Goal: Information Seeking & Learning: Learn about a topic

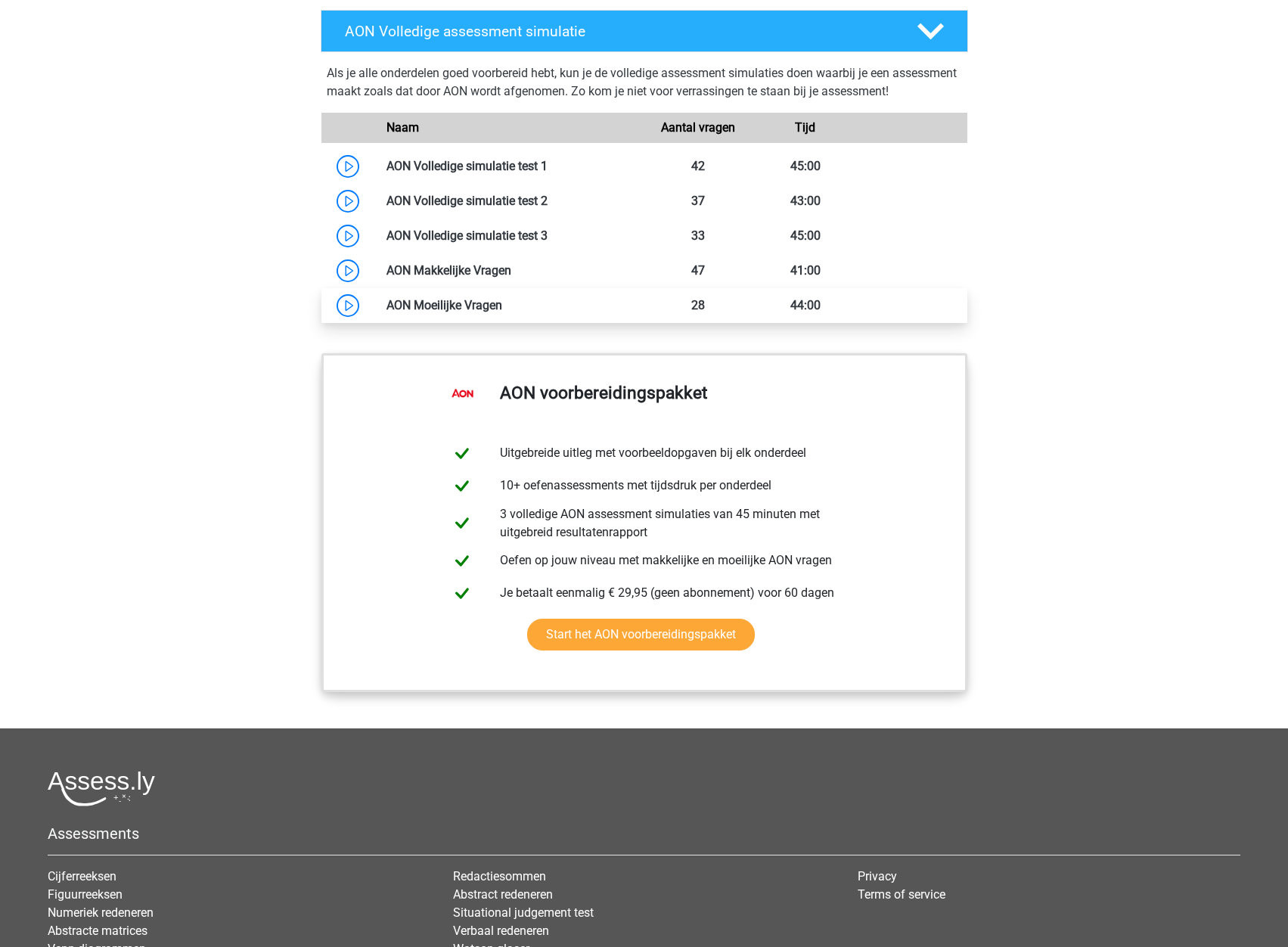
scroll to position [1059, 0]
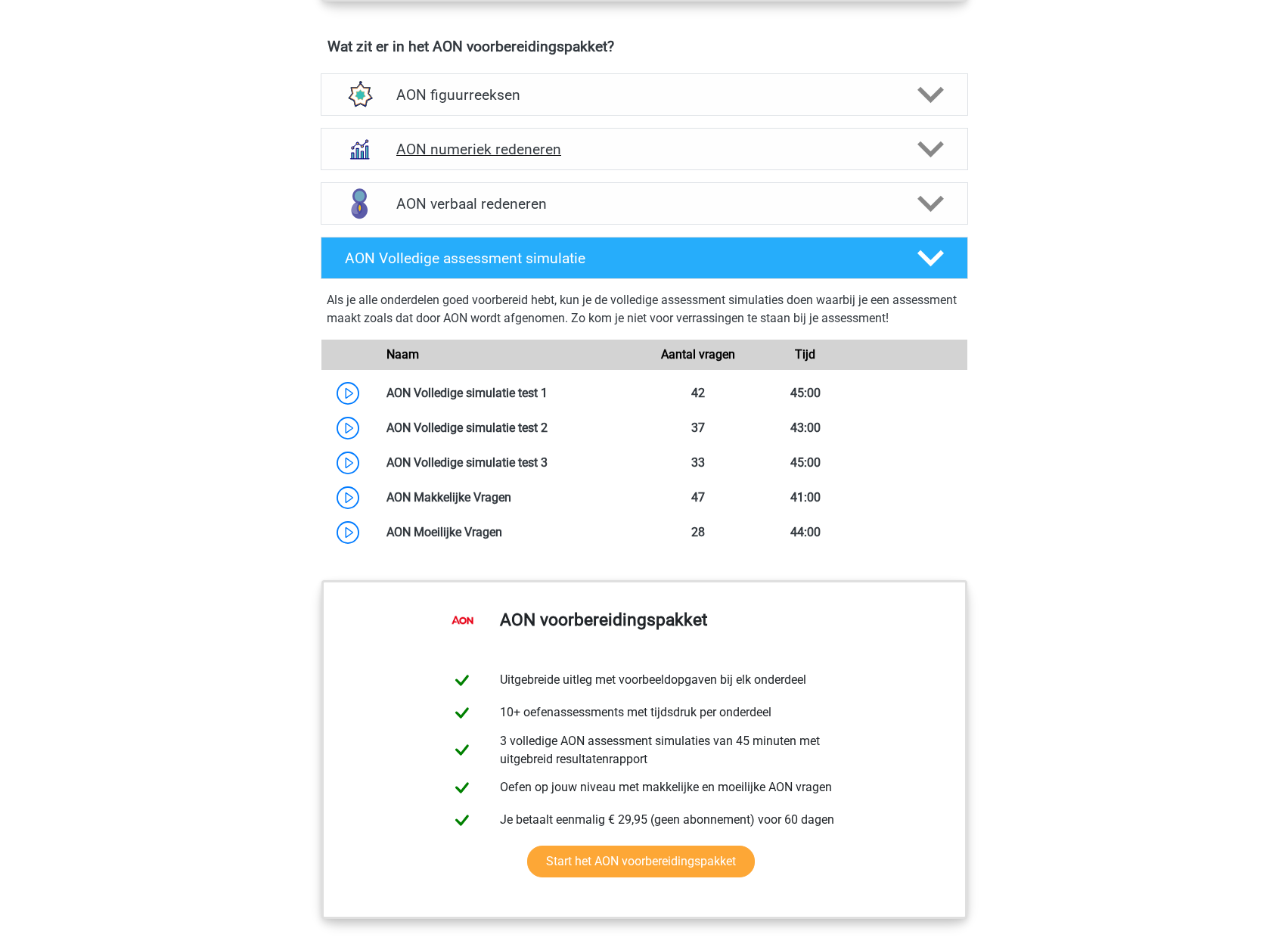
drag, startPoint x: 714, startPoint y: 157, endPoint x: 696, endPoint y: 156, distance: 18.0
click at [714, 157] on h4 "AON numeriek redeneren" at bounding box center [644, 149] width 495 height 18
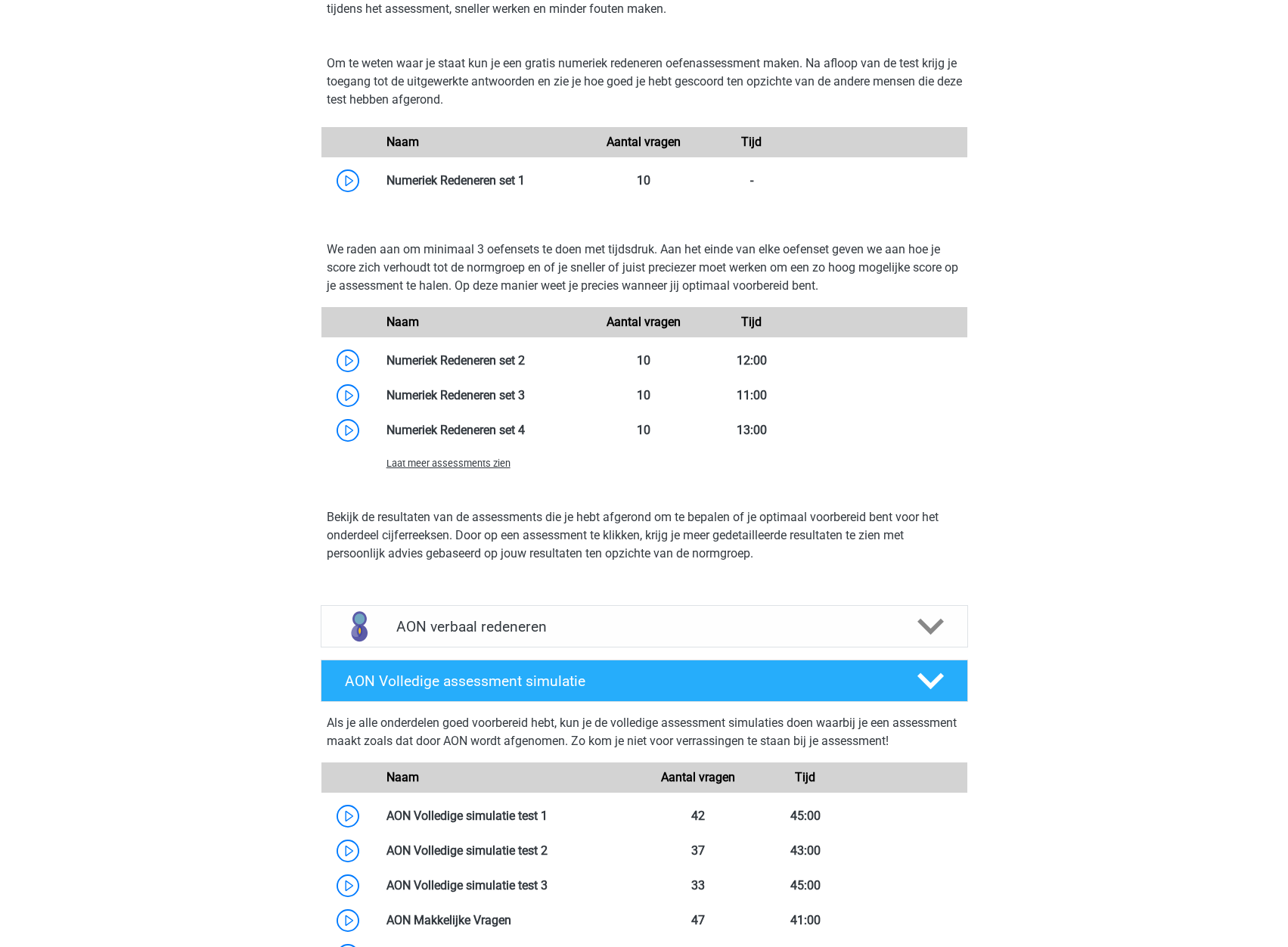
scroll to position [1287, 0]
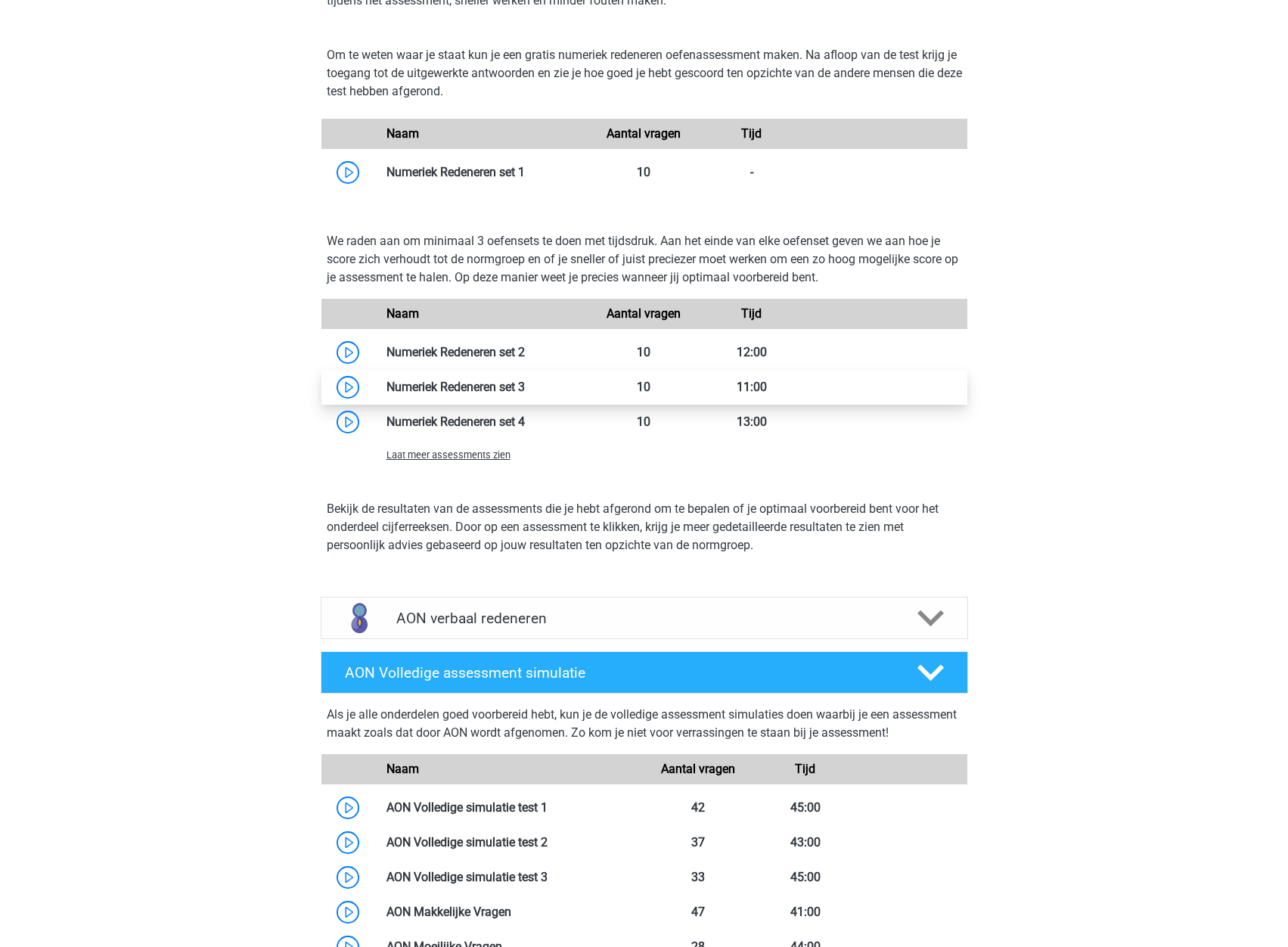
click at [525, 386] on link at bounding box center [525, 387] width 0 height 14
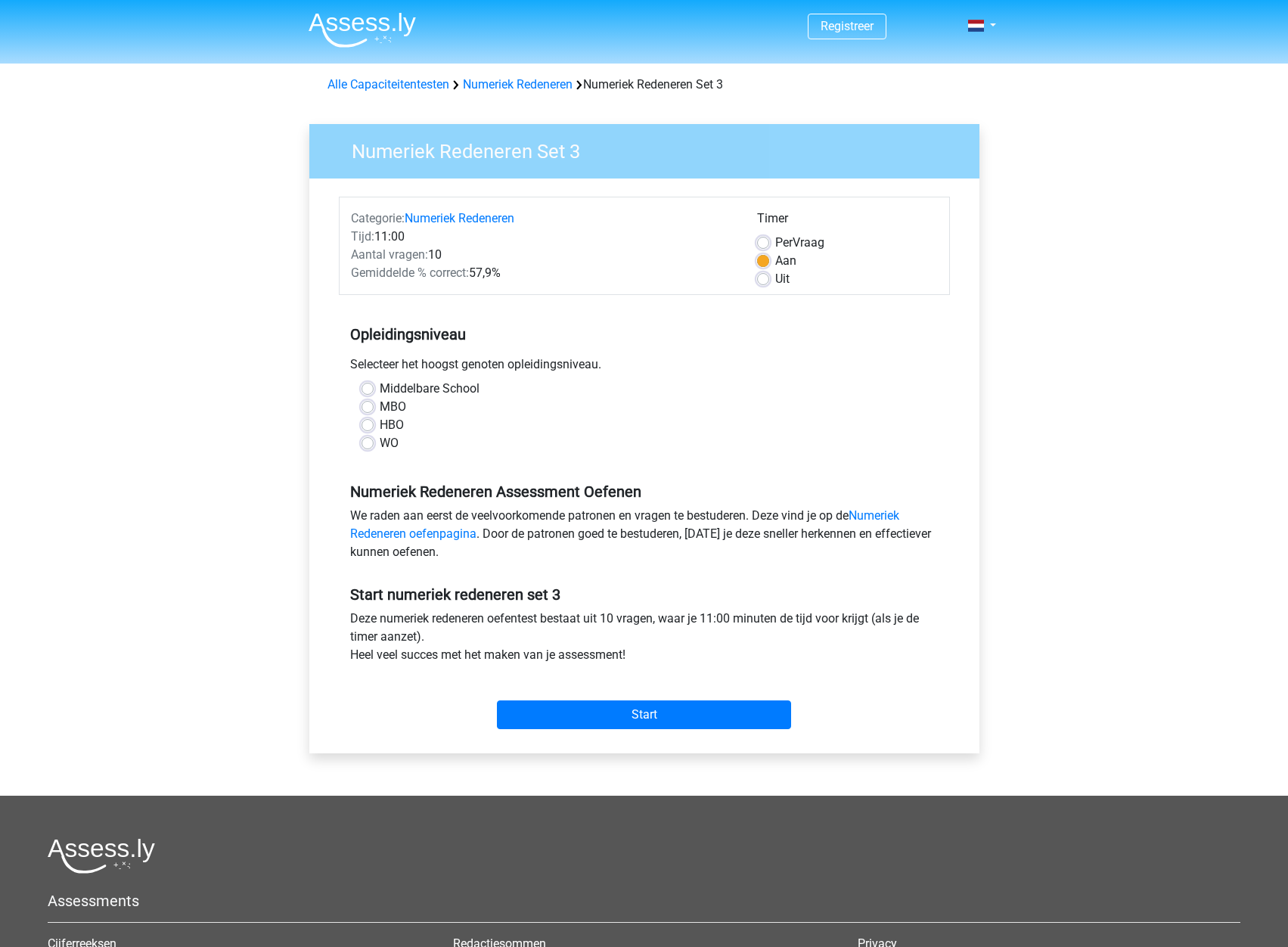
click at [380, 438] on label "WO" at bounding box center [389, 443] width 19 height 19
click at [368, 438] on input "WO" at bounding box center [368, 441] width 12 height 15
radio input "true"
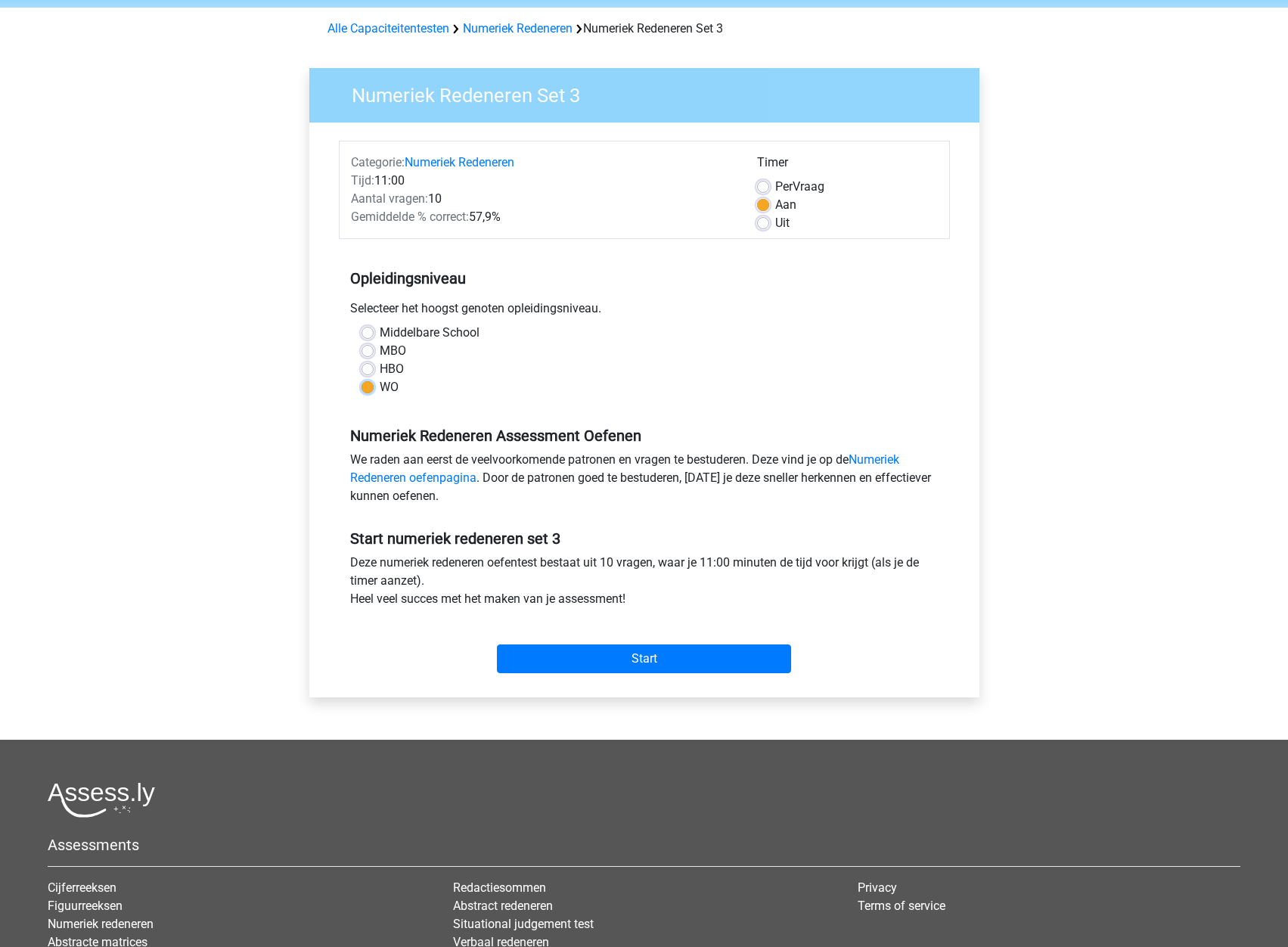
scroll to position [151, 0]
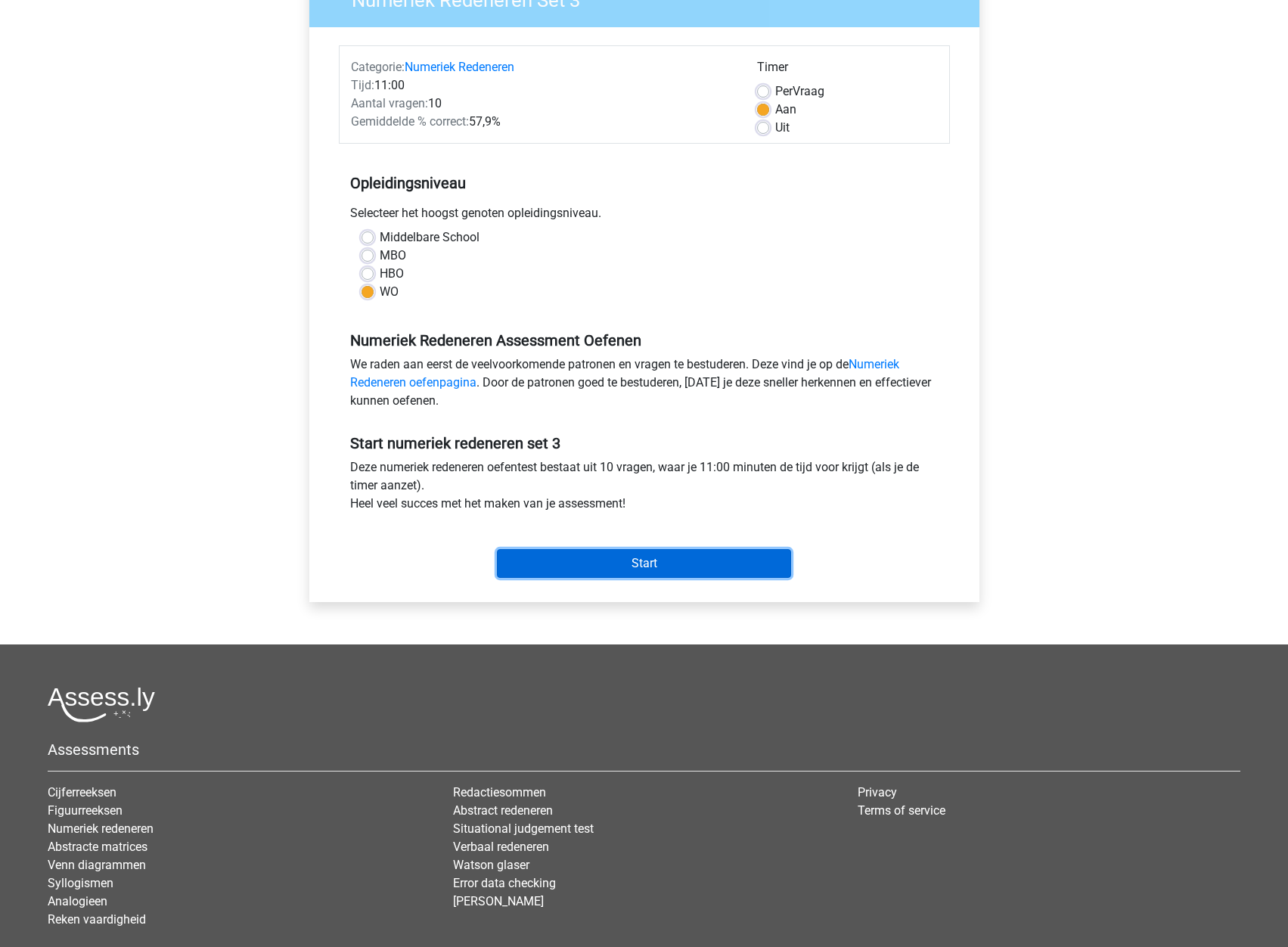
click at [609, 560] on input "Start" at bounding box center [644, 563] width 294 height 29
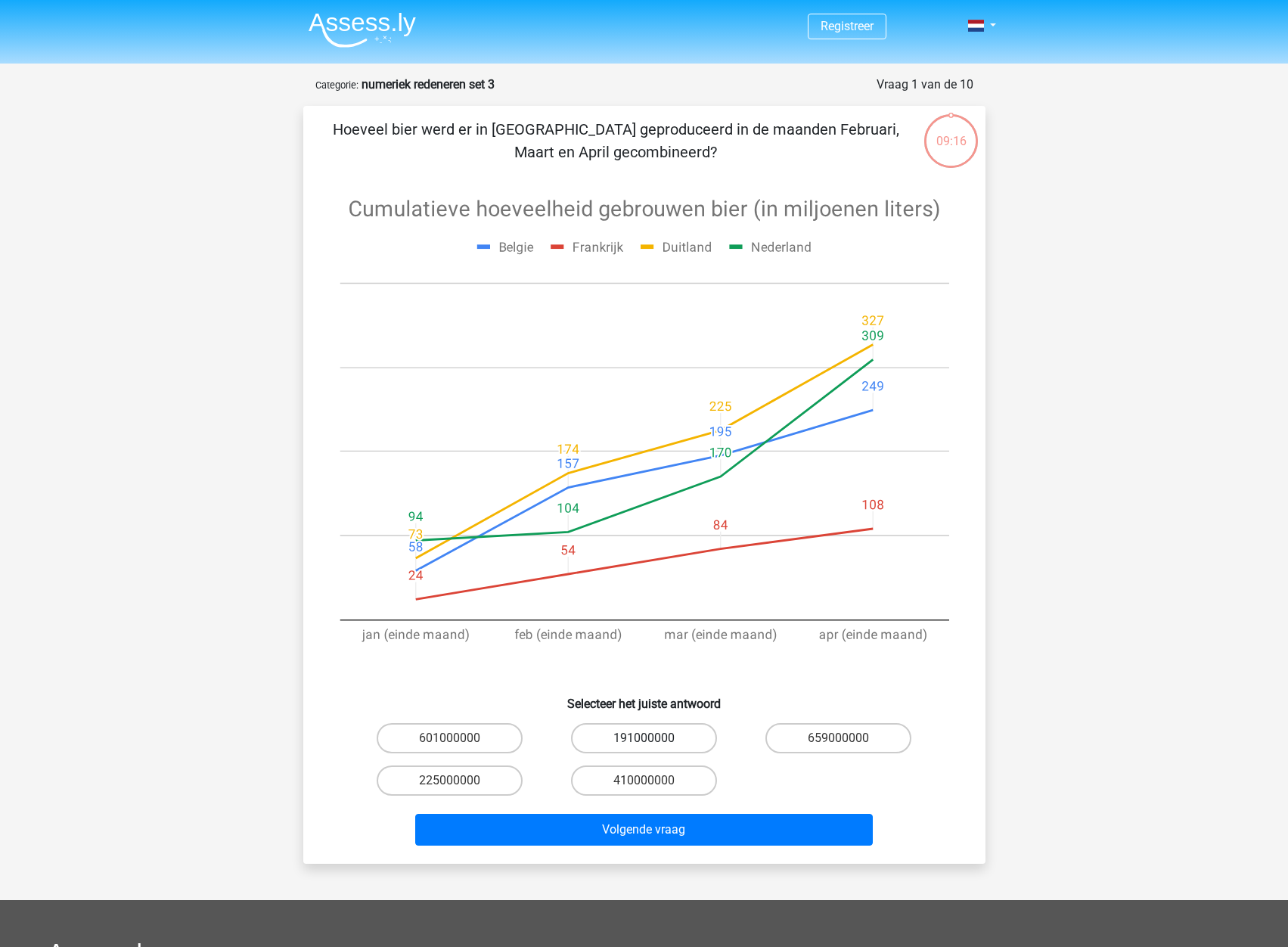
click at [669, 735] on label "191000000" at bounding box center [644, 738] width 146 height 30
click at [653, 738] on input "191000000" at bounding box center [648, 743] width 10 height 10
radio input "true"
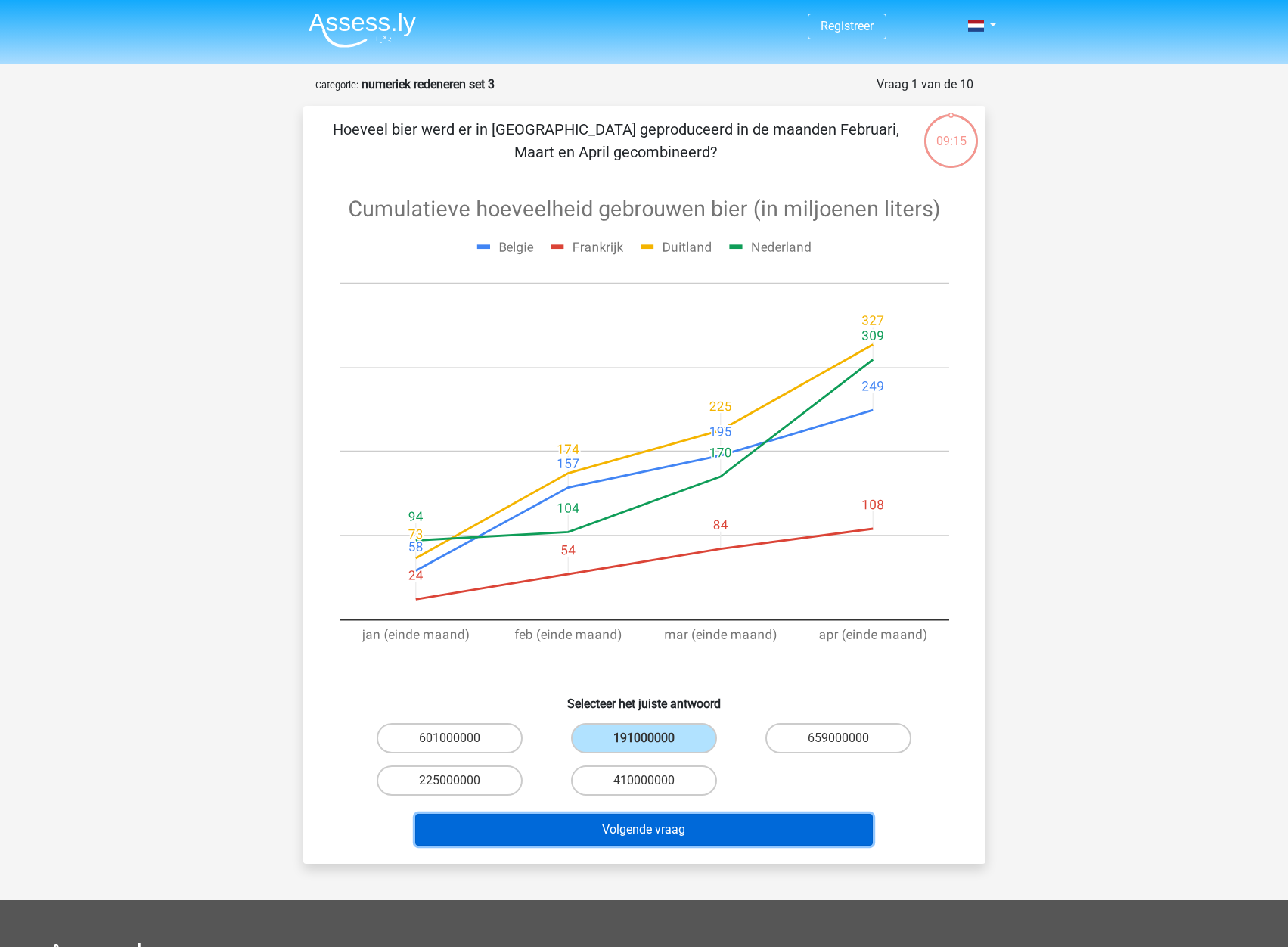
click at [704, 834] on button "Volgende vraag" at bounding box center [644, 830] width 458 height 32
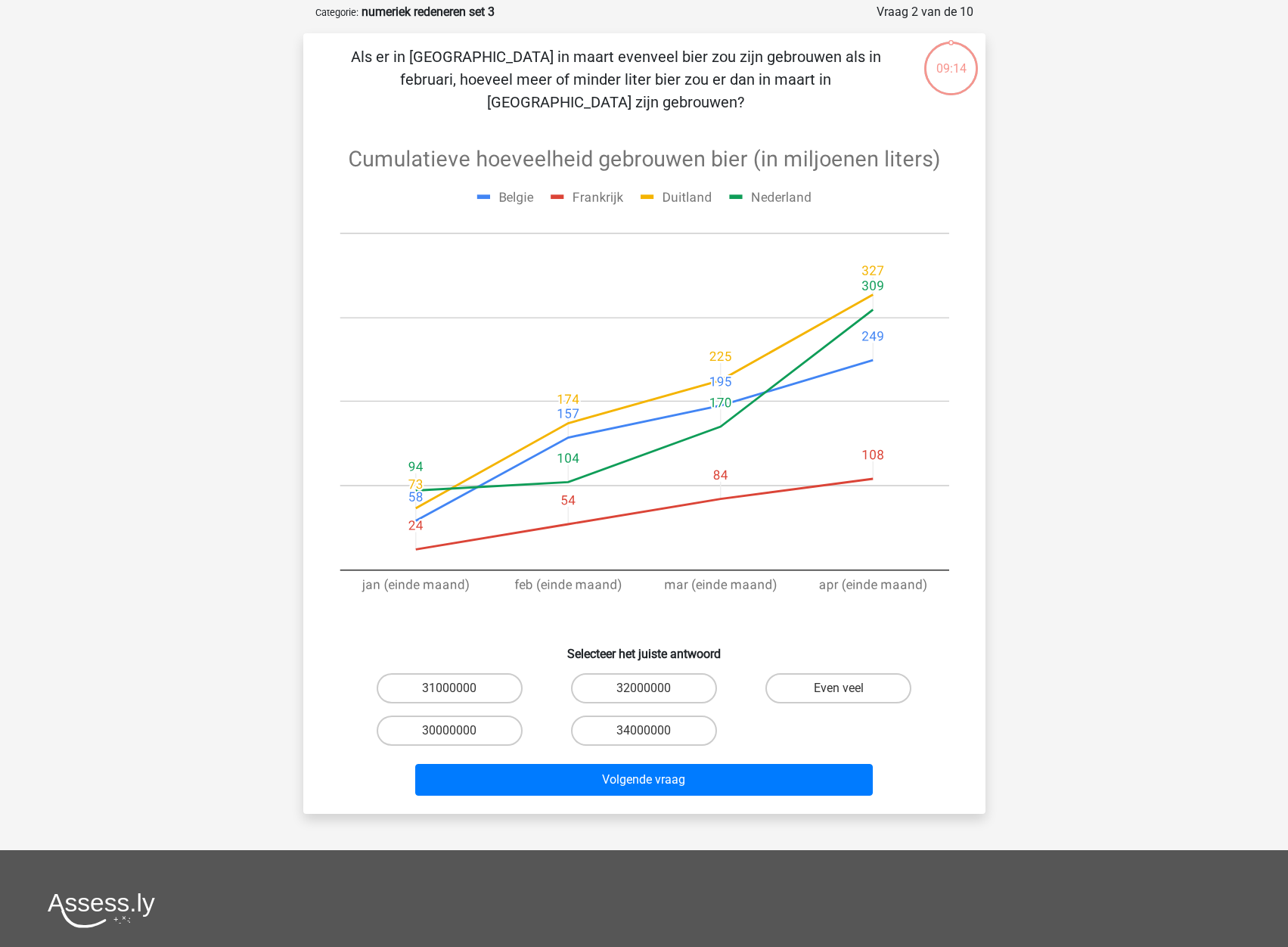
scroll to position [76, 0]
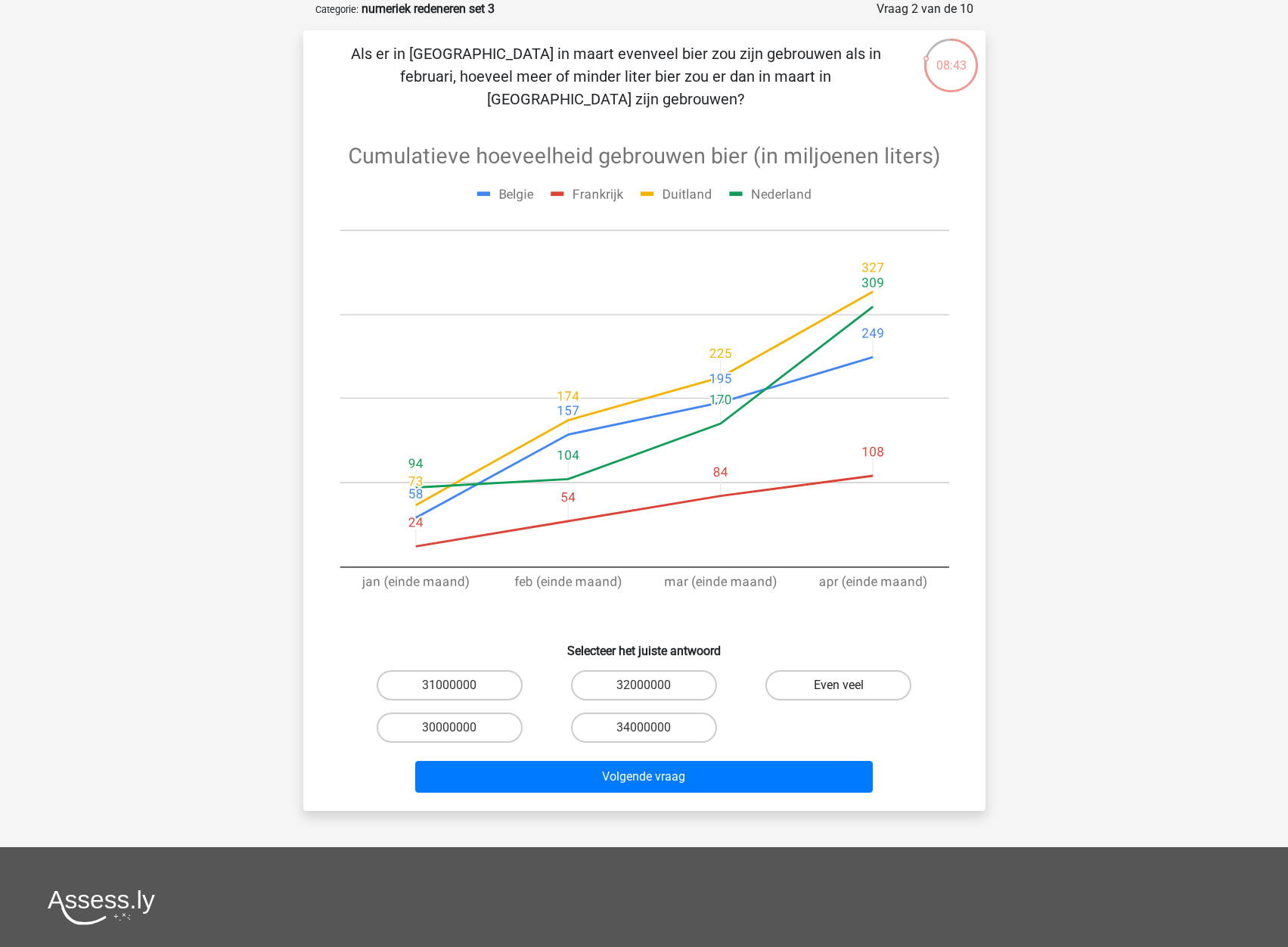
click at [835, 670] on label "Even veel" at bounding box center [838, 685] width 146 height 30
click at [839, 685] on input "Even veel" at bounding box center [843, 690] width 10 height 10
radio input "true"
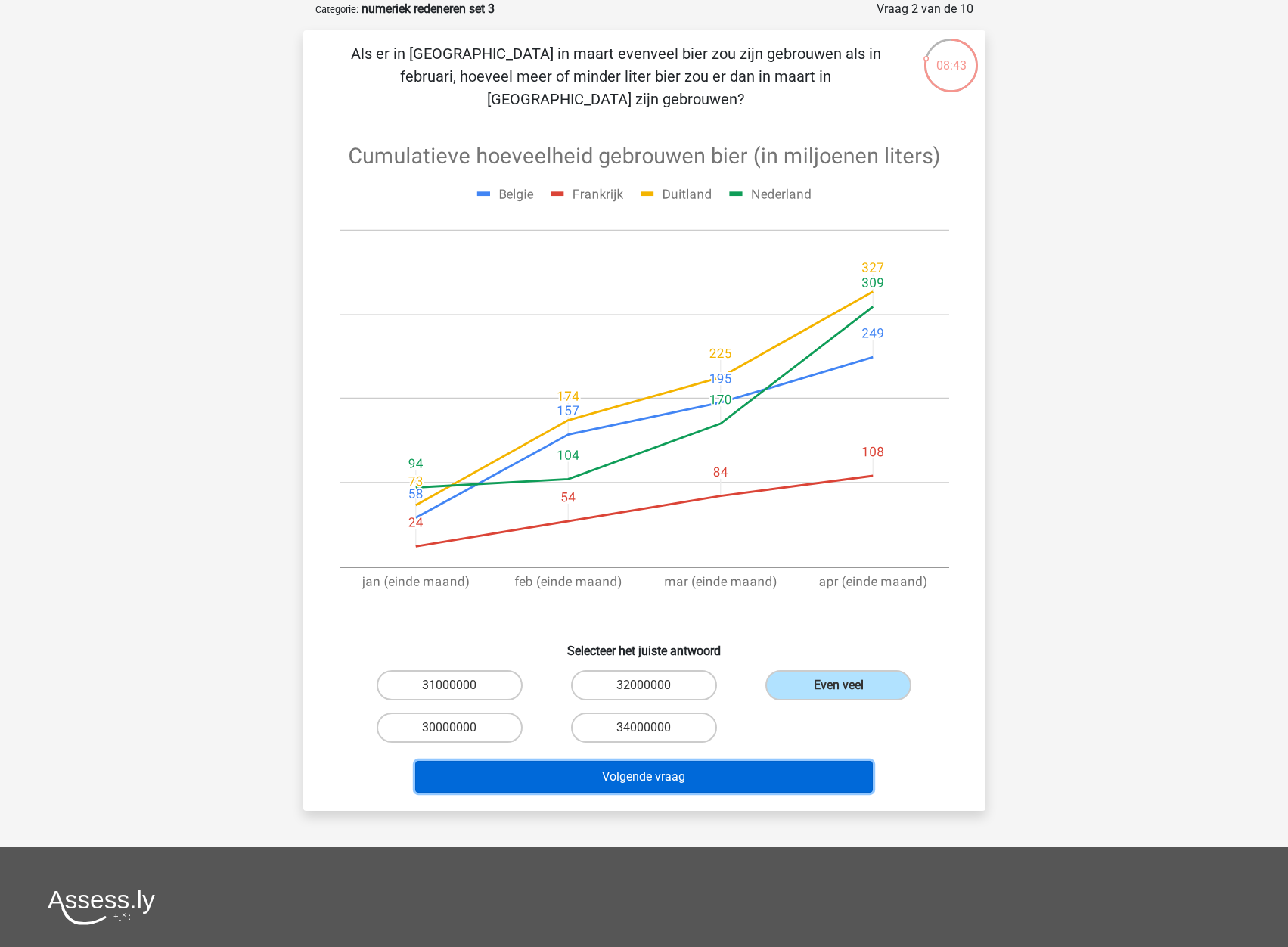
click at [731, 761] on button "Volgende vraag" at bounding box center [644, 777] width 458 height 32
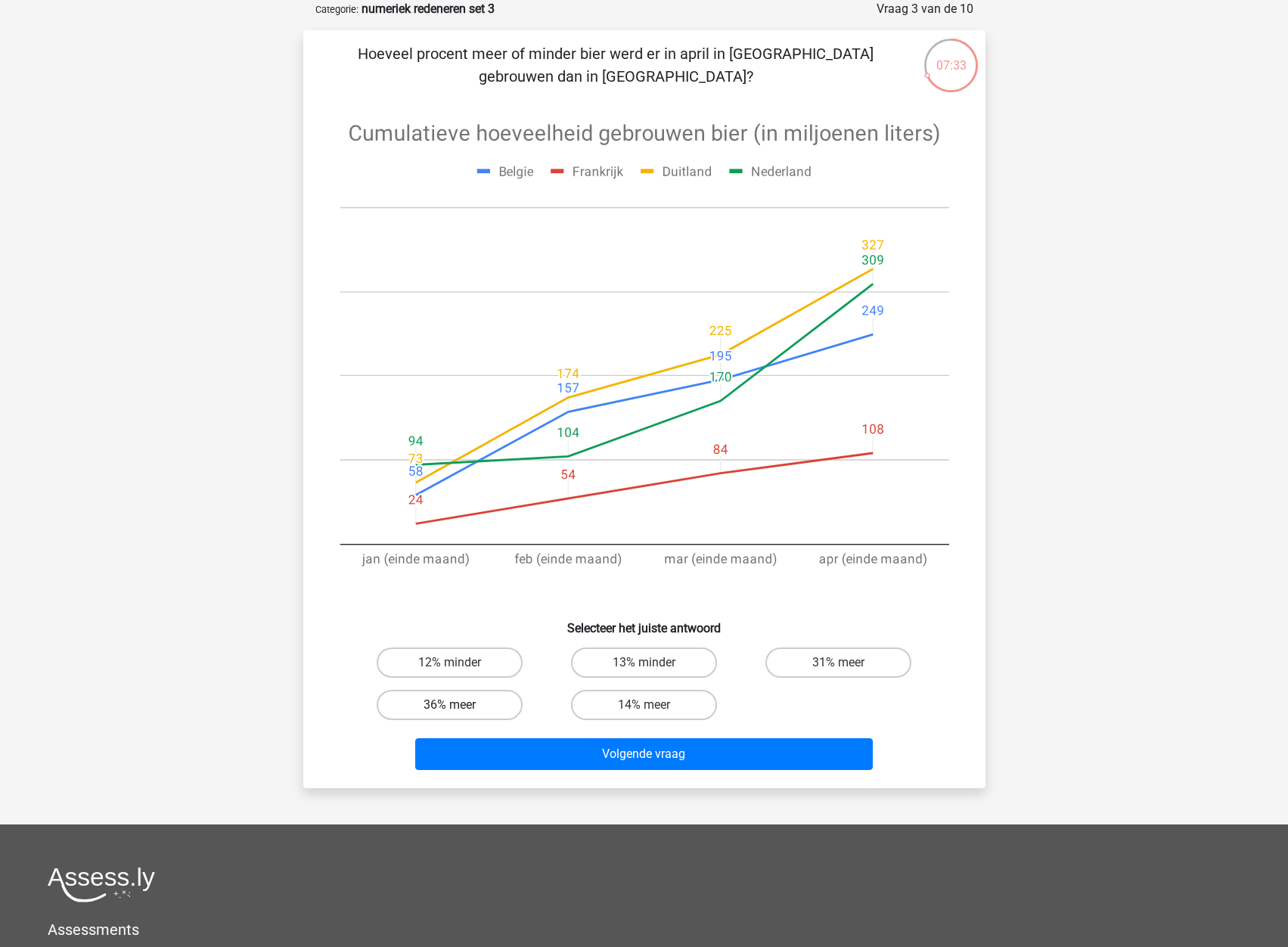
drag, startPoint x: 421, startPoint y: 702, endPoint x: 488, endPoint y: 721, distance: 69.6
click at [421, 702] on label "36% meer" at bounding box center [449, 705] width 146 height 30
click at [449, 705] on input "36% meer" at bounding box center [453, 709] width 10 height 10
radio input "true"
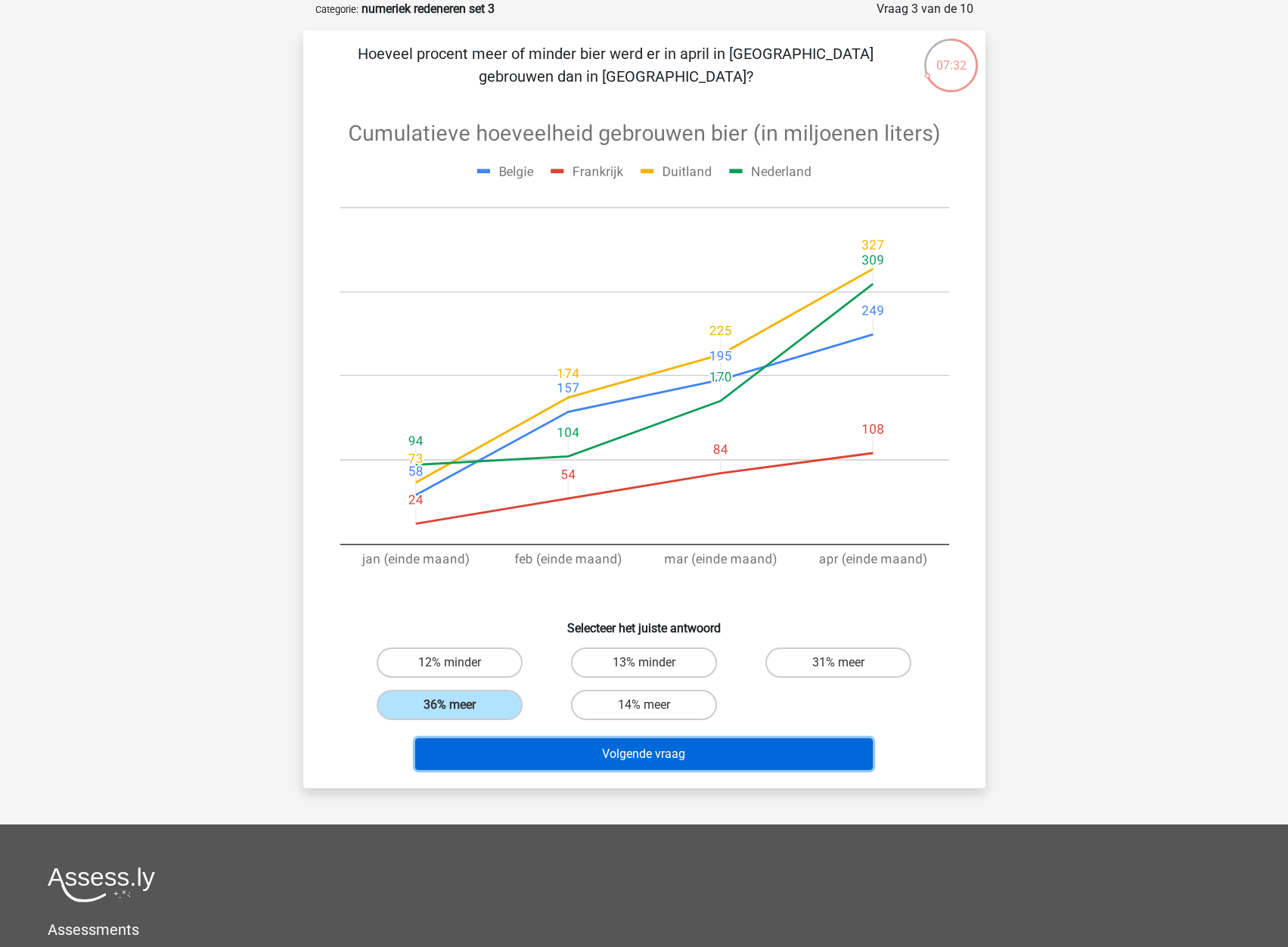
click at [649, 746] on button "Volgende vraag" at bounding box center [644, 754] width 458 height 32
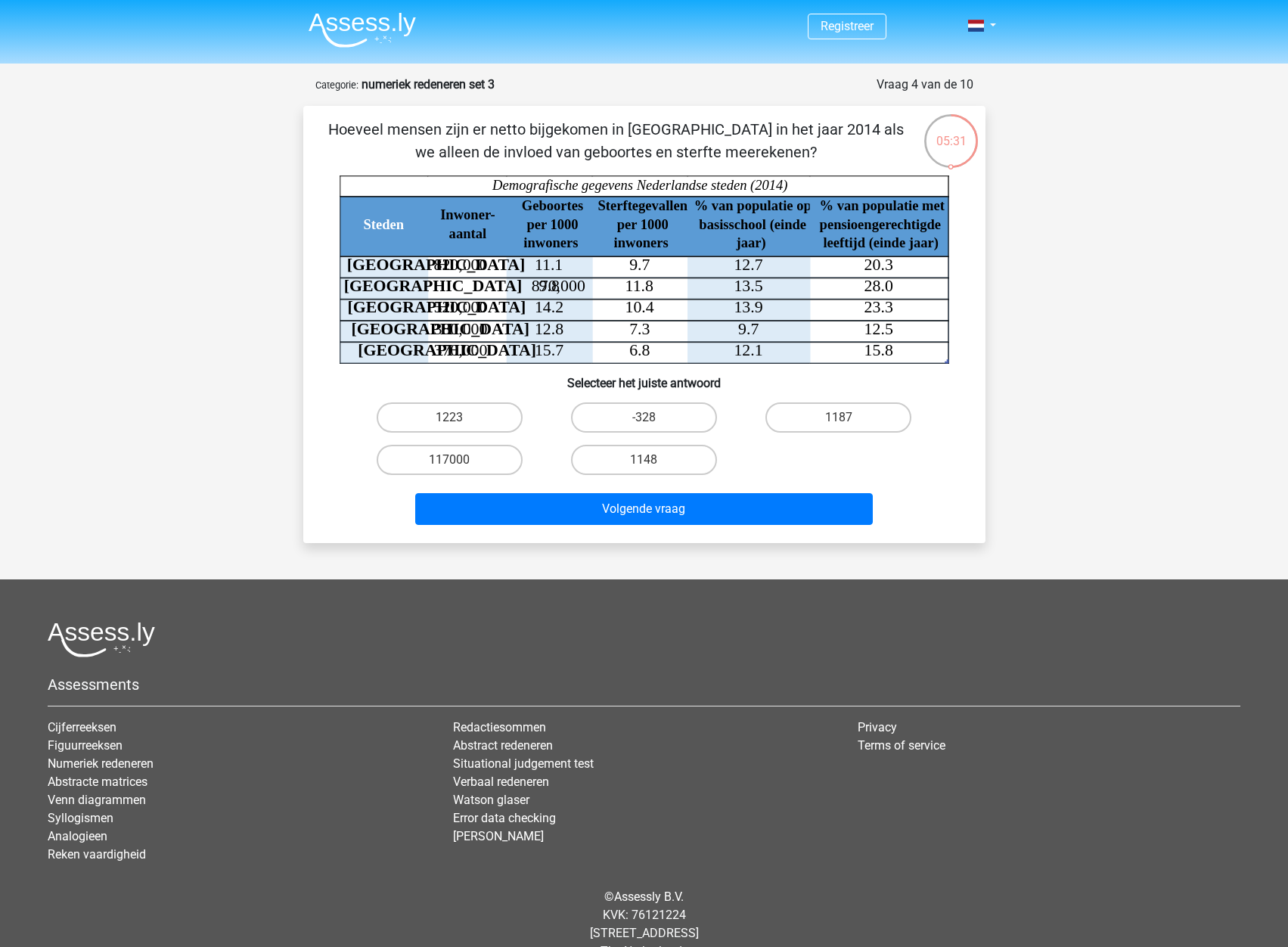
scroll to position [32, 0]
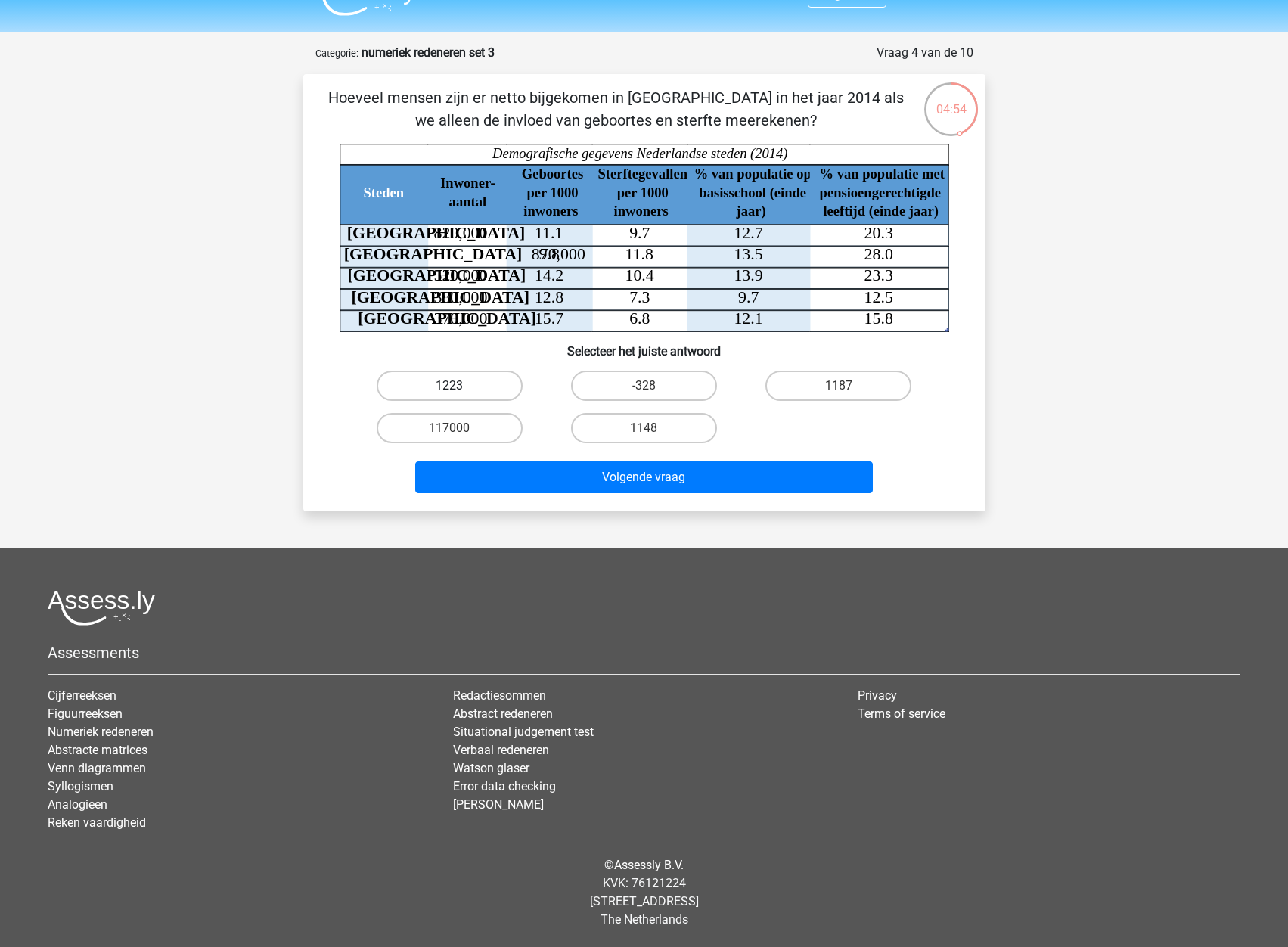
click at [464, 389] on label "1223" at bounding box center [449, 386] width 146 height 30
click at [459, 389] on input "1223" at bounding box center [453, 390] width 10 height 10
radio input "true"
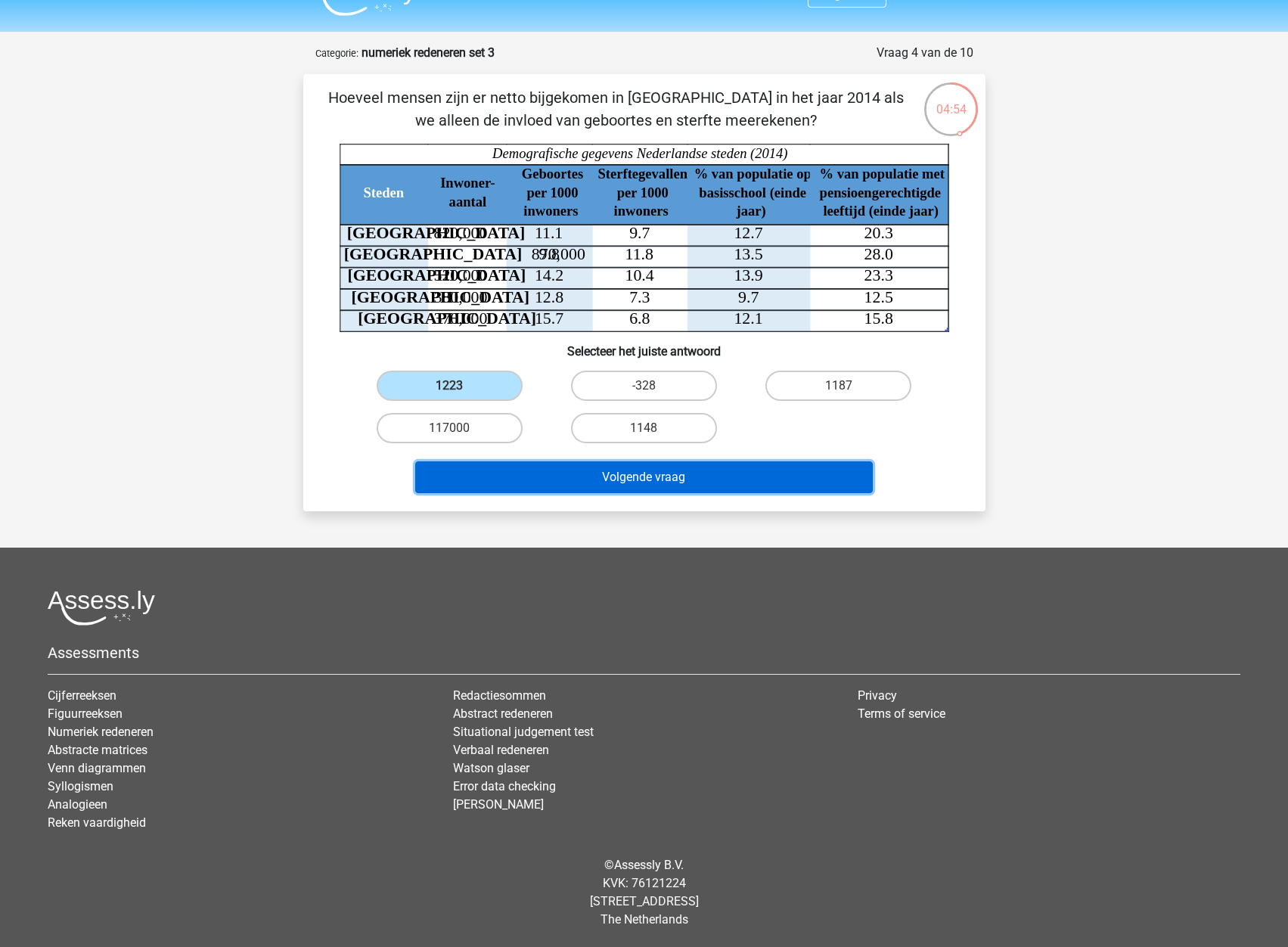
drag, startPoint x: 649, startPoint y: 472, endPoint x: 590, endPoint y: 465, distance: 59.4
click at [648, 472] on button "Volgende vraag" at bounding box center [644, 477] width 458 height 32
click at [611, 482] on button "Volgende vraag" at bounding box center [644, 477] width 458 height 32
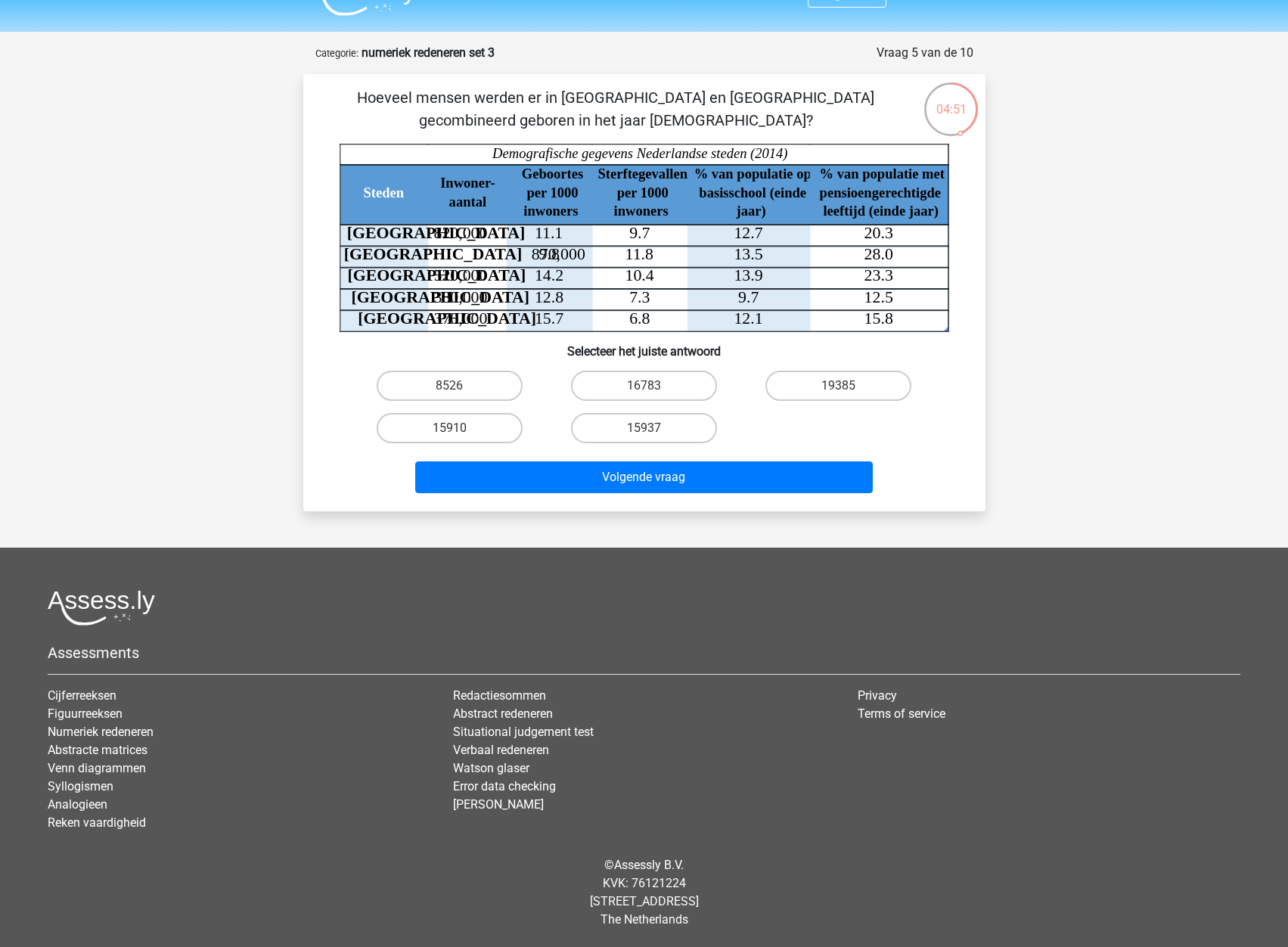
click at [456, 394] on input "8526" at bounding box center [453, 390] width 10 height 10
radio input "true"
click at [446, 382] on label "8526" at bounding box center [449, 386] width 146 height 30
click at [449, 386] on input "8526" at bounding box center [453, 390] width 10 height 10
click at [397, 355] on h6 "Selecteer het juiste antwoord" at bounding box center [644, 346] width 634 height 27
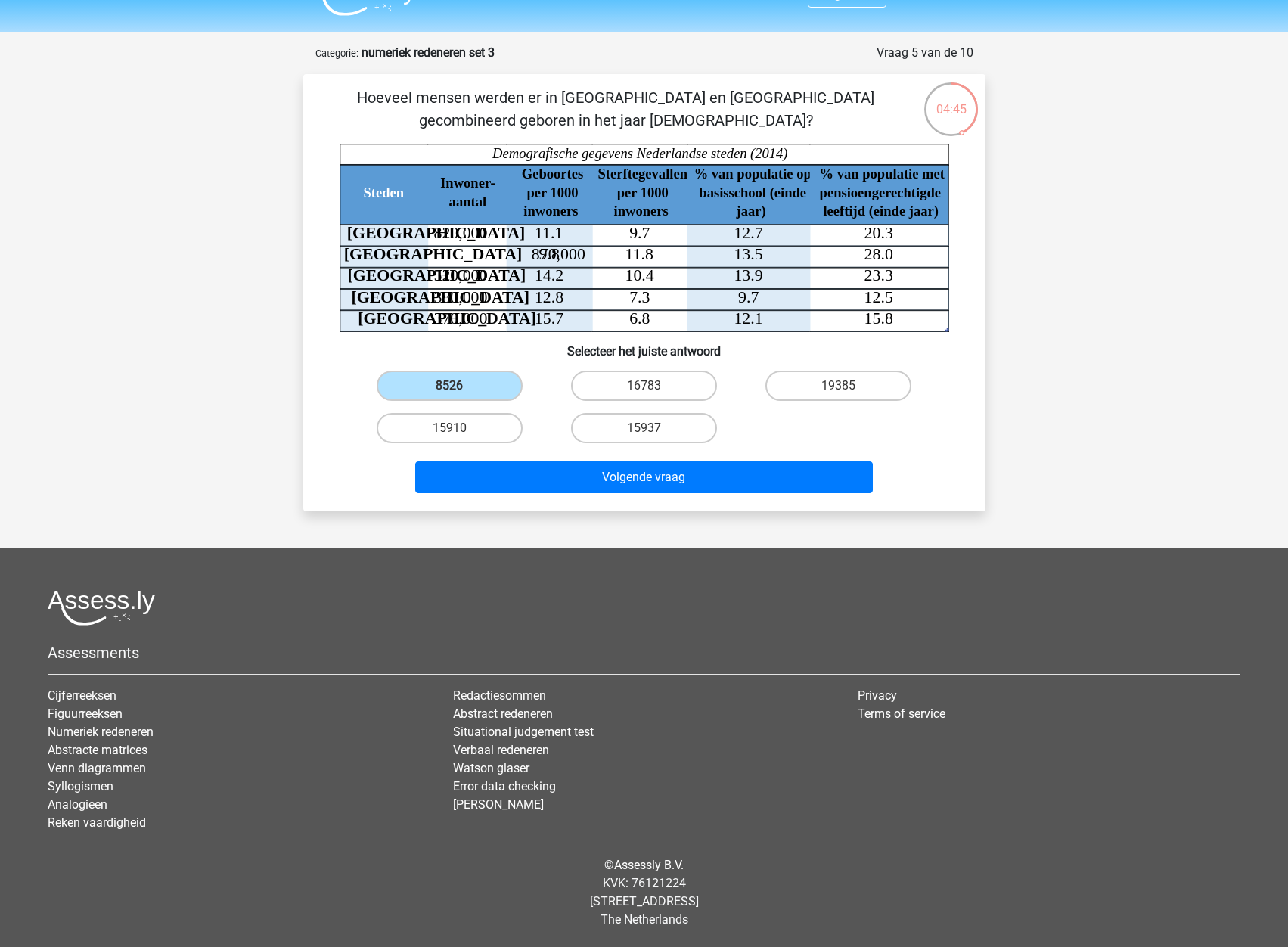
click at [539, 340] on h6 "Selecteer het juiste antwoord" at bounding box center [644, 346] width 634 height 27
click at [464, 427] on label "15910" at bounding box center [449, 428] width 146 height 30
click at [459, 428] on input "15910" at bounding box center [453, 432] width 10 height 10
radio input "true"
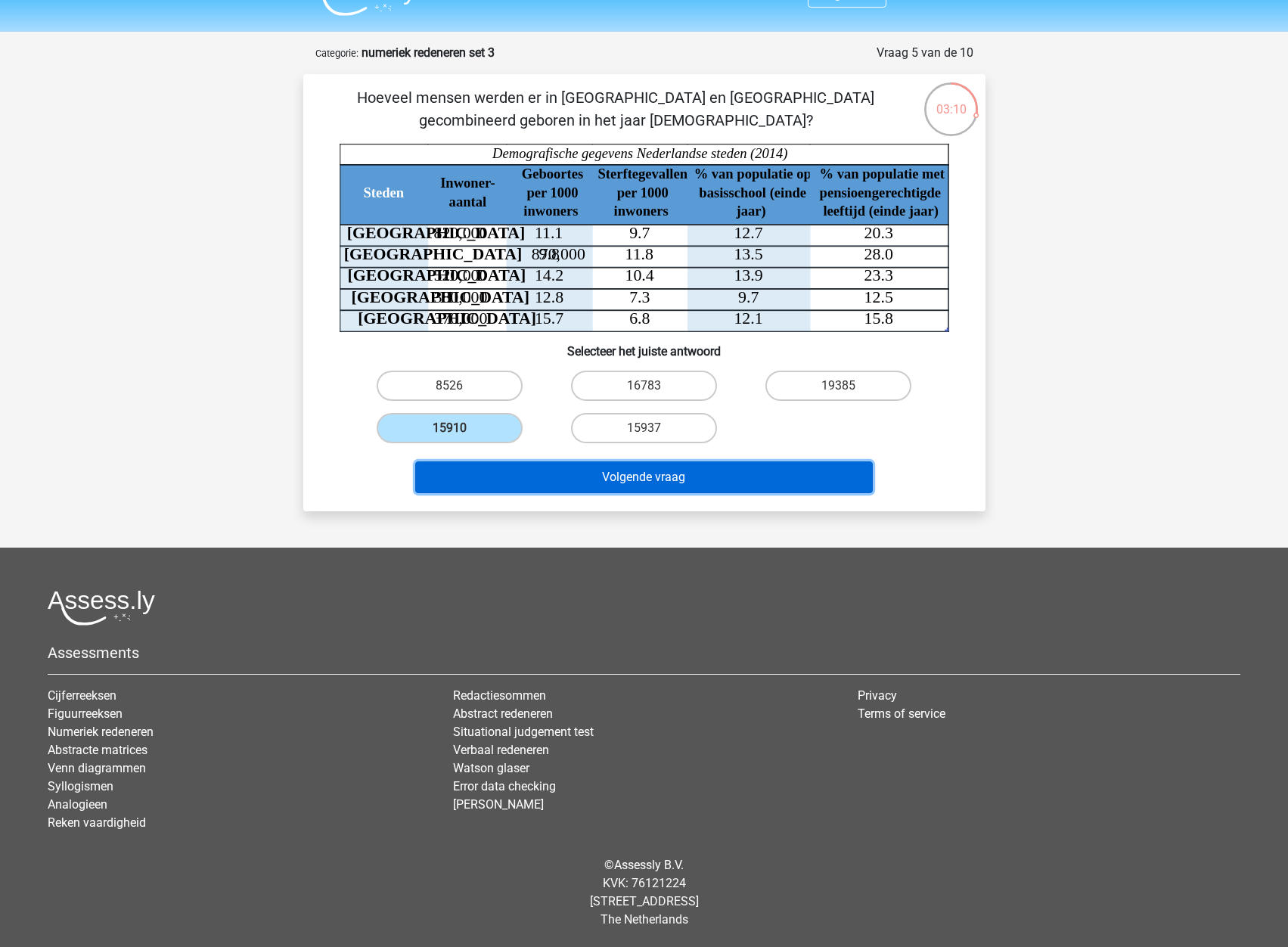
click at [638, 483] on button "Volgende vraag" at bounding box center [644, 477] width 458 height 32
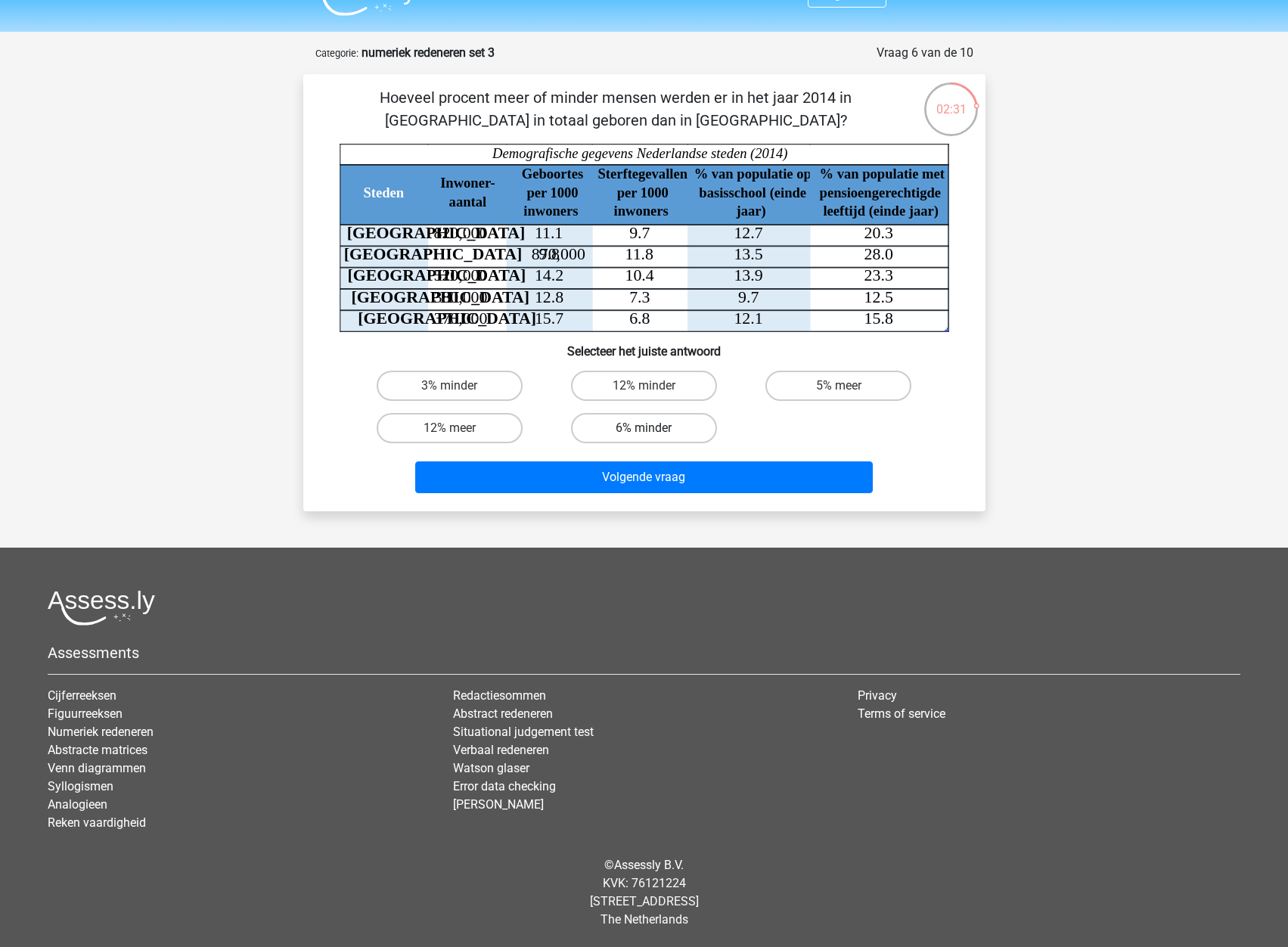
click at [642, 435] on label "6% minder" at bounding box center [644, 428] width 146 height 30
click at [644, 435] on input "6% minder" at bounding box center [648, 432] width 10 height 10
radio input "true"
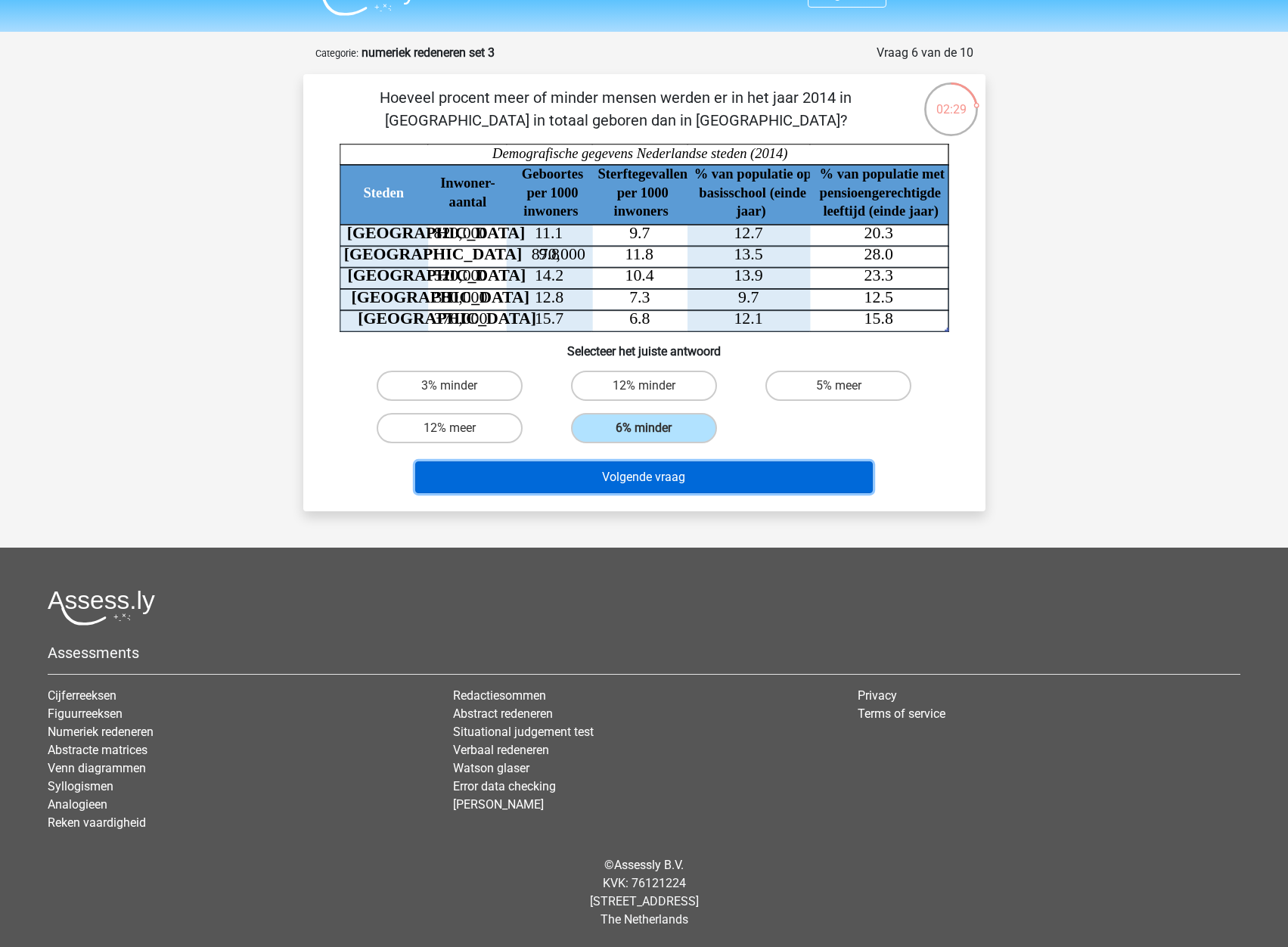
click at [631, 476] on button "Volgende vraag" at bounding box center [644, 477] width 458 height 32
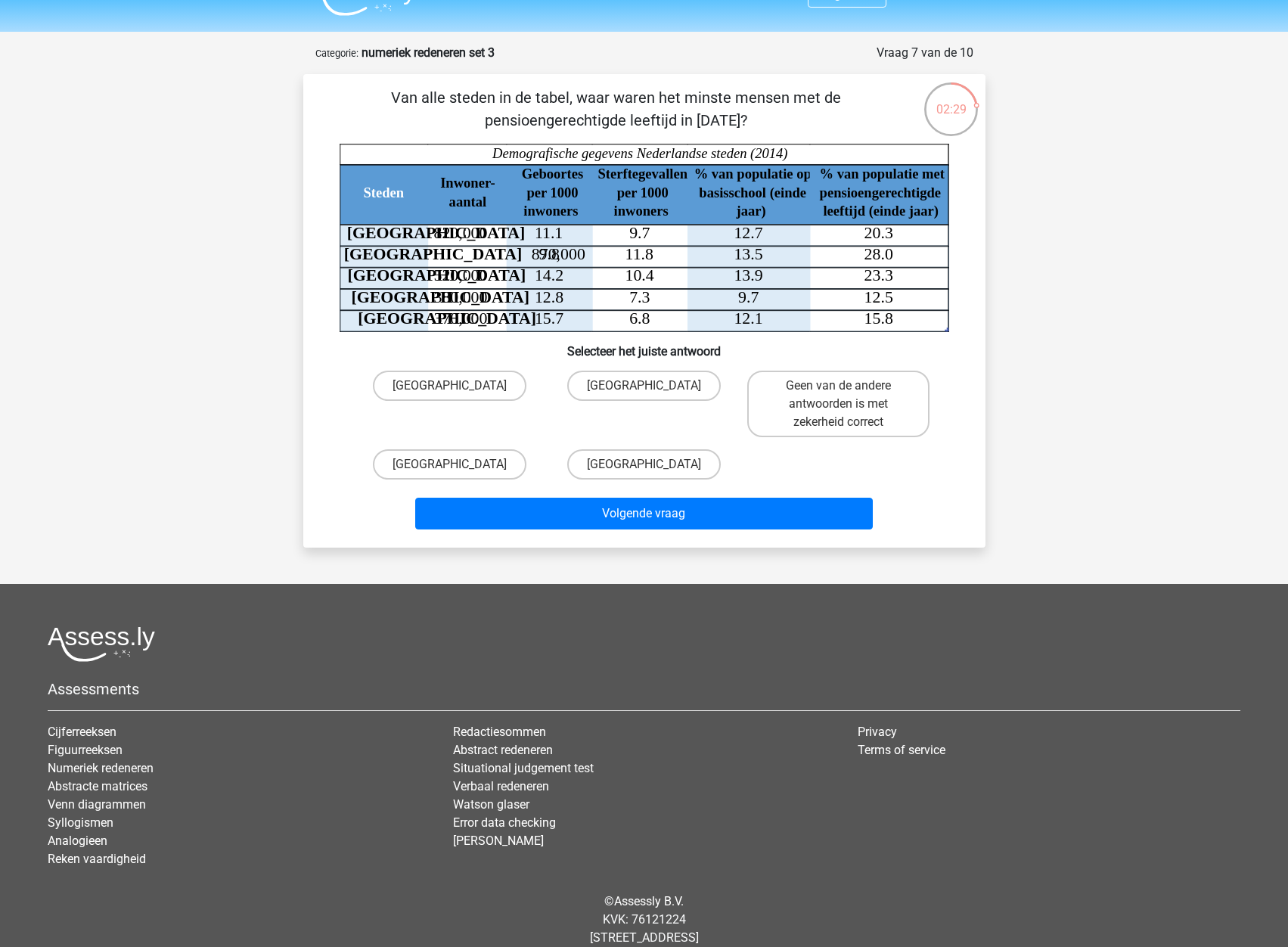
scroll to position [68, 0]
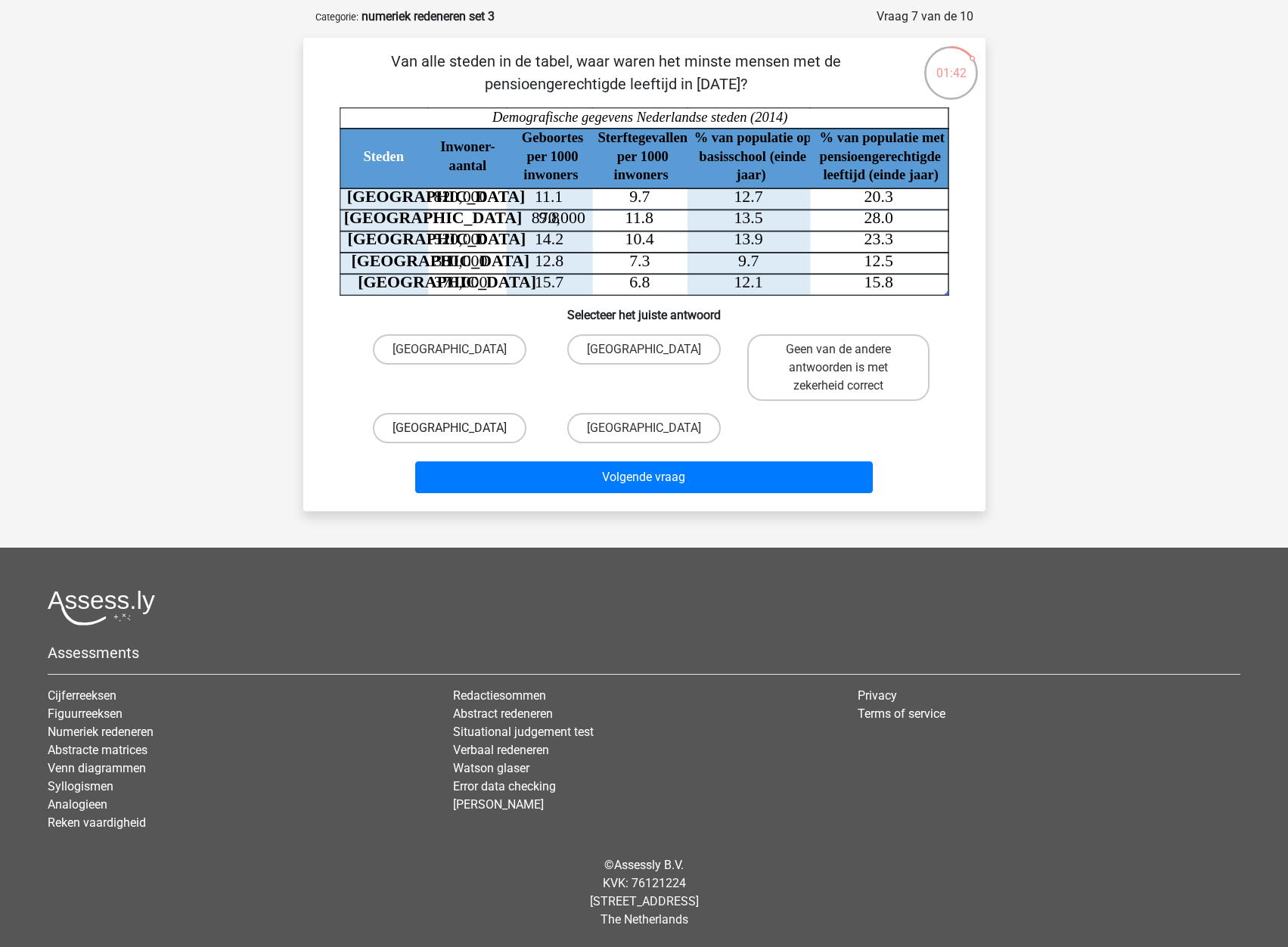
click at [489, 422] on label "Den Haag" at bounding box center [450, 428] width 154 height 30
click at [459, 428] on input "Den Haag" at bounding box center [453, 432] width 10 height 10
radio input "true"
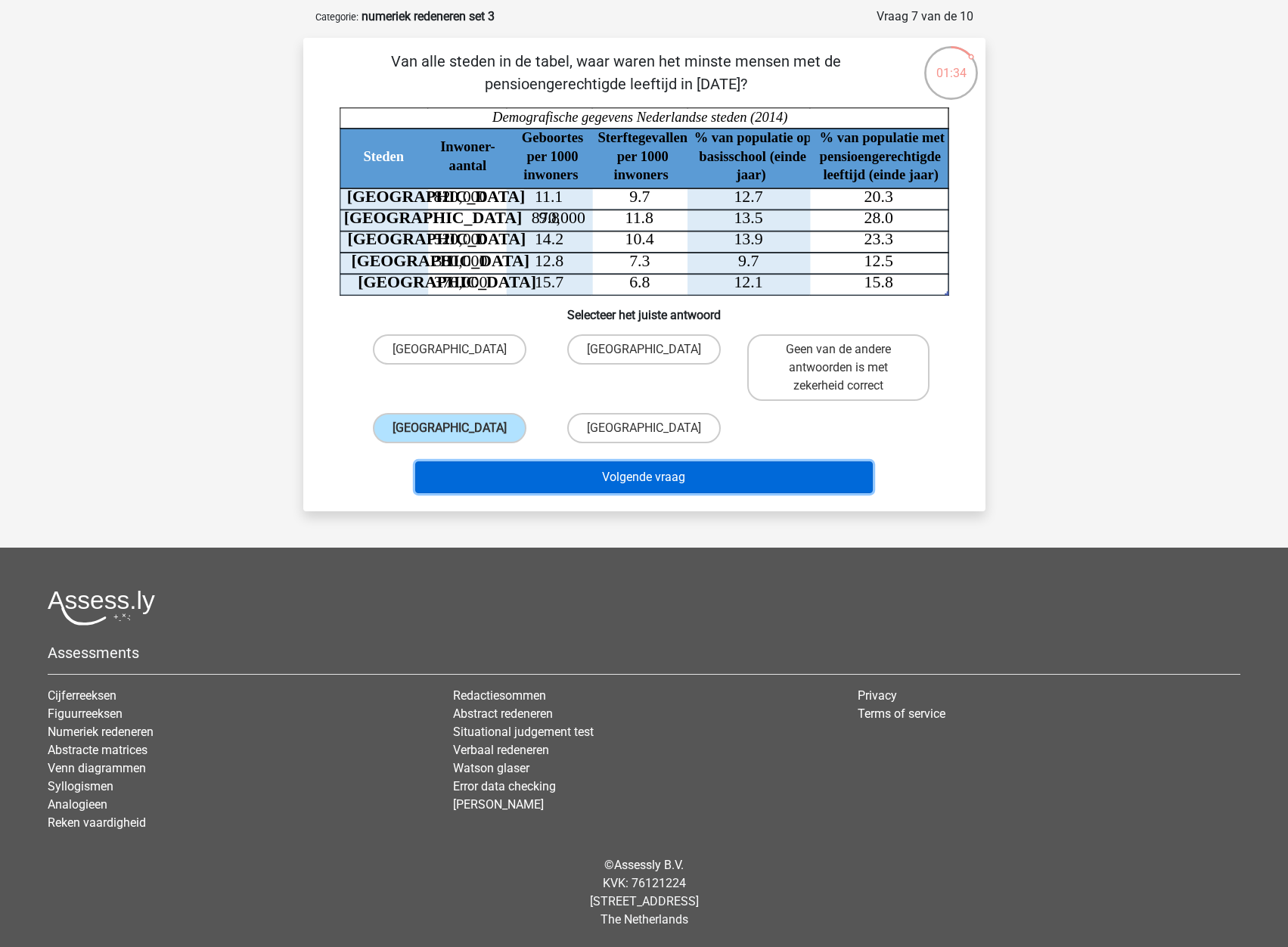
click at [641, 480] on button "Volgende vraag" at bounding box center [644, 477] width 458 height 32
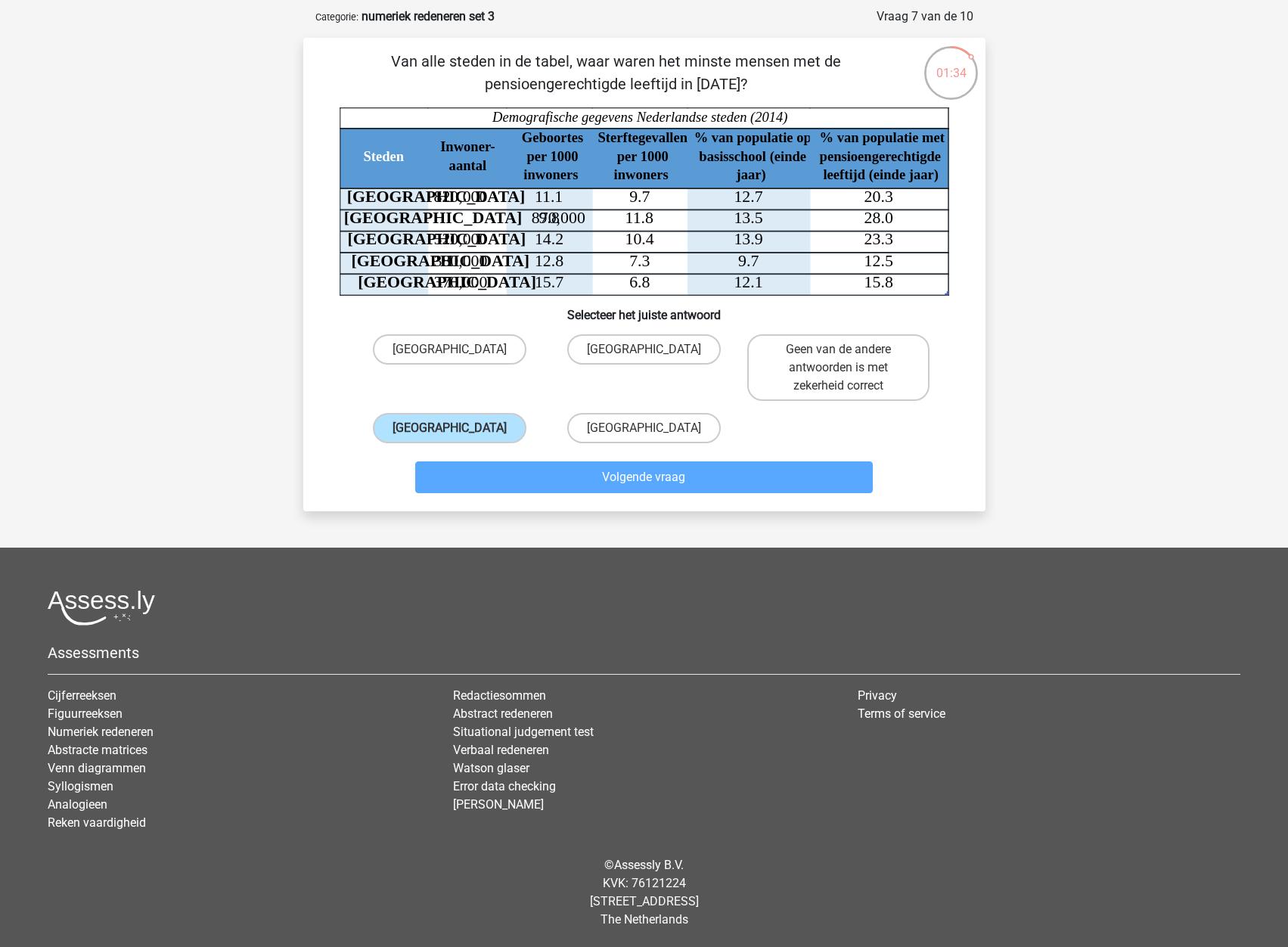
scroll to position [21, 0]
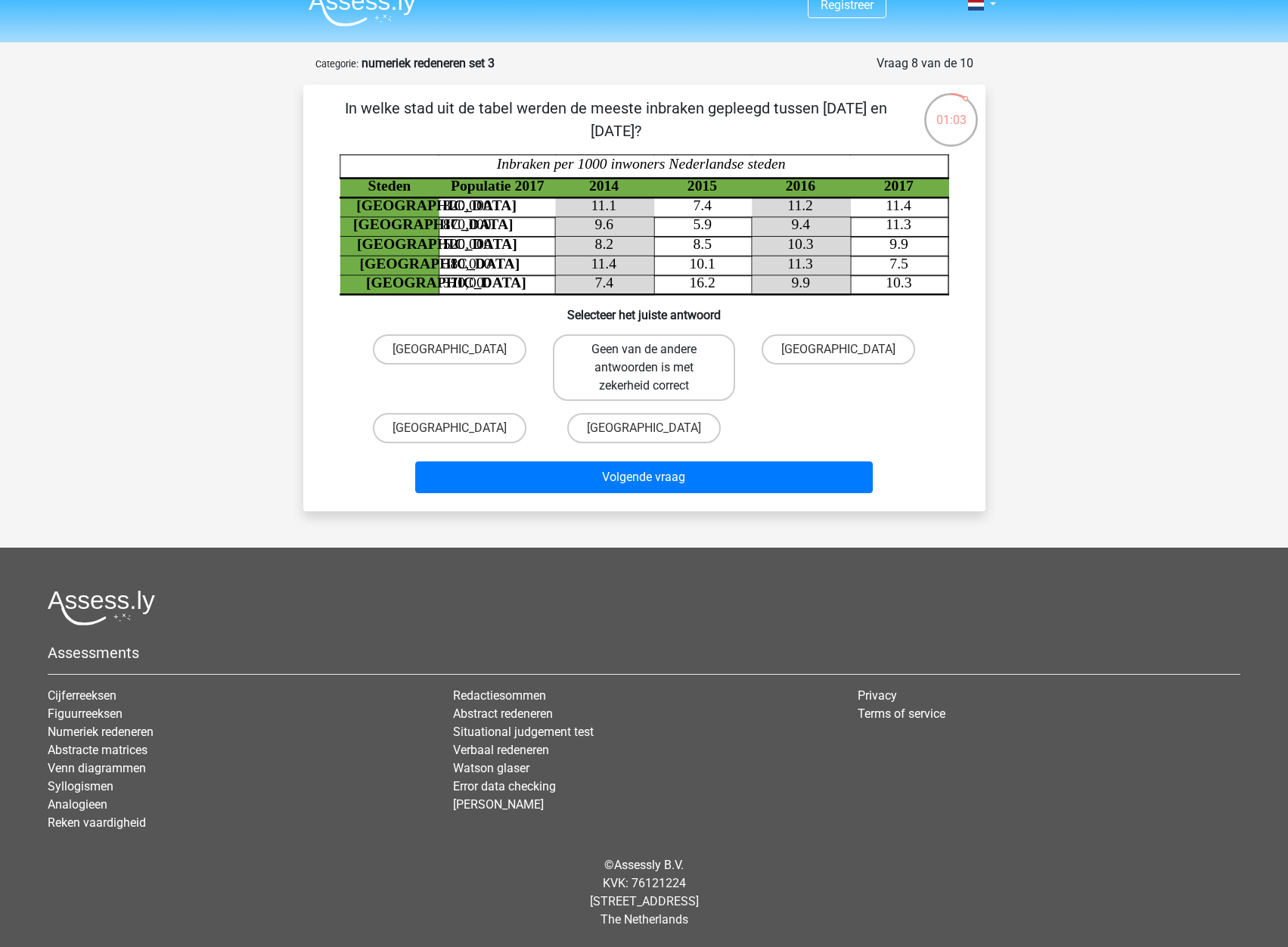
click at [689, 359] on label "Geen van de andere antwoorden is met zekerheid correct" at bounding box center [644, 367] width 182 height 66
click at [653, 359] on input "Geen van de andere antwoorden is met zekerheid correct" at bounding box center [648, 354] width 10 height 10
radio input "true"
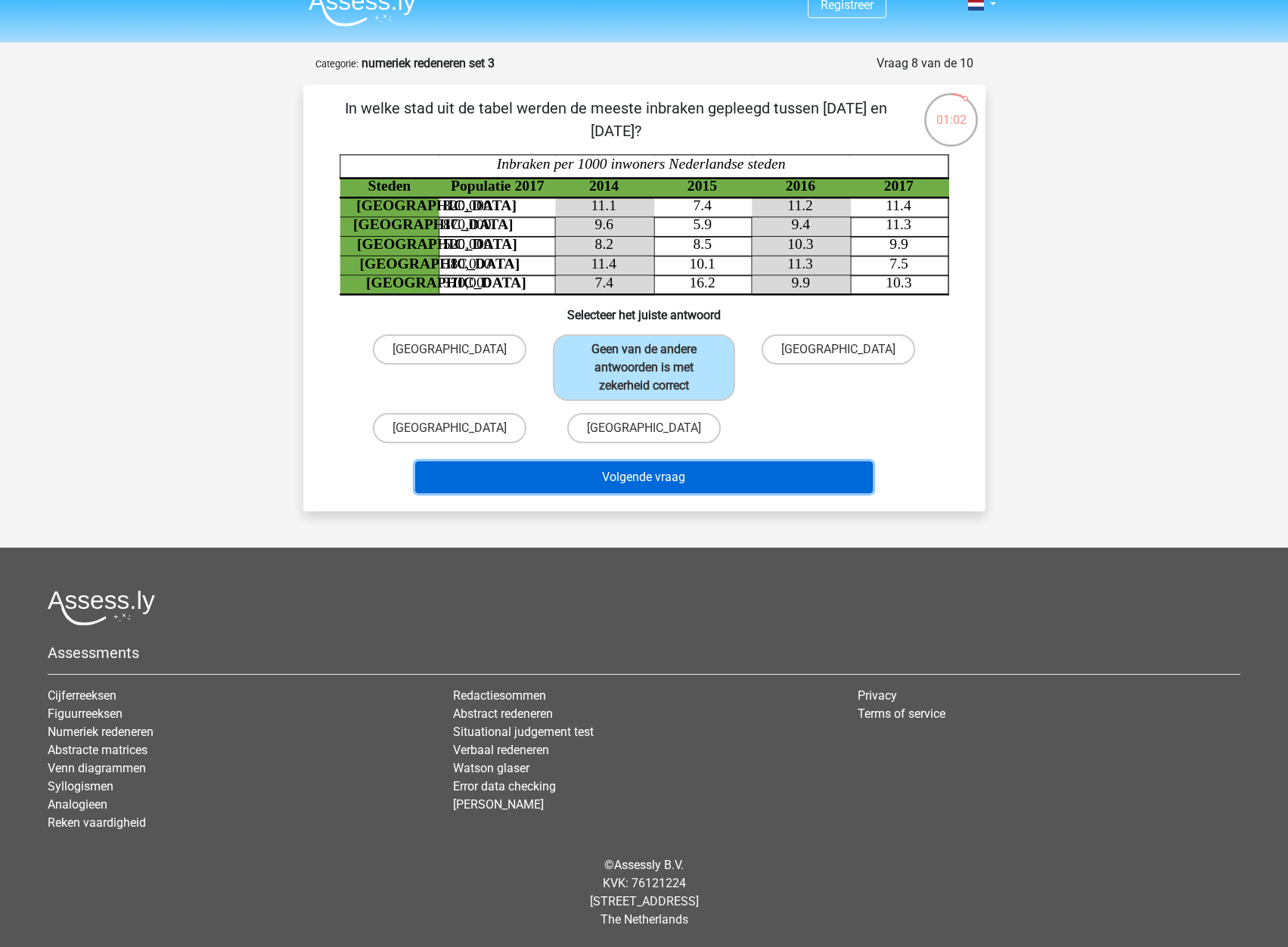
click at [689, 482] on button "Volgende vraag" at bounding box center [644, 477] width 458 height 32
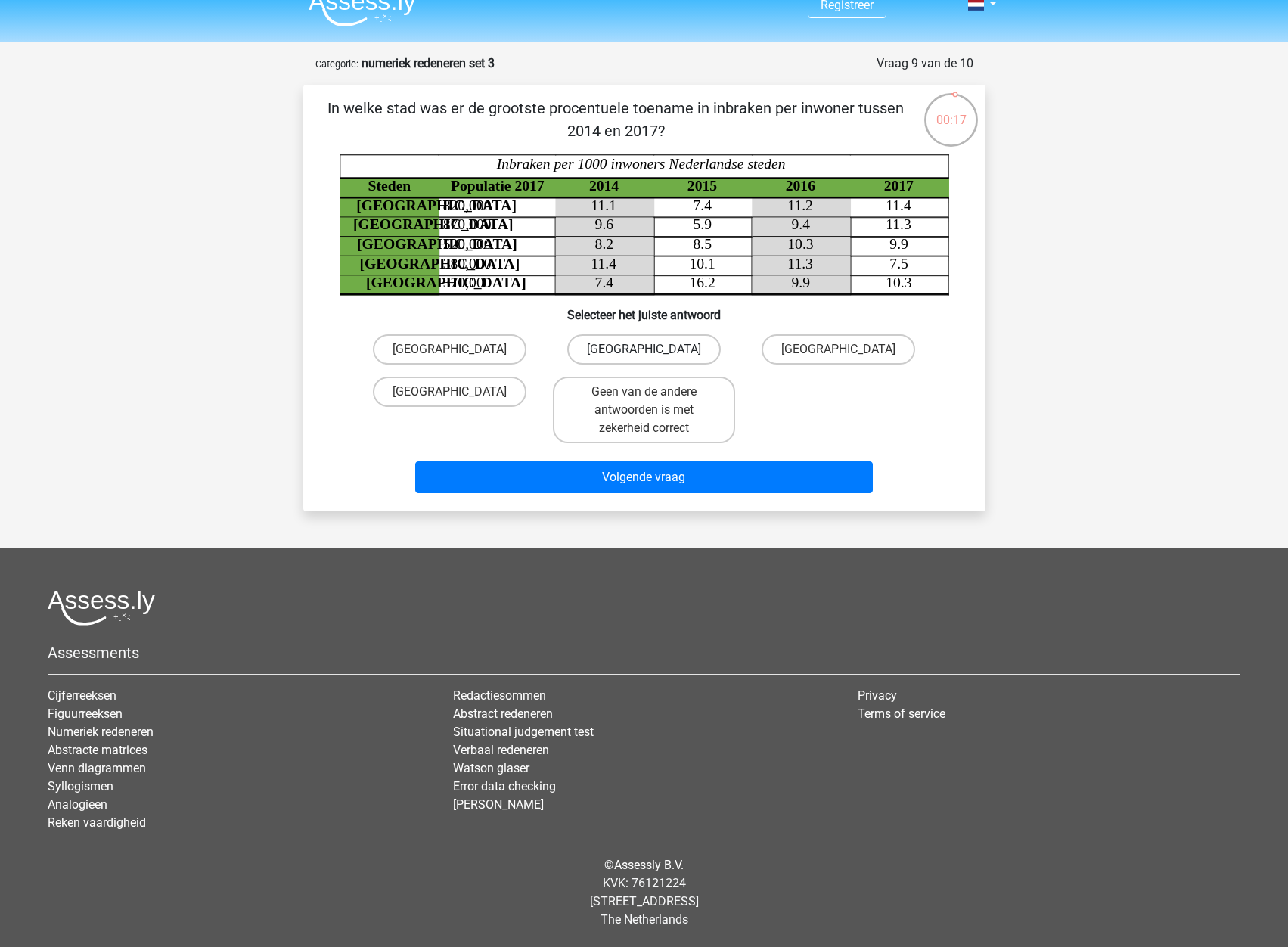
drag, startPoint x: 635, startPoint y: 338, endPoint x: 636, endPoint y: 347, distance: 9.1
click at [635, 338] on label "Utrecht" at bounding box center [644, 349] width 154 height 30
click at [644, 349] on input "Utrecht" at bounding box center [648, 354] width 10 height 10
radio input "true"
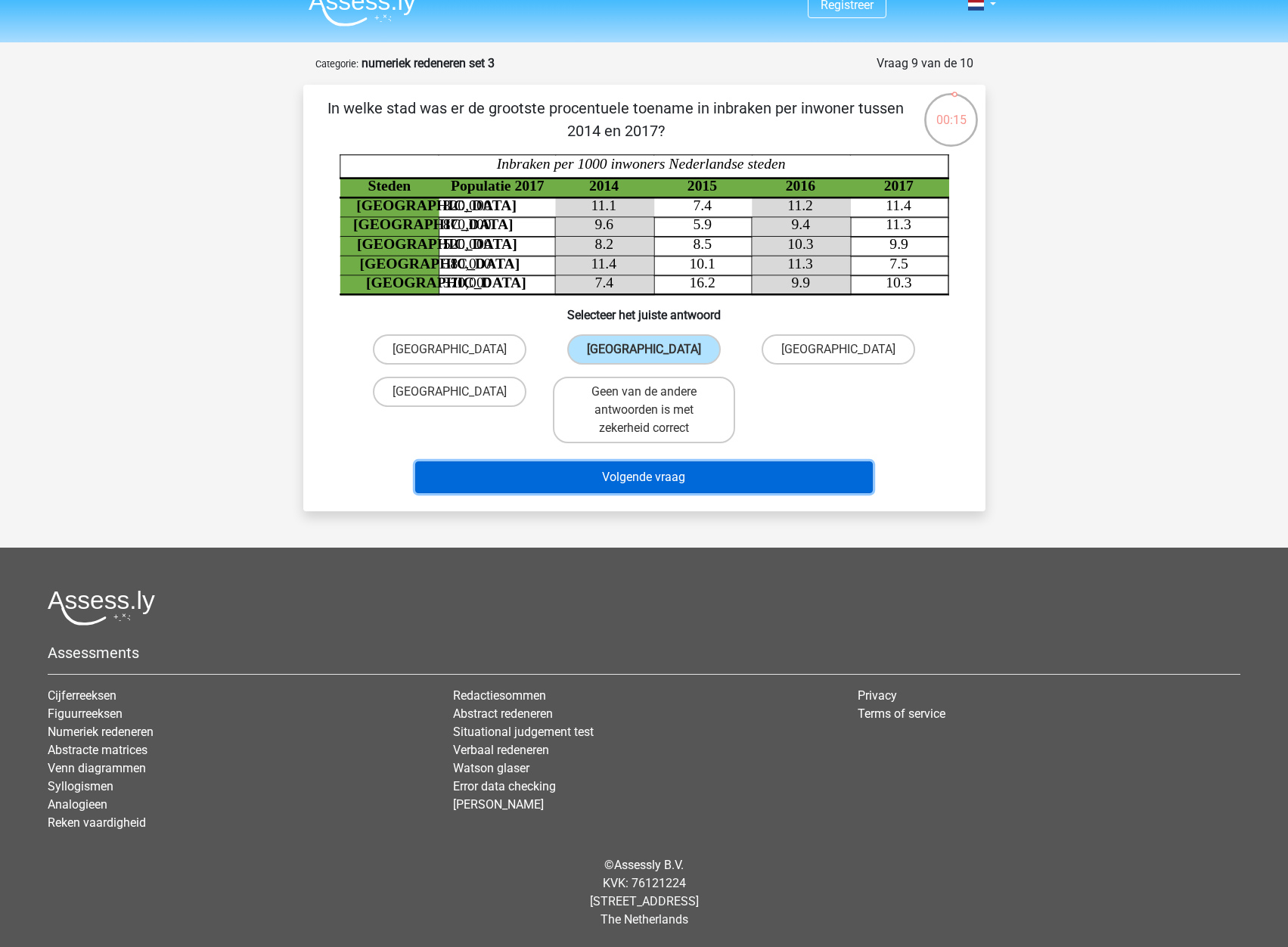
click at [728, 480] on button "Volgende vraag" at bounding box center [644, 477] width 458 height 32
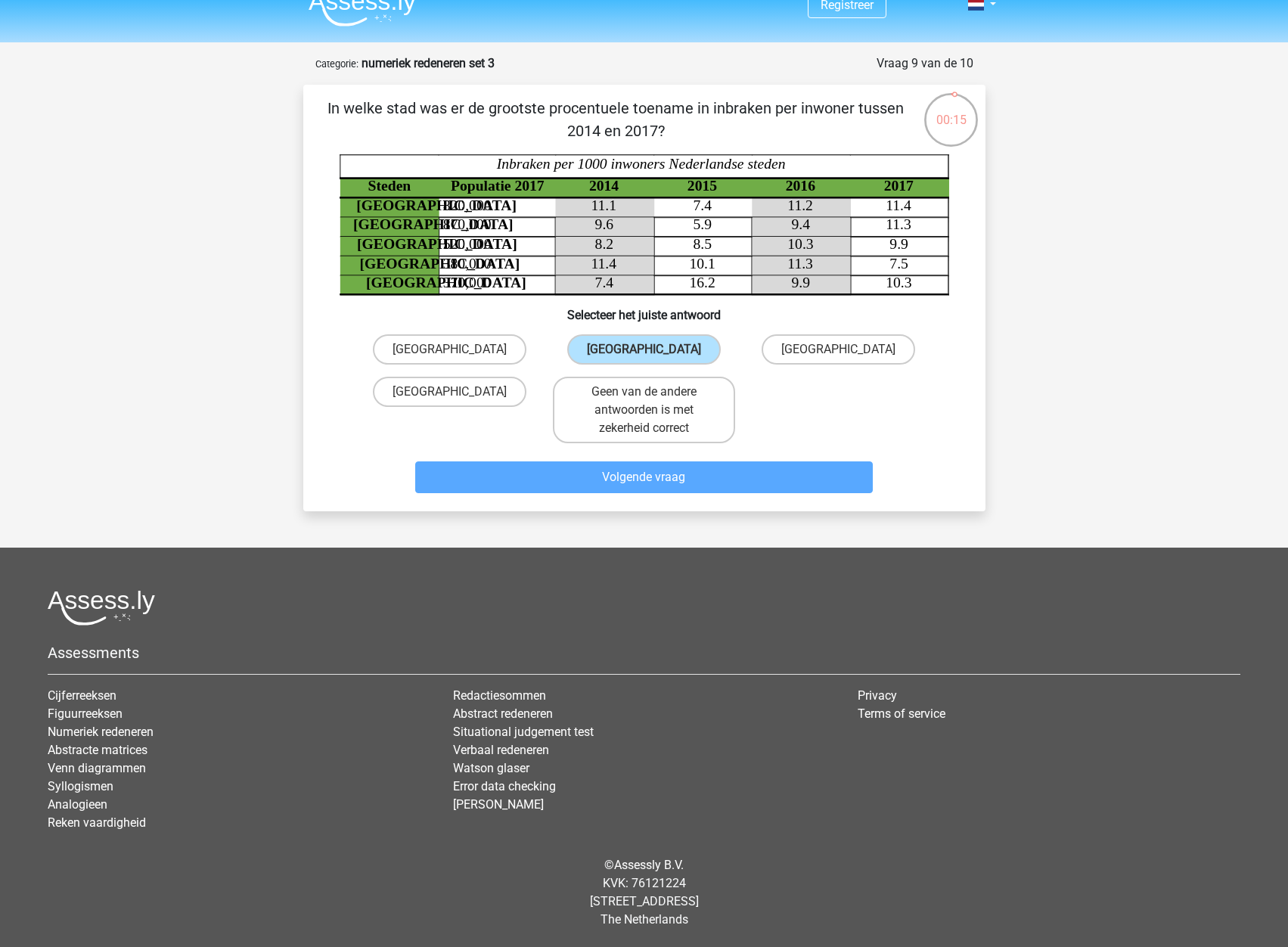
scroll to position [26, 0]
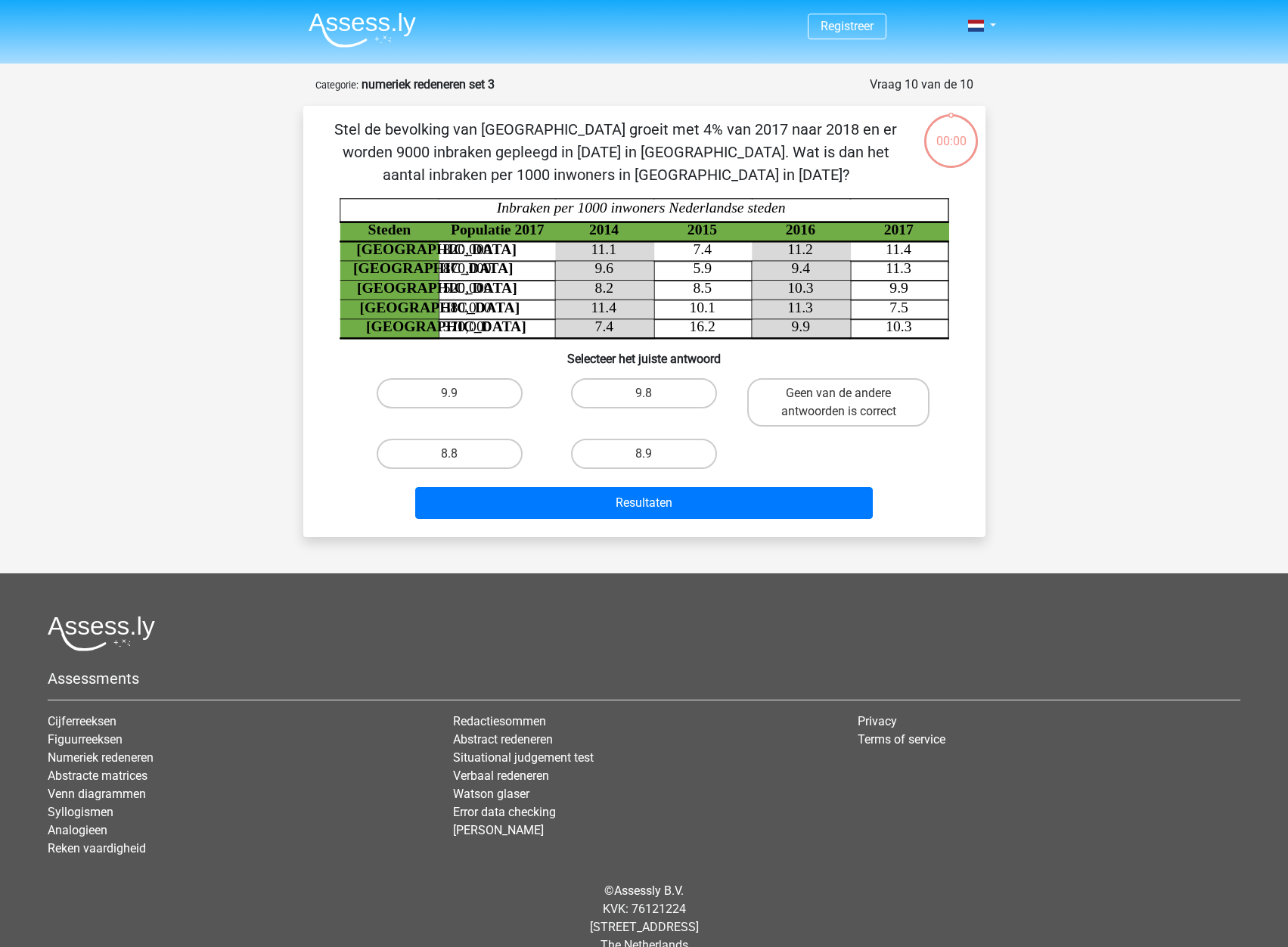
scroll to position [26, 0]
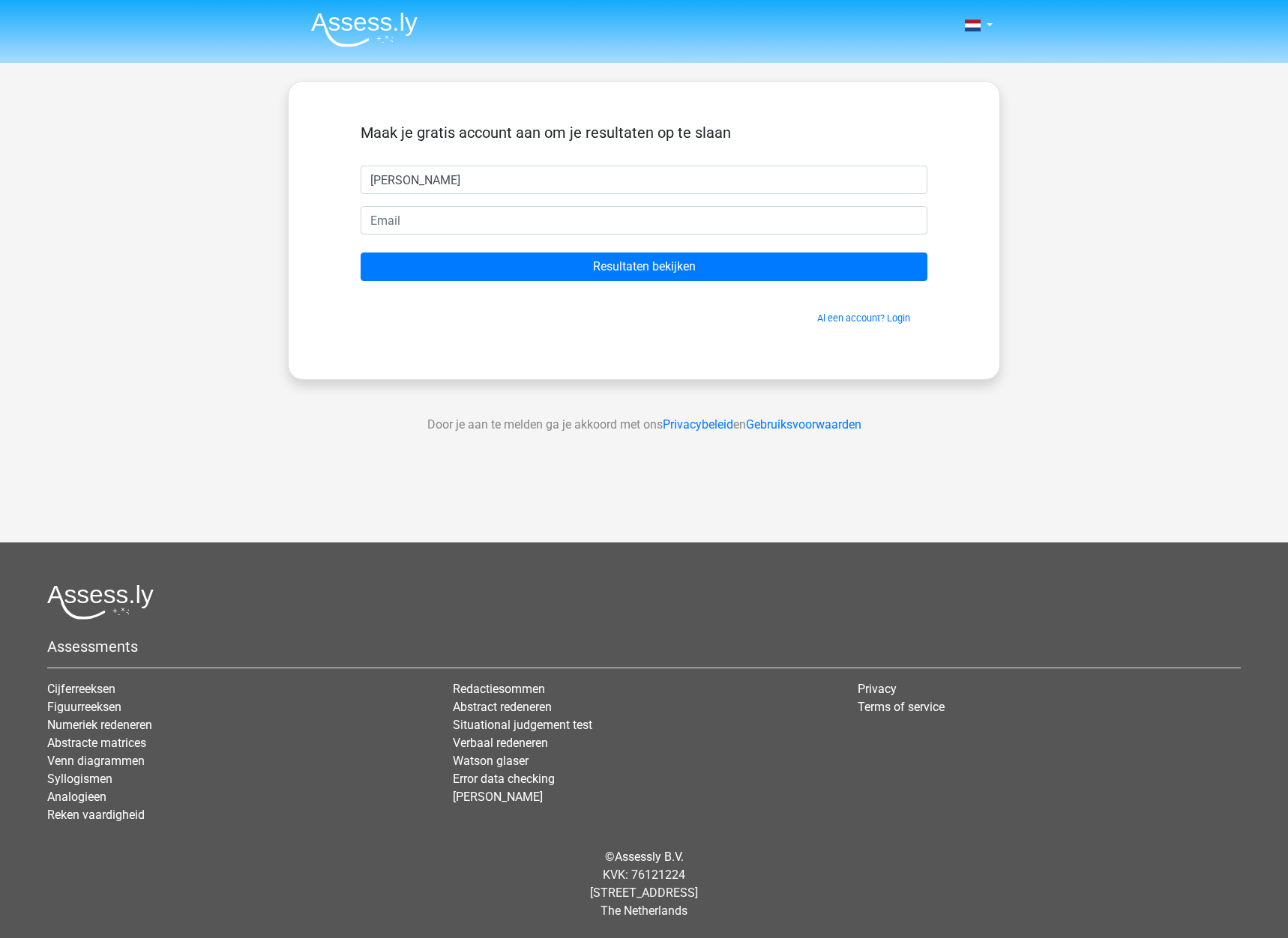
type input "[PERSON_NAME]"
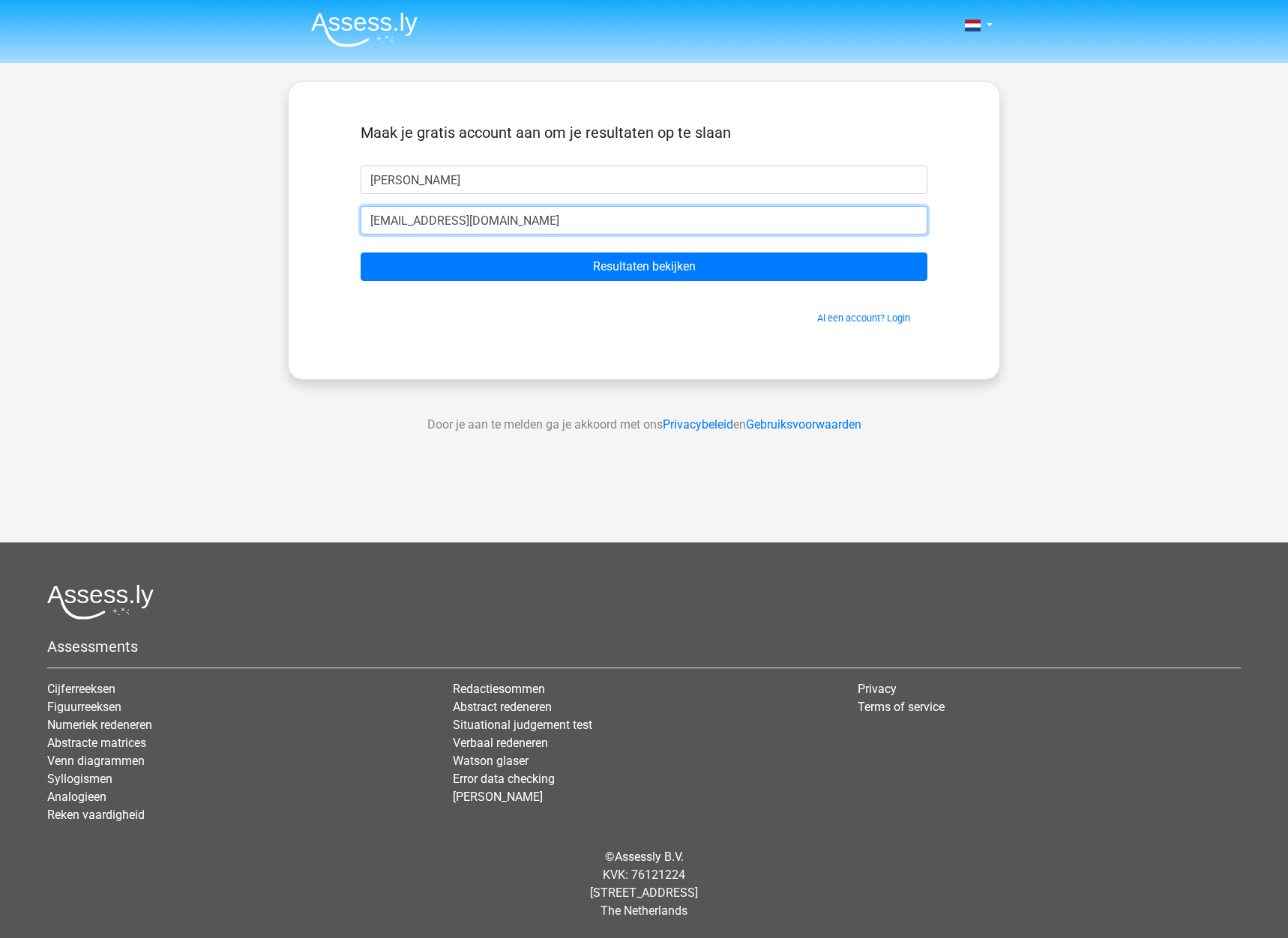
type input "[EMAIL_ADDRESS][DOMAIN_NAME]"
click at [361, 252] on input "Resultaten bekijken" at bounding box center [644, 266] width 567 height 29
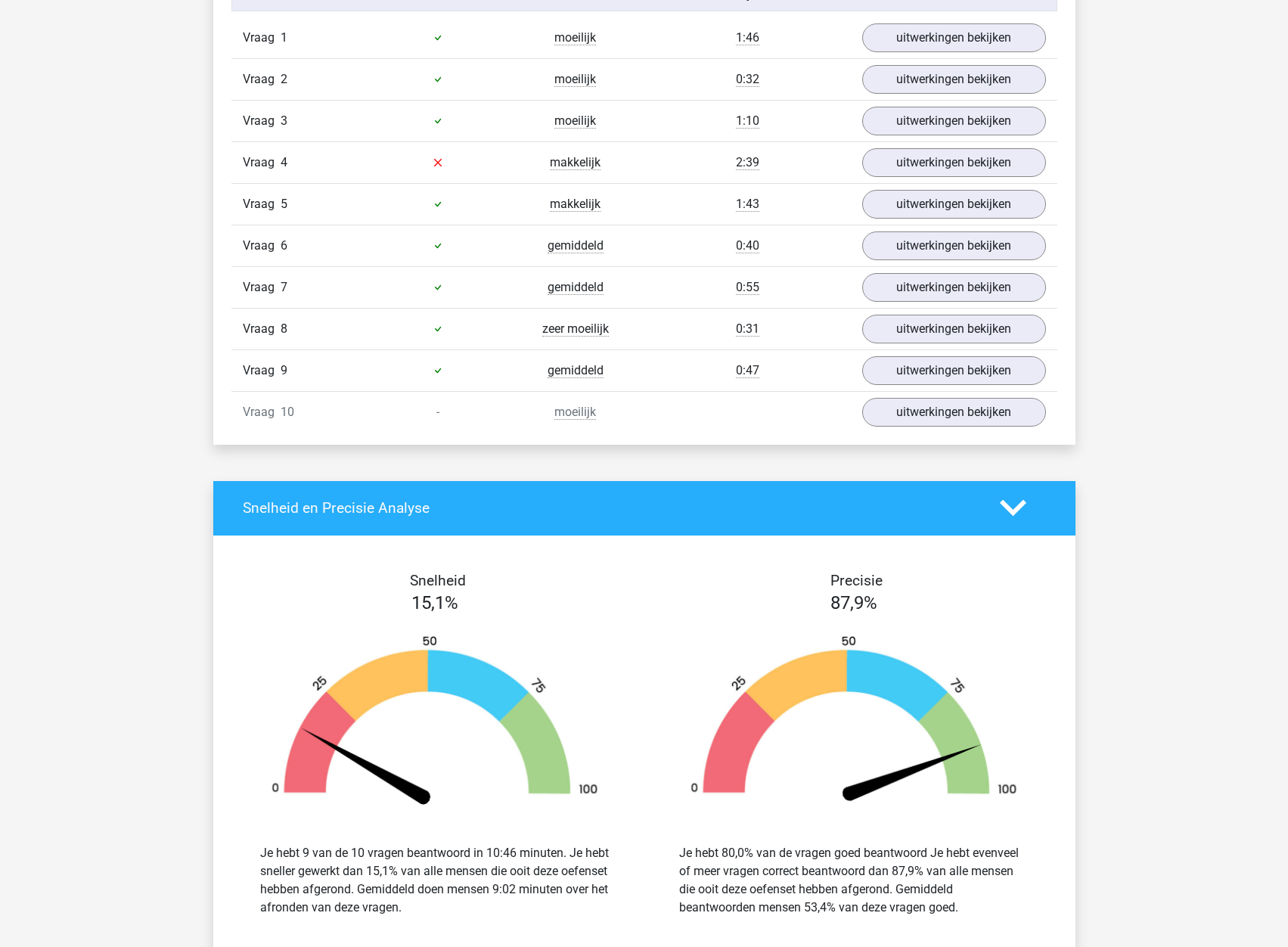
scroll to position [1135, 0]
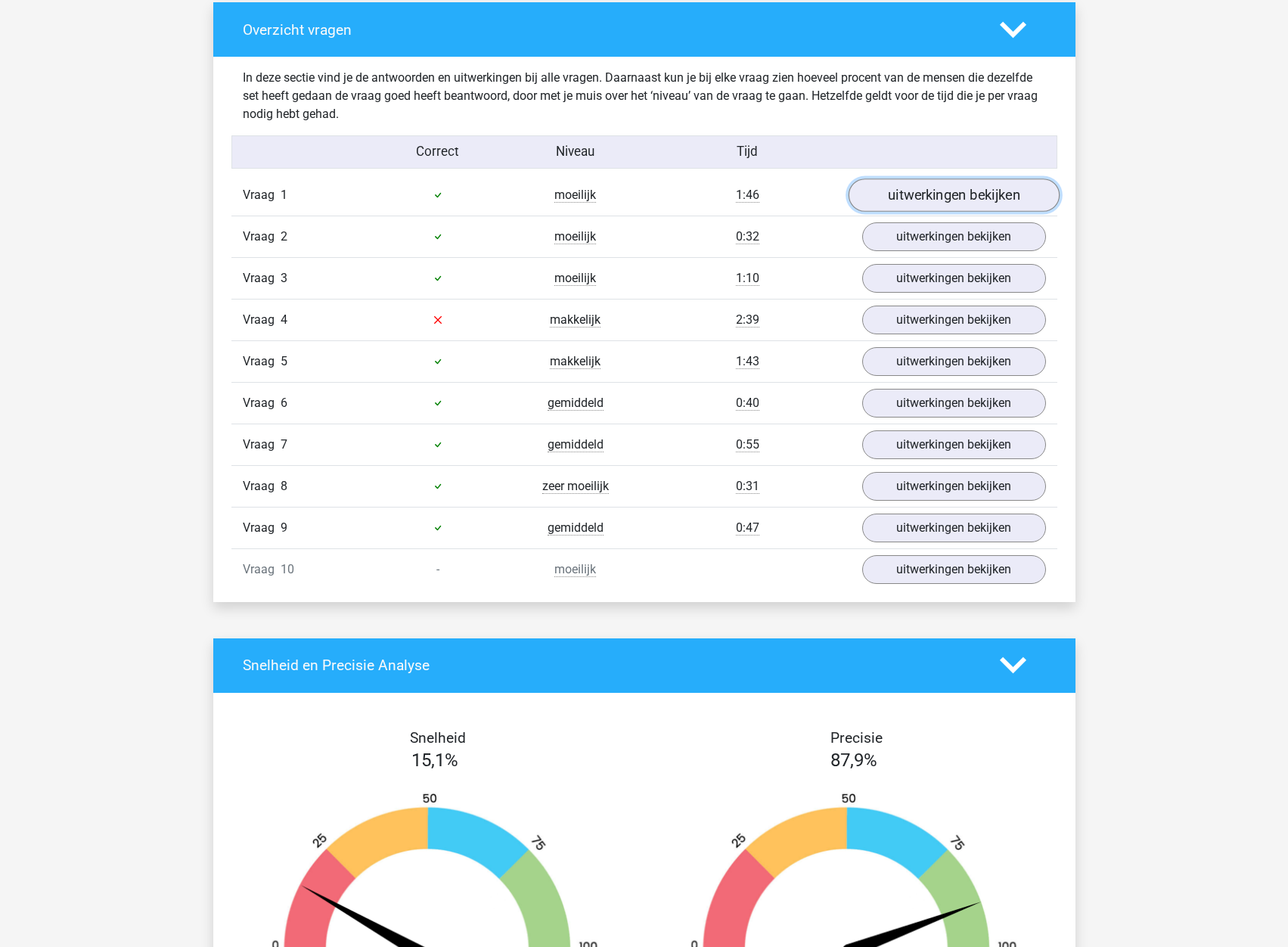
click at [913, 201] on link "uitwerkingen bekijken" at bounding box center [953, 195] width 211 height 34
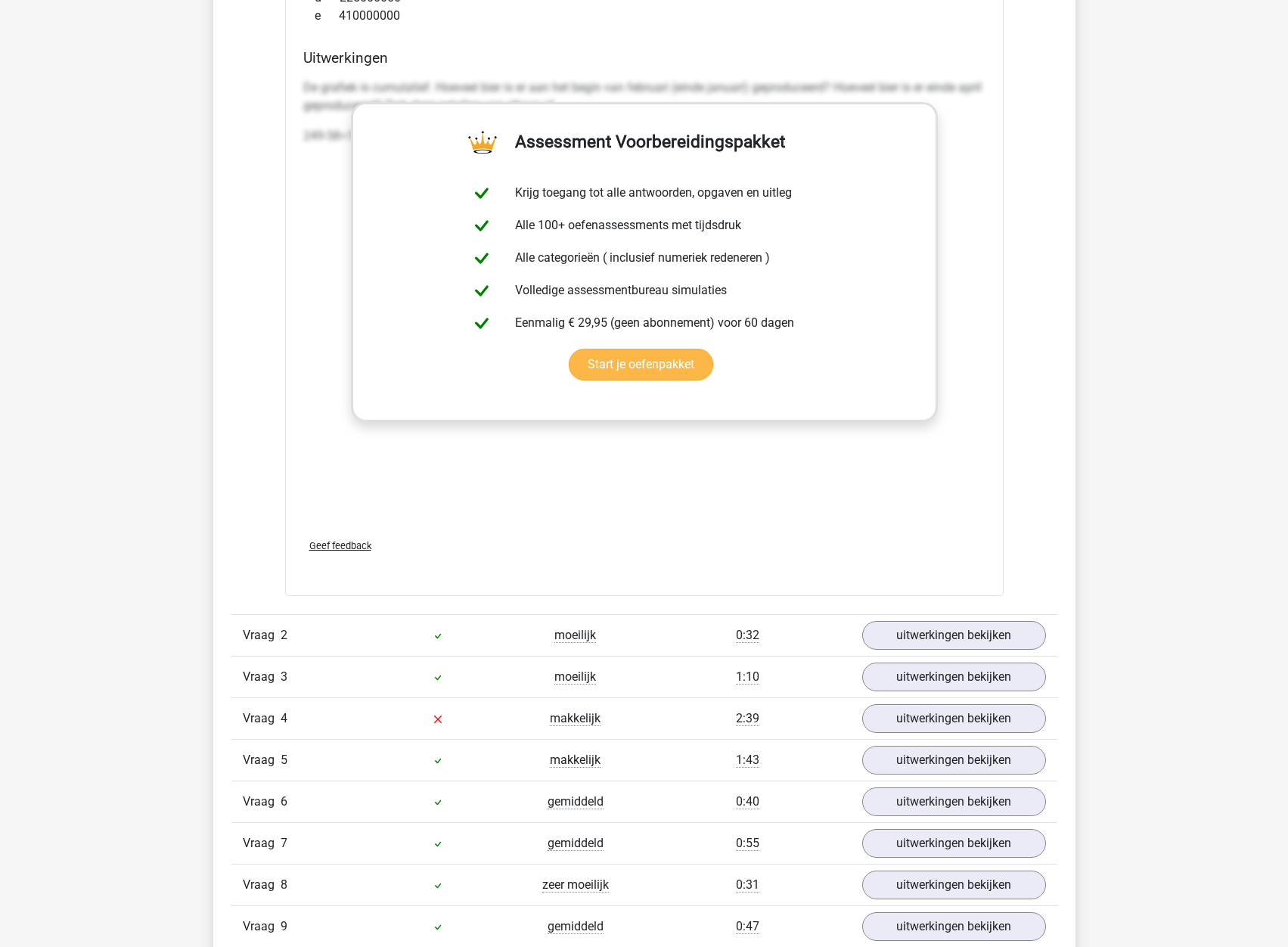
scroll to position [2346, 0]
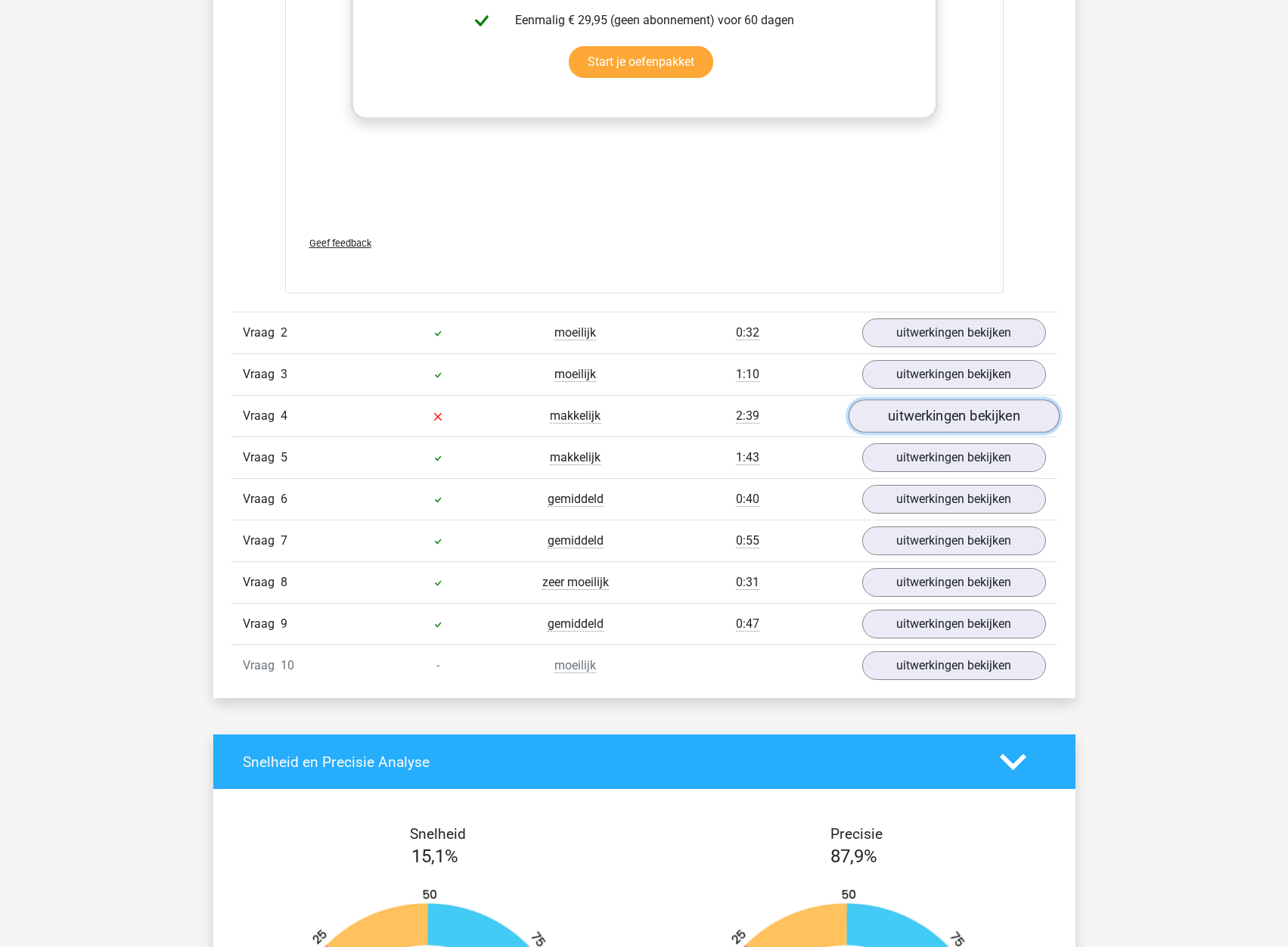
click at [927, 420] on link "uitwerkingen bekijken" at bounding box center [953, 417] width 211 height 34
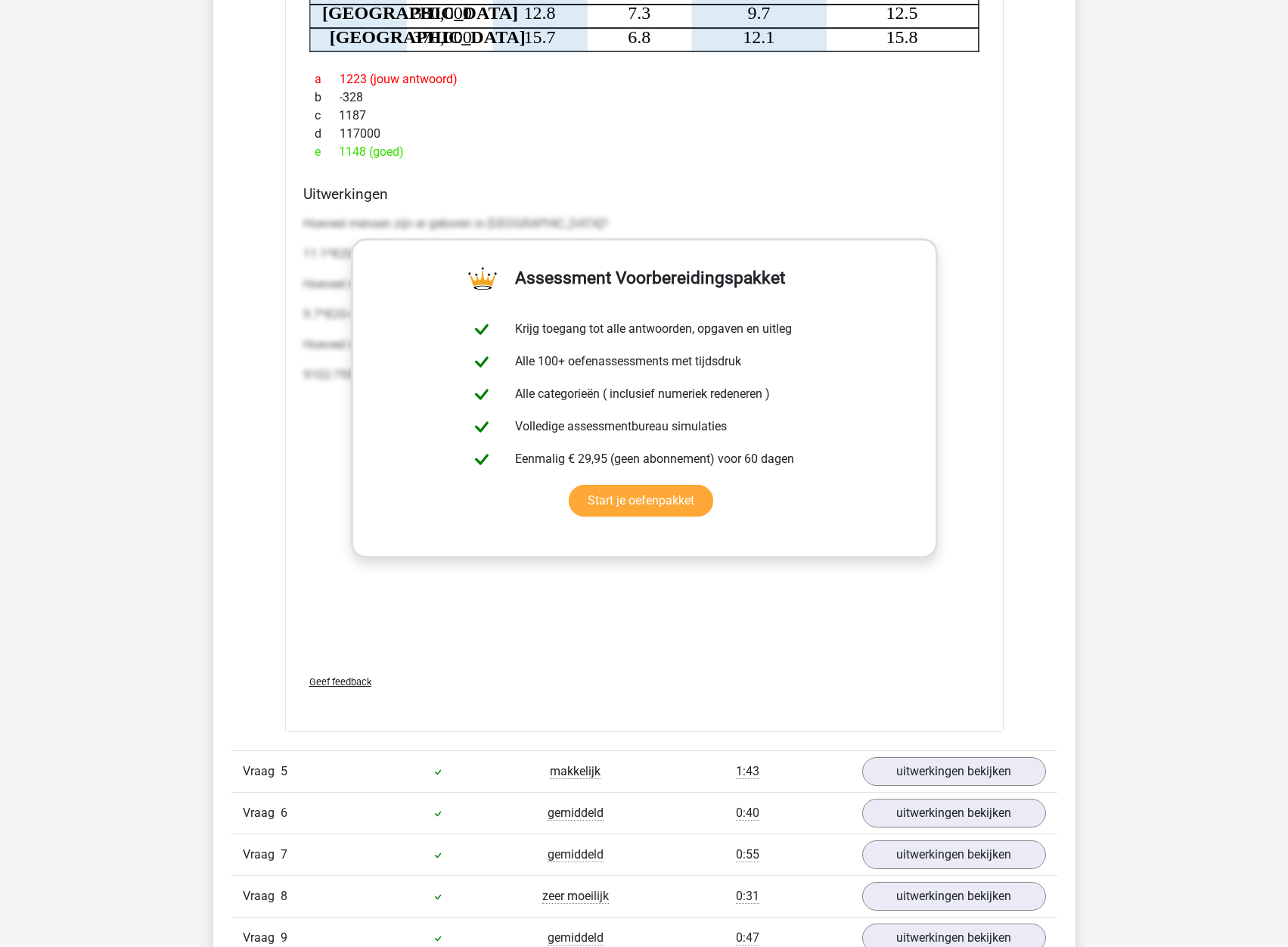
scroll to position [3329, 0]
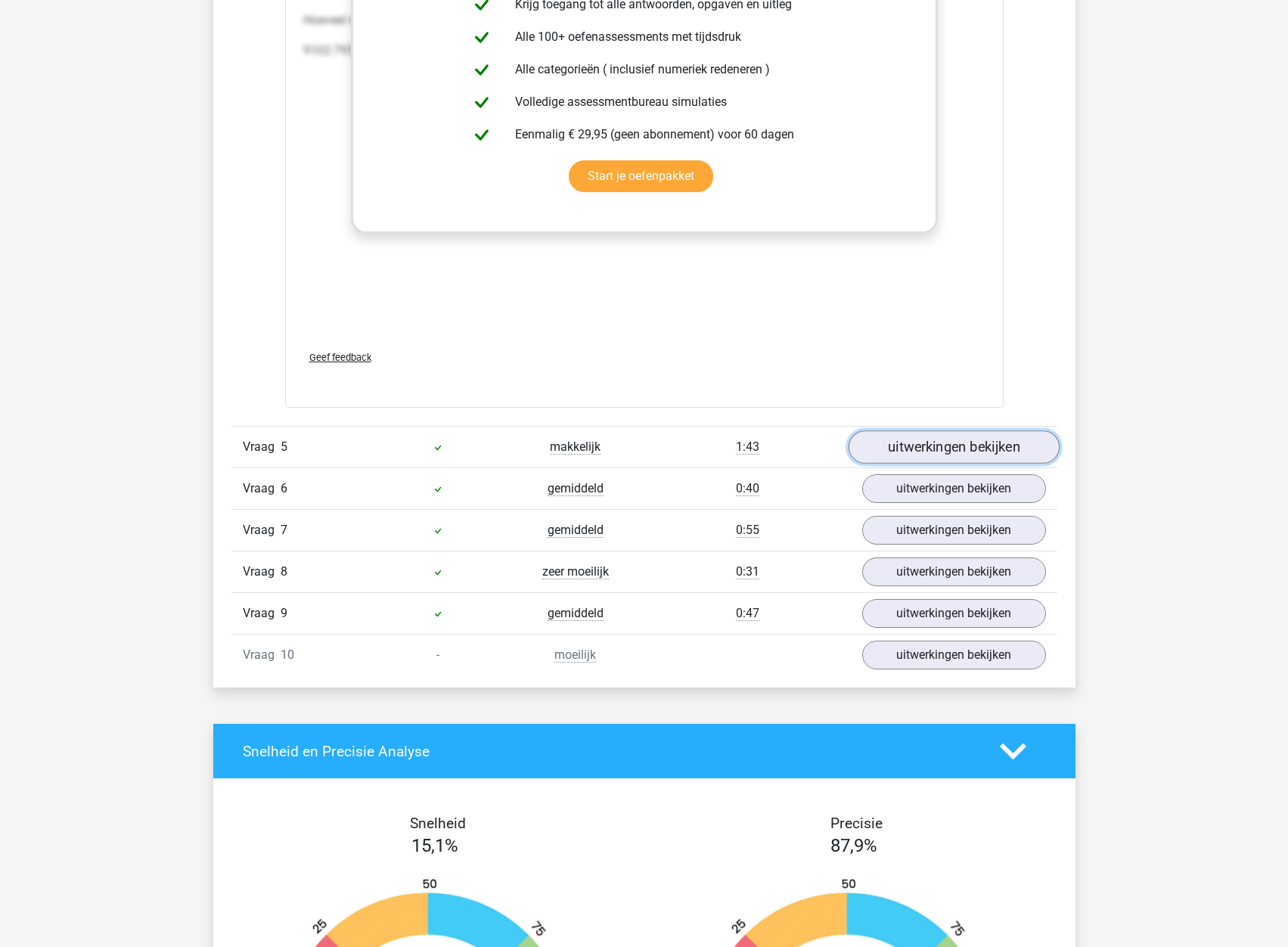
click at [894, 457] on link "uitwerkingen bekijken" at bounding box center [953, 448] width 211 height 34
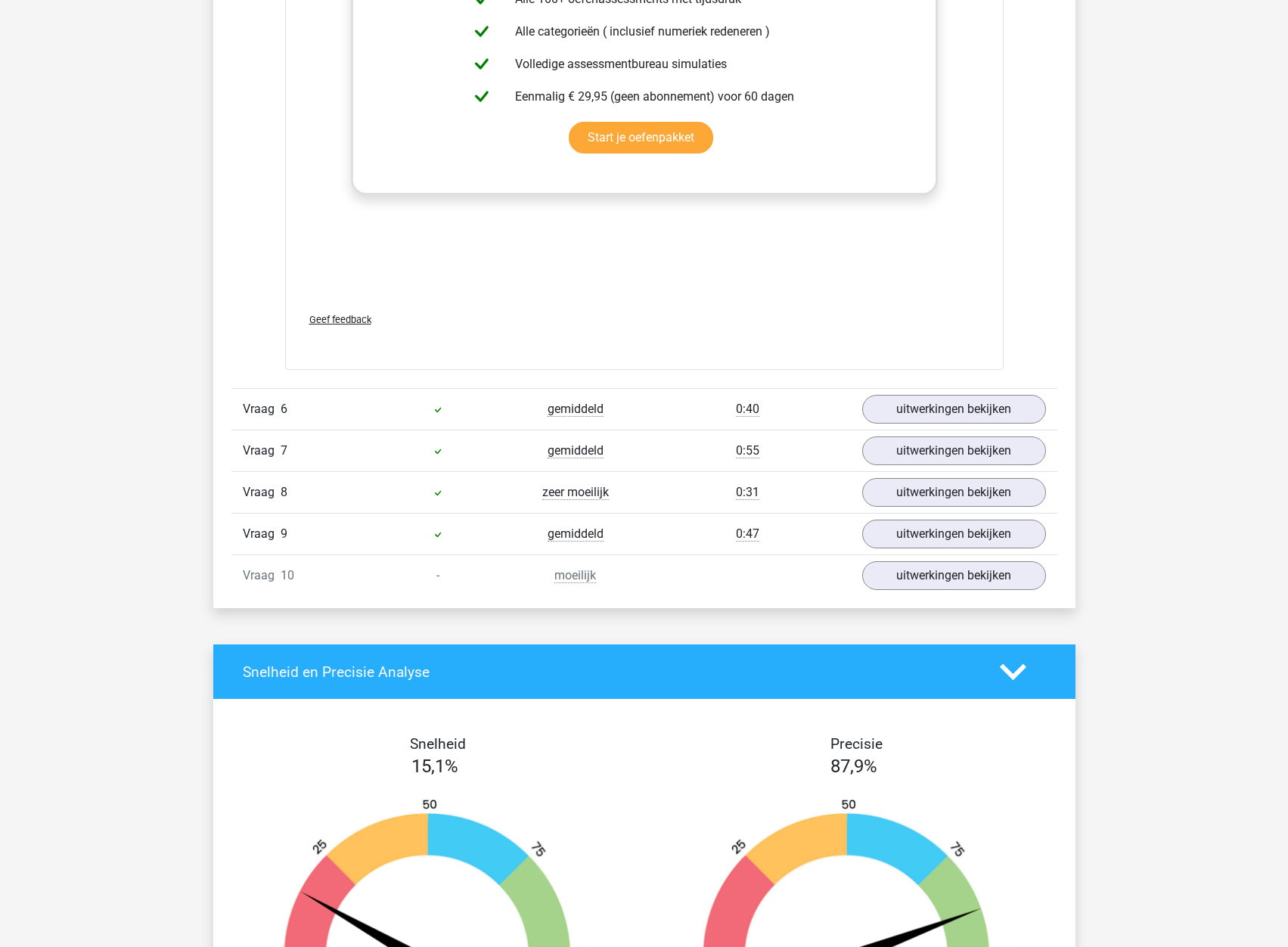
scroll to position [4388, 0]
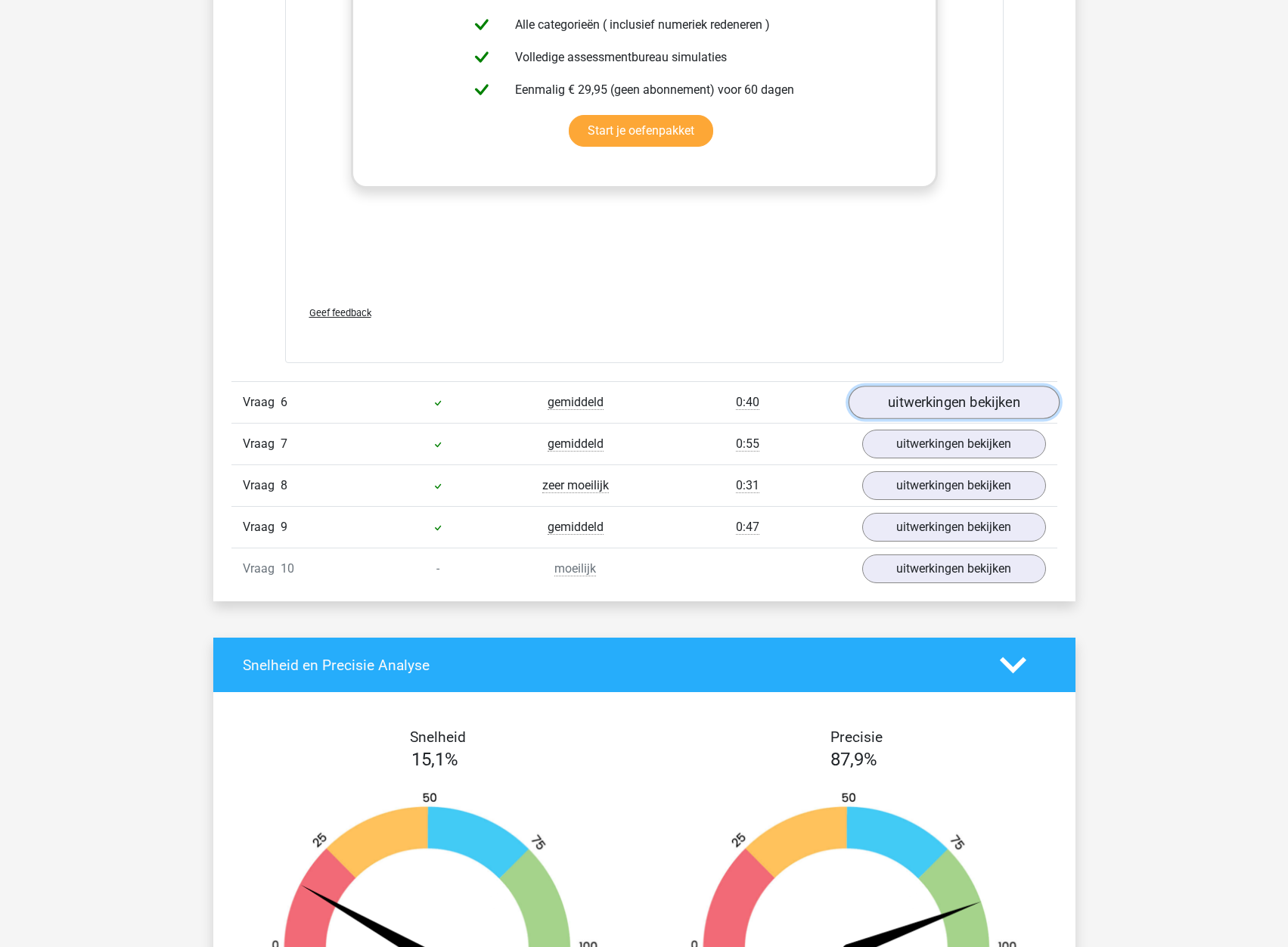
click at [879, 386] on link "uitwerkingen bekijken" at bounding box center [953, 402] width 211 height 34
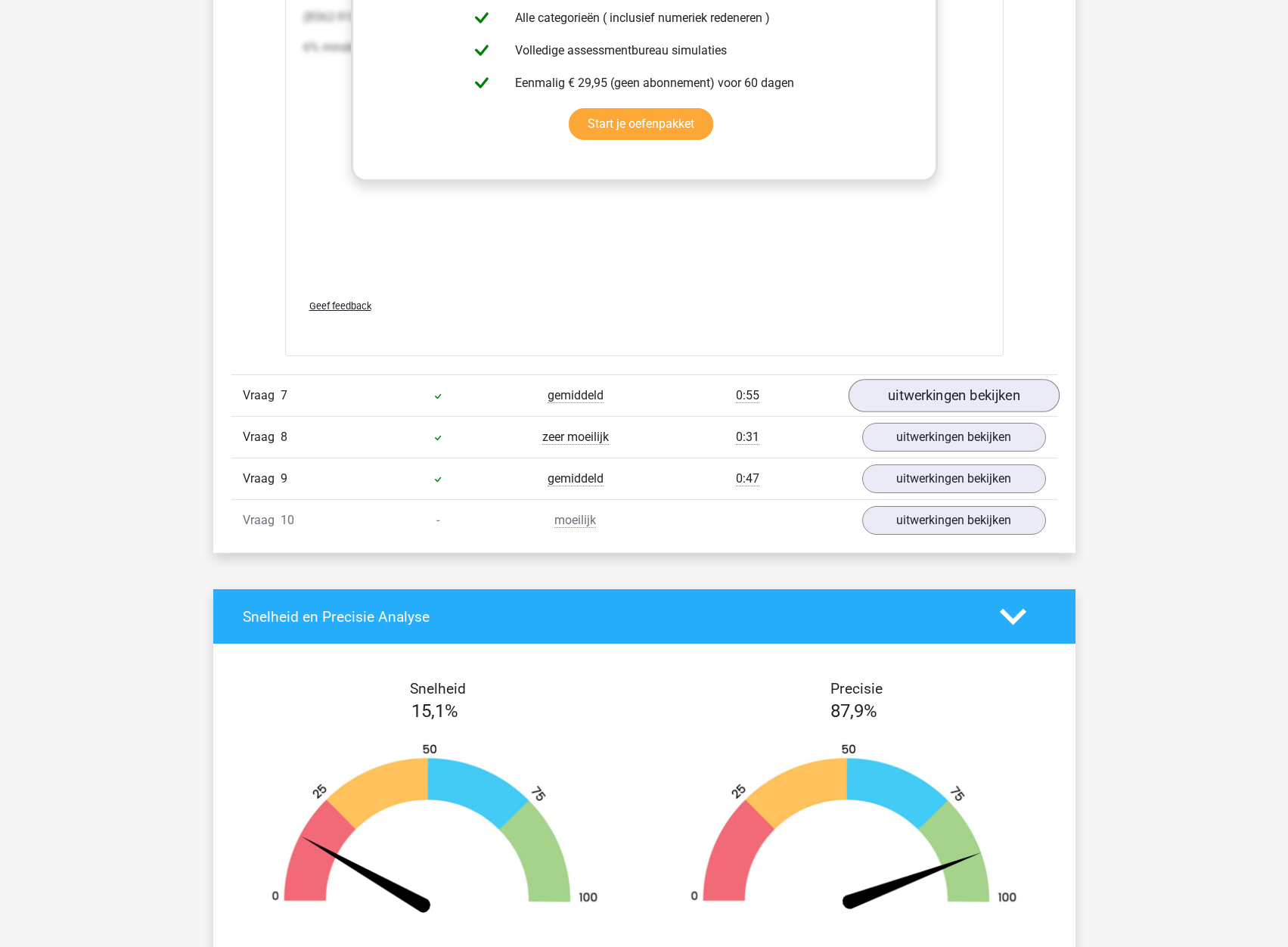
scroll to position [5599, 0]
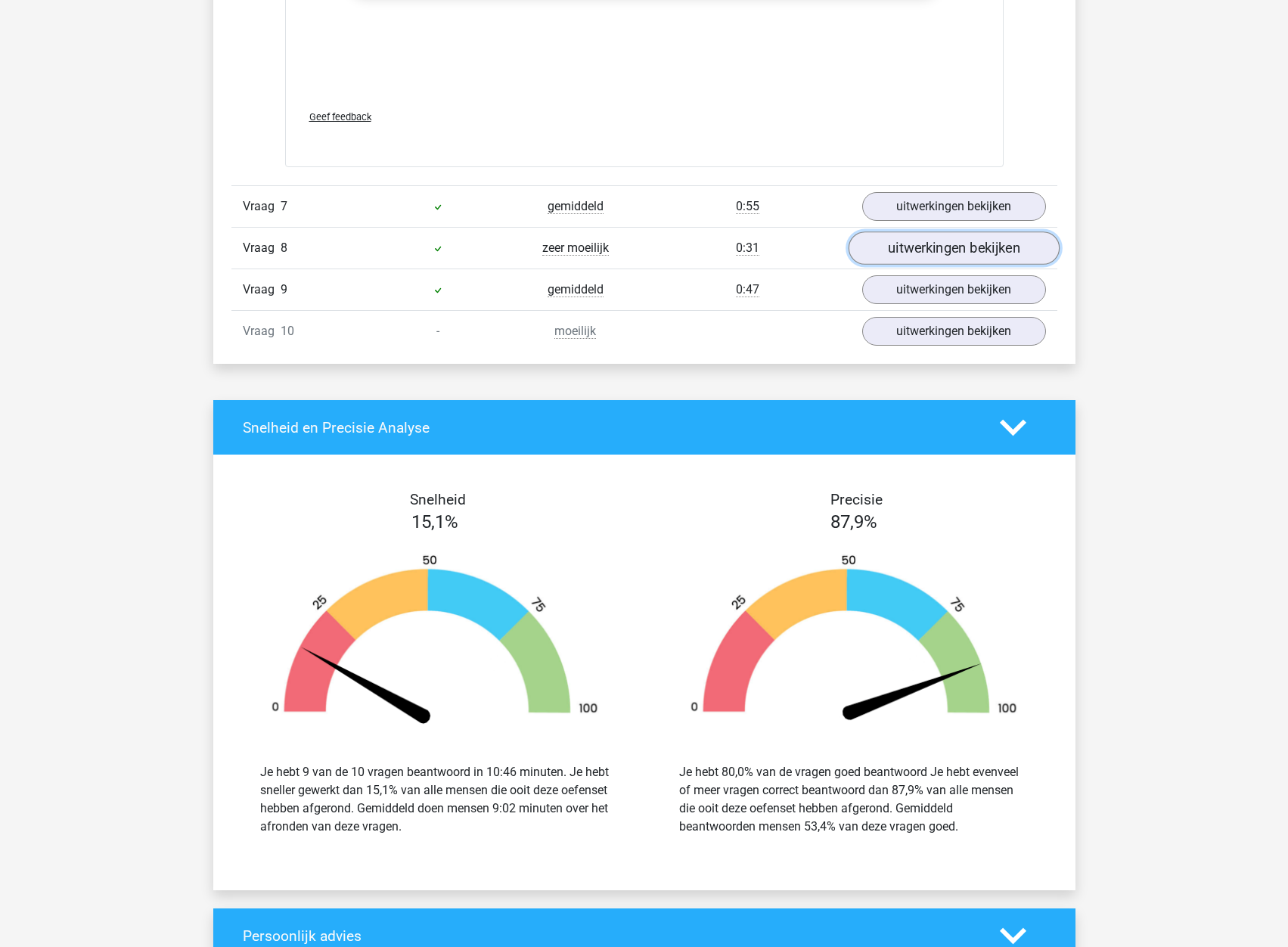
click at [926, 232] on link "uitwerkingen bekijken" at bounding box center [953, 248] width 211 height 34
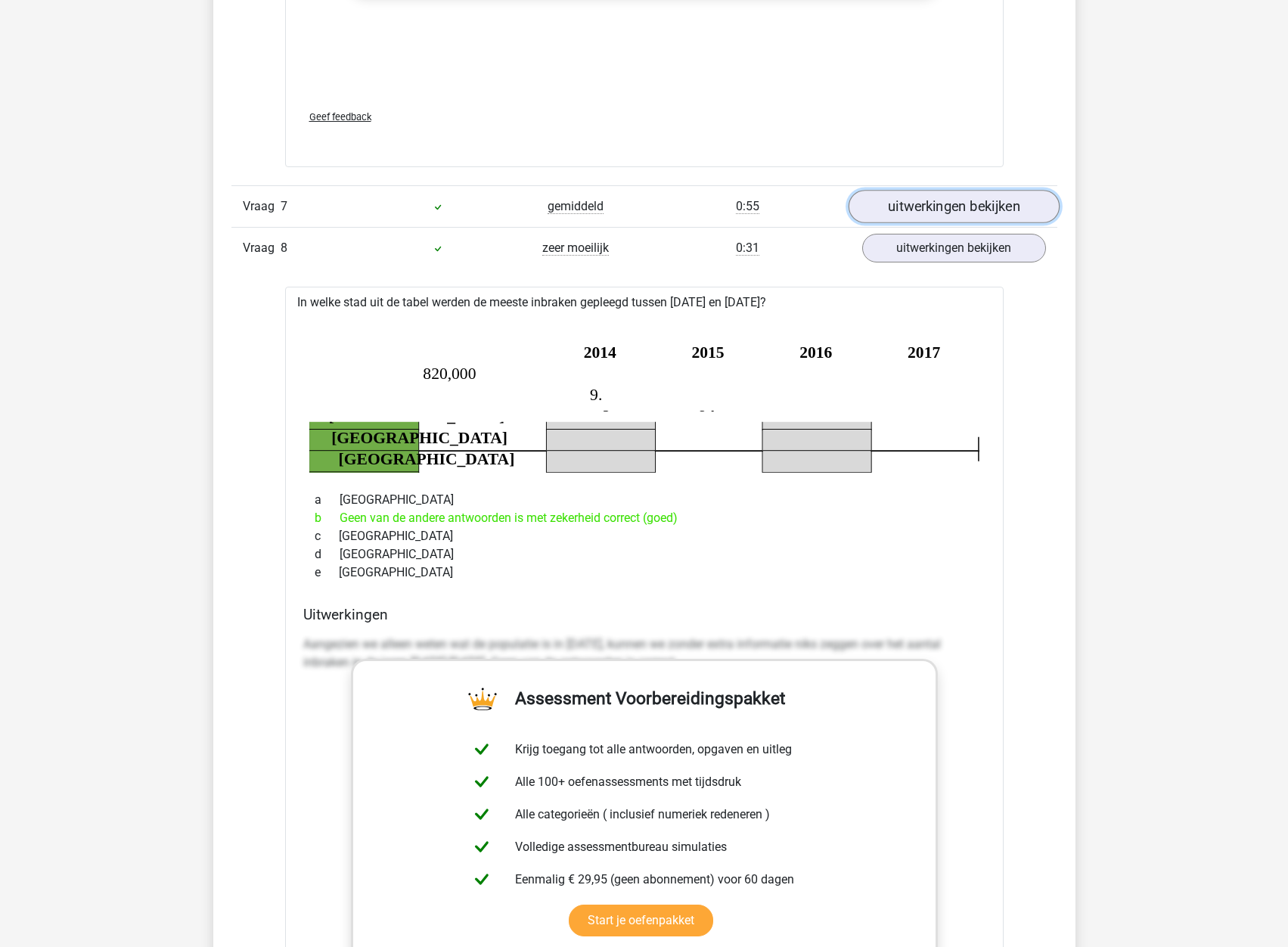
click at [925, 190] on link "uitwerkingen bekijken" at bounding box center [953, 207] width 211 height 34
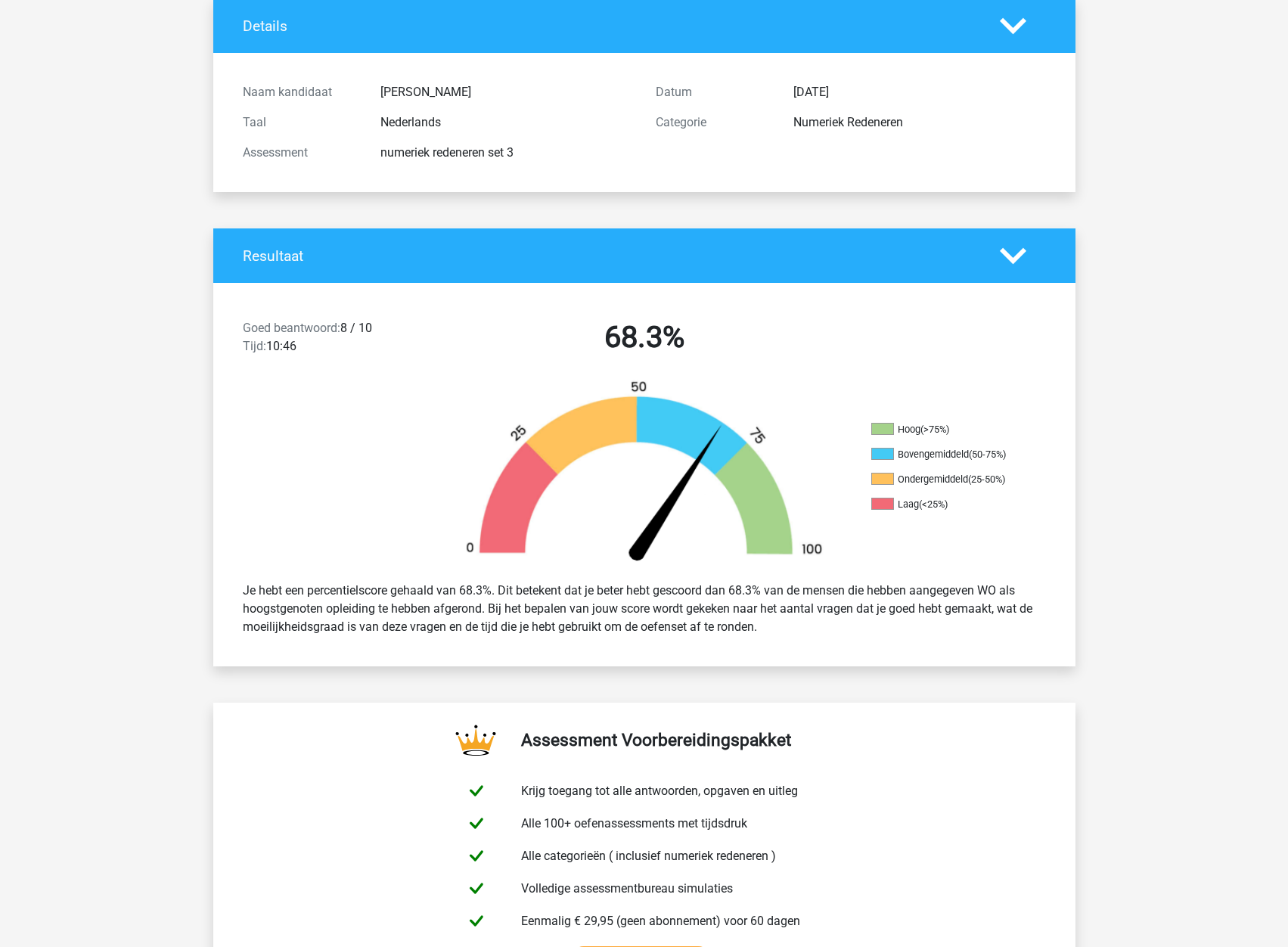
scroll to position [0, 0]
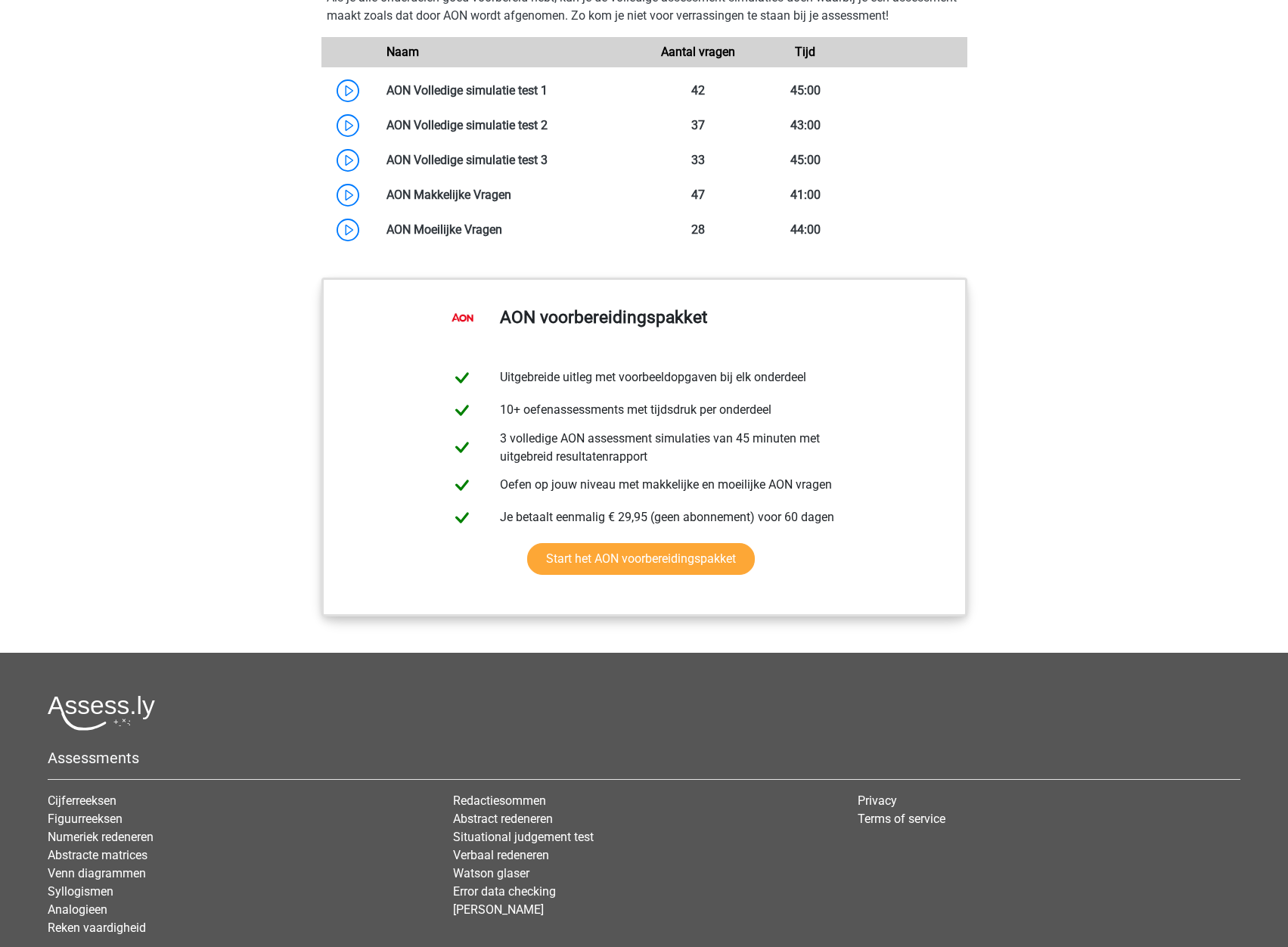
scroll to position [832, 0]
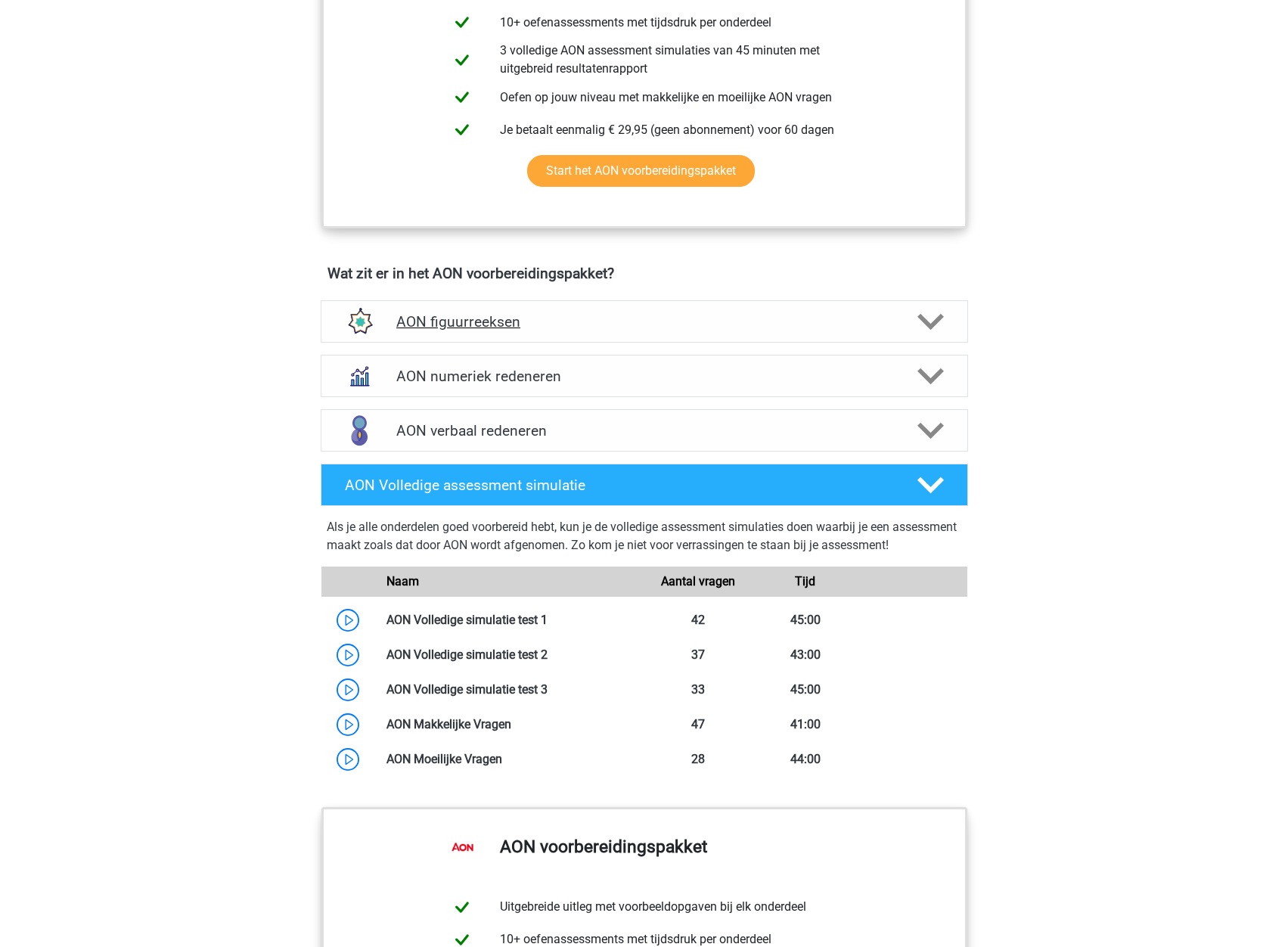
click at [480, 311] on div "AON figuurreeksen" at bounding box center [644, 322] width 647 height 42
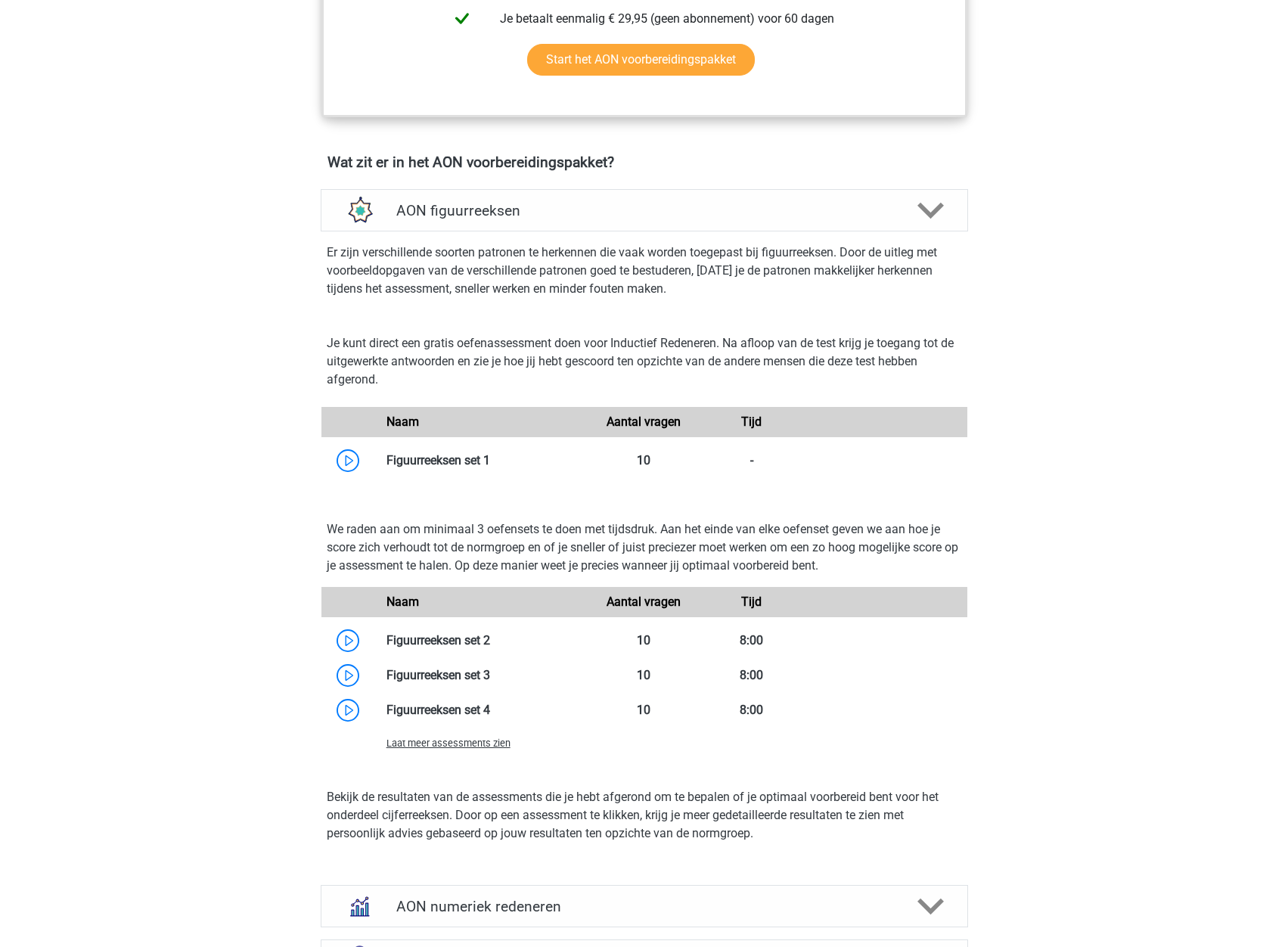
scroll to position [1059, 0]
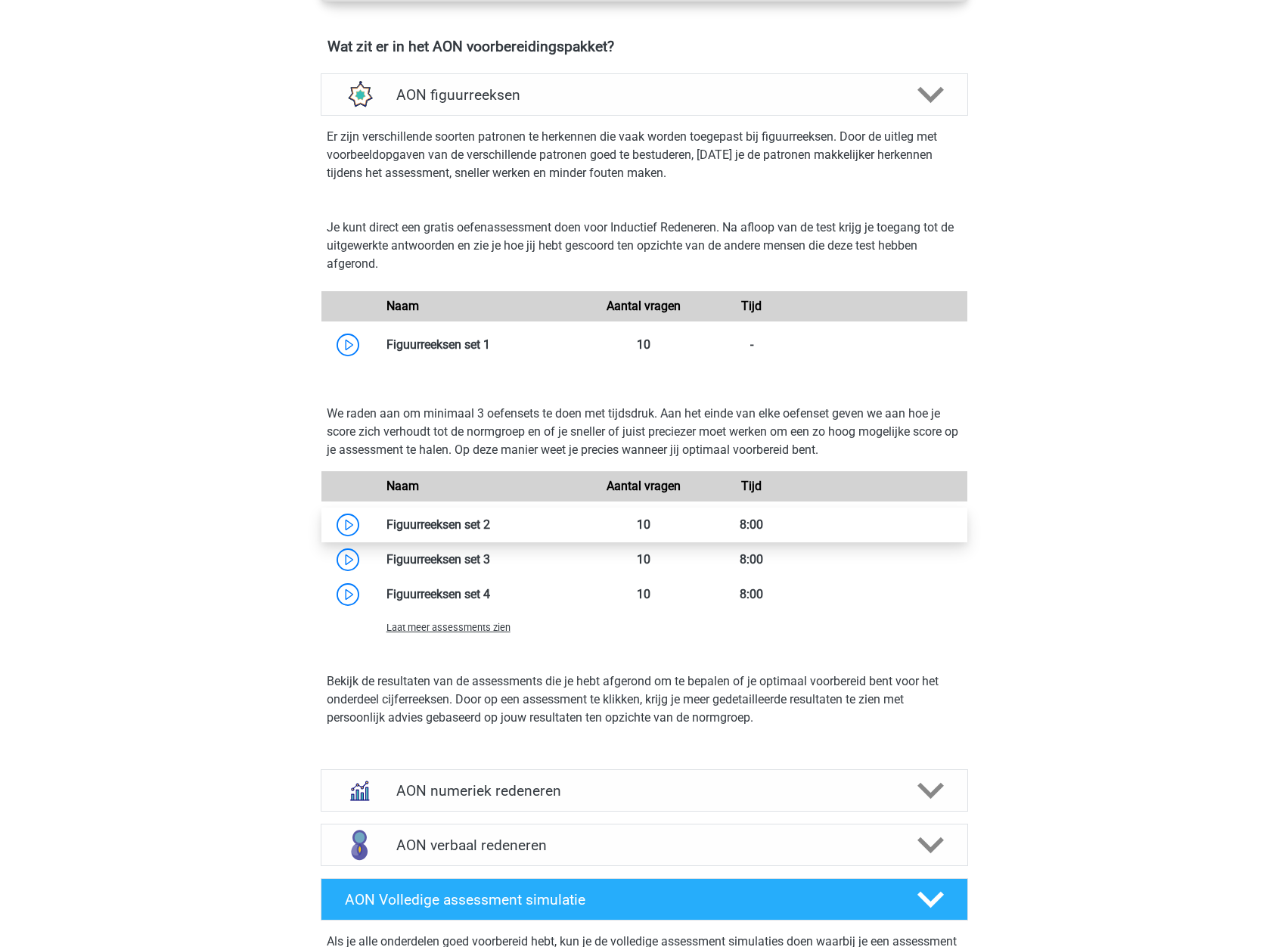
click at [490, 532] on link at bounding box center [490, 524] width 0 height 14
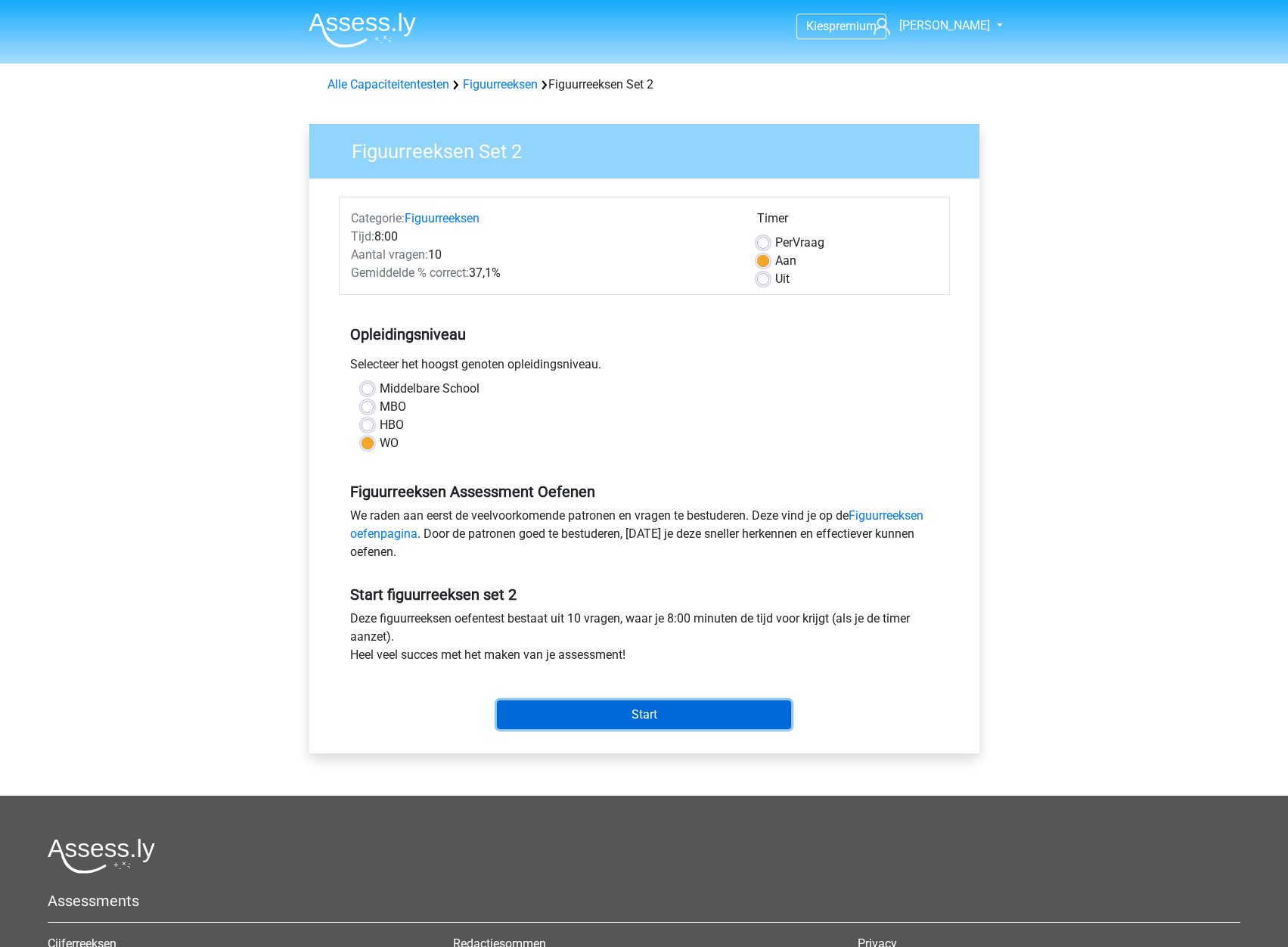
click at [602, 705] on input "Start" at bounding box center [644, 714] width 294 height 29
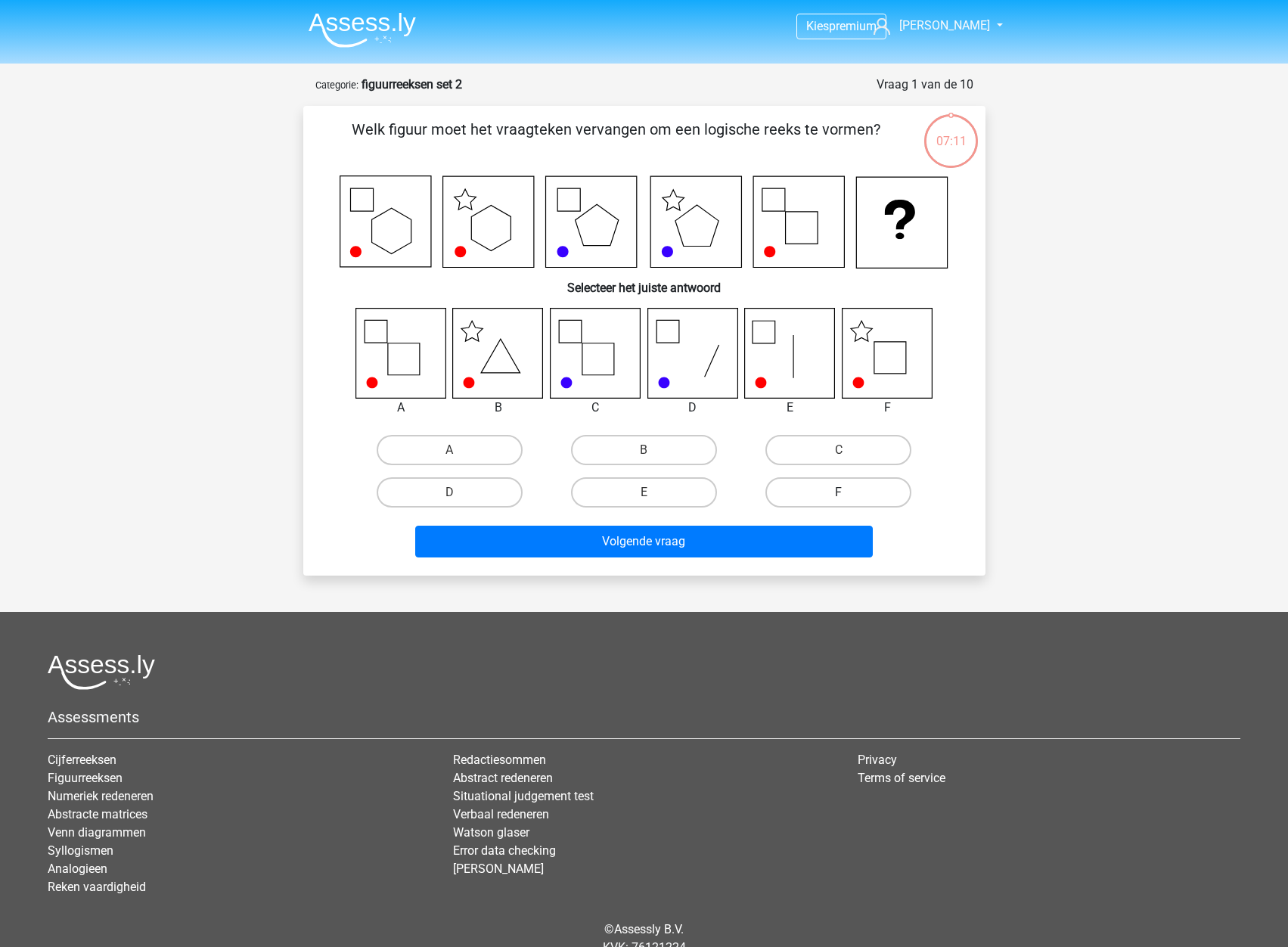
click at [855, 499] on label "F" at bounding box center [838, 493] width 146 height 30
click at [849, 499] on input "F" at bounding box center [843, 497] width 10 height 10
radio input "true"
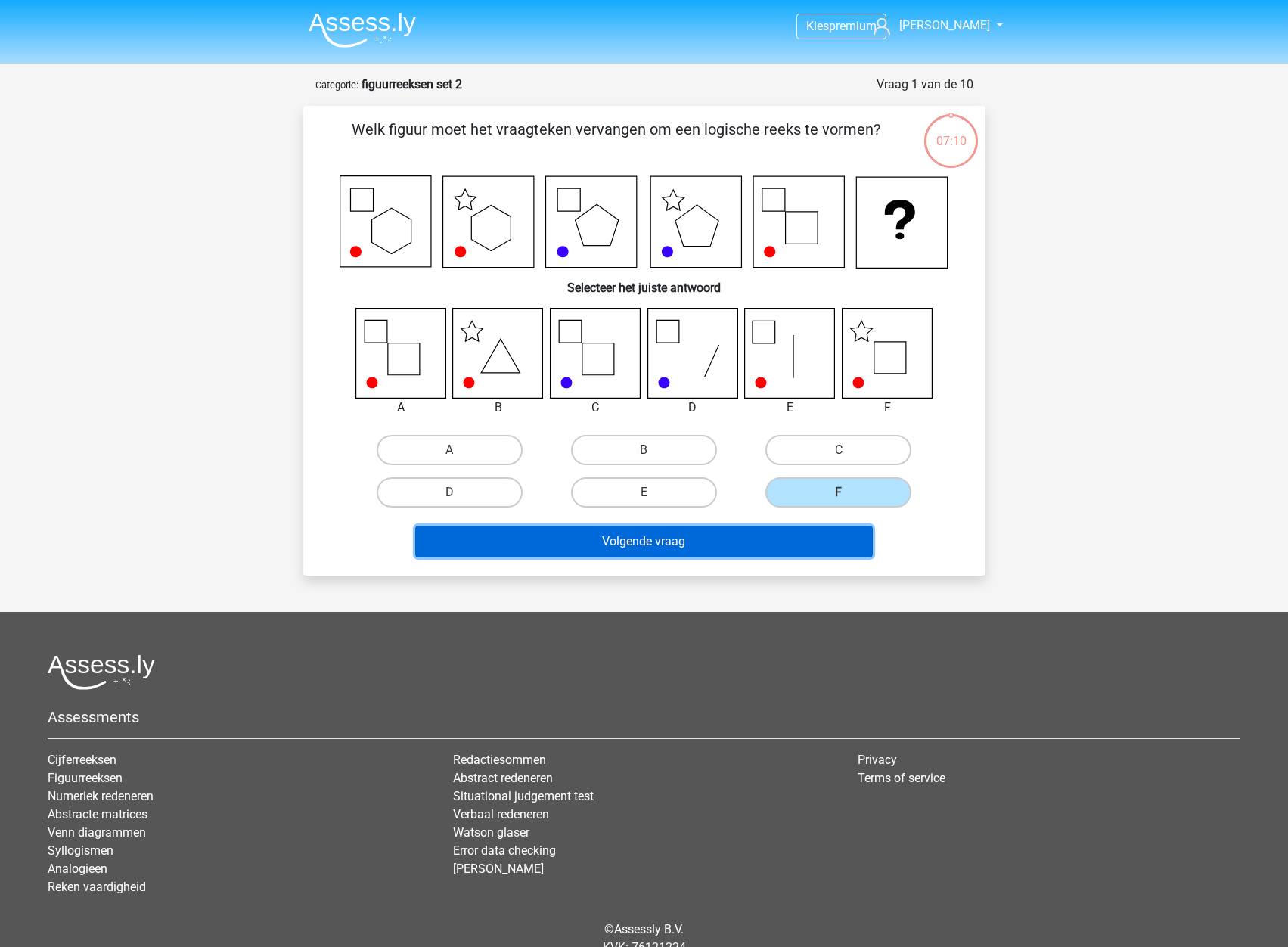
click at [689, 545] on button "Volgende vraag" at bounding box center [644, 542] width 458 height 32
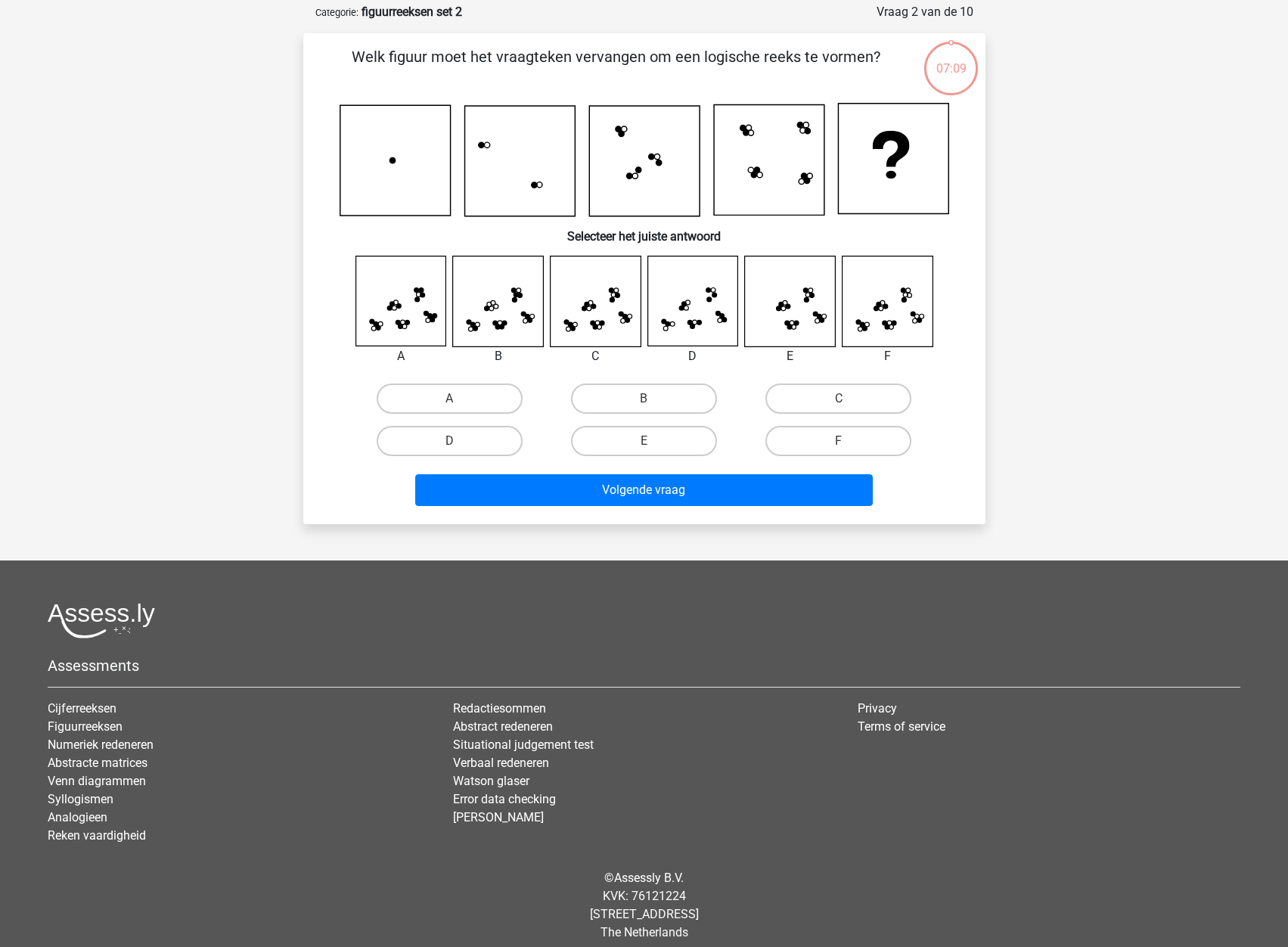
scroll to position [76, 0]
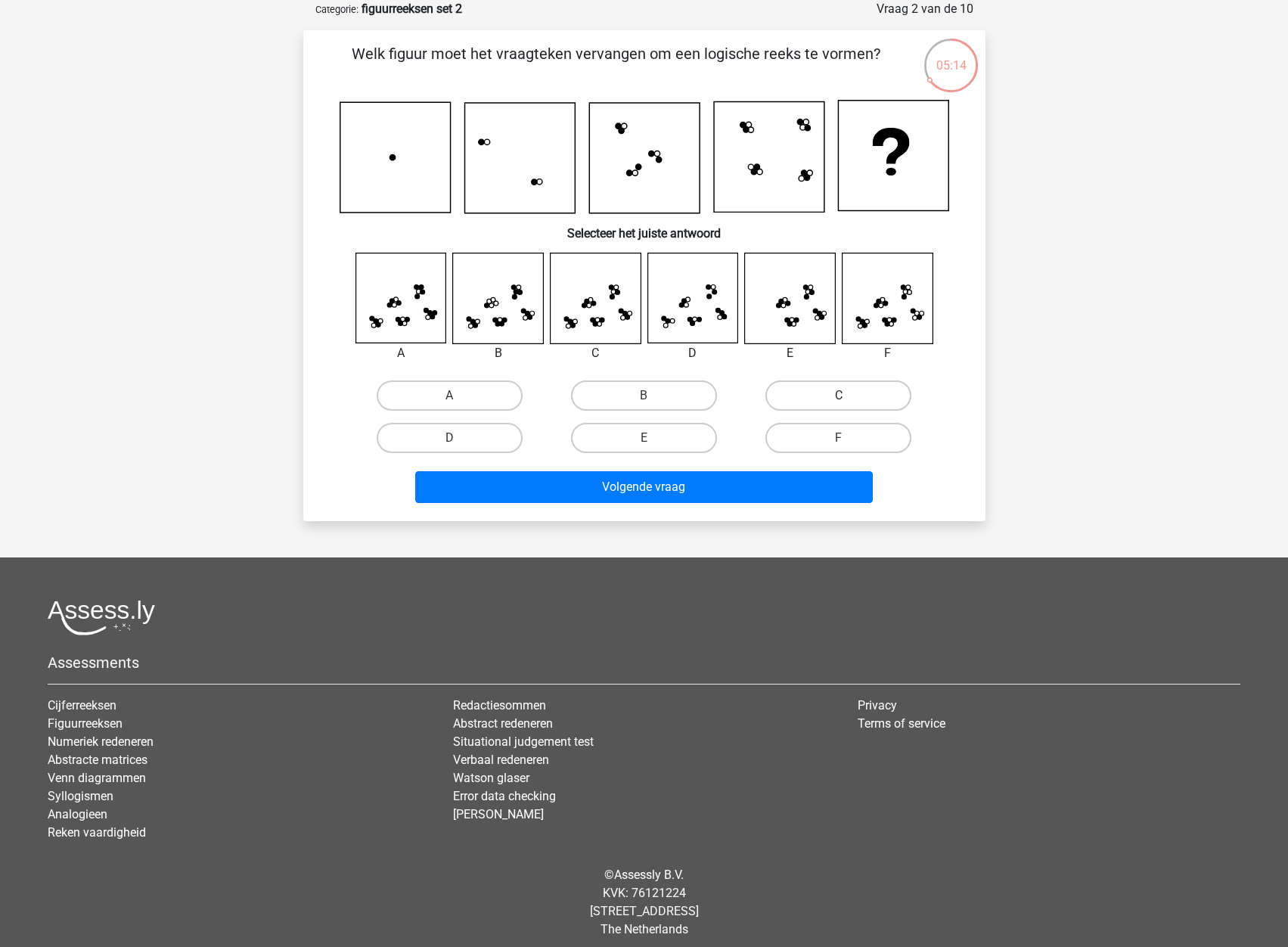
drag, startPoint x: 802, startPoint y: 396, endPoint x: 782, endPoint y: 409, distance: 23.9
click at [796, 396] on label "C" at bounding box center [838, 395] width 146 height 30
click at [839, 396] on input "C" at bounding box center [843, 401] width 10 height 10
radio input "true"
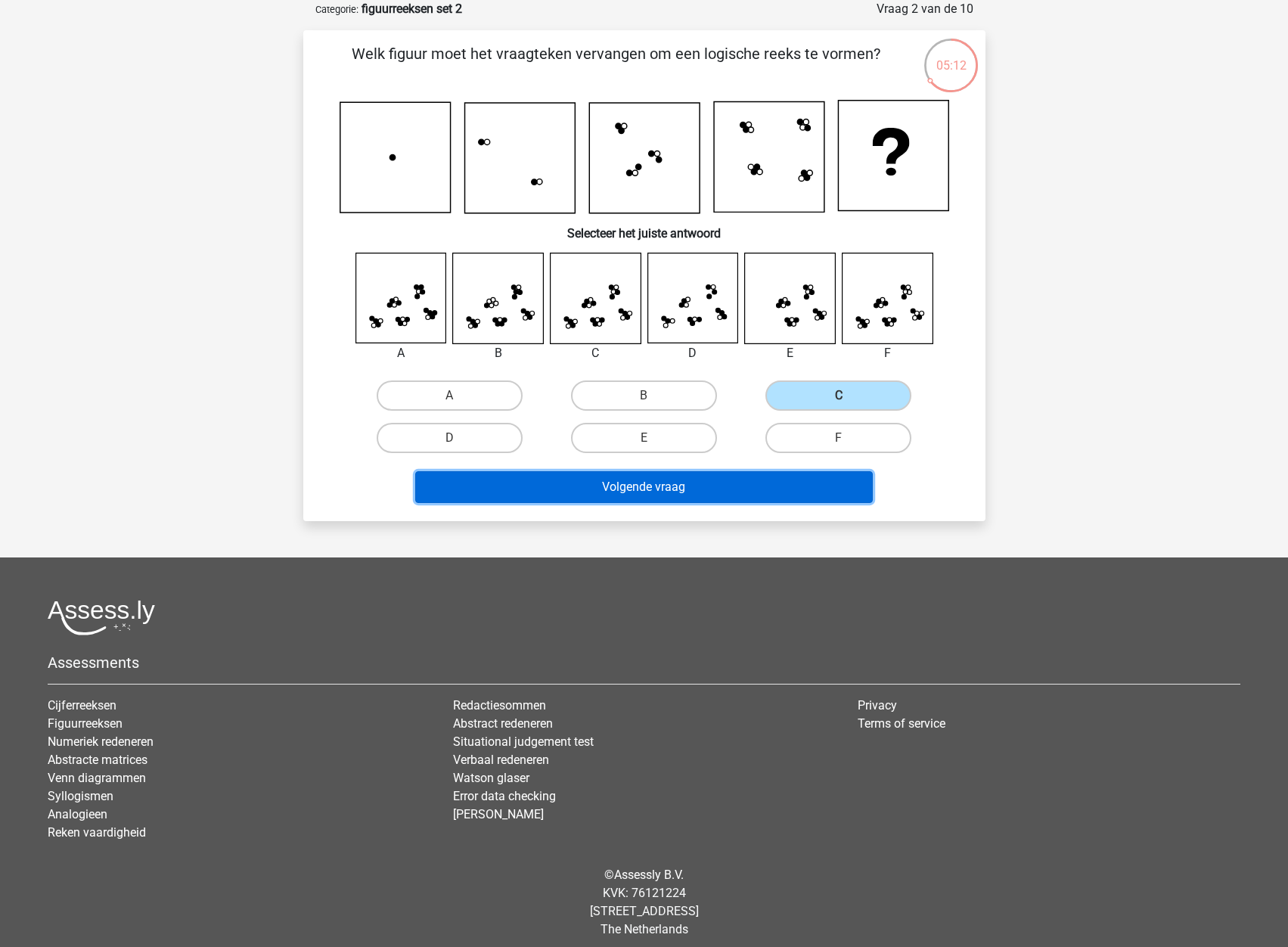
click at [552, 492] on button "Volgende vraag" at bounding box center [644, 487] width 458 height 32
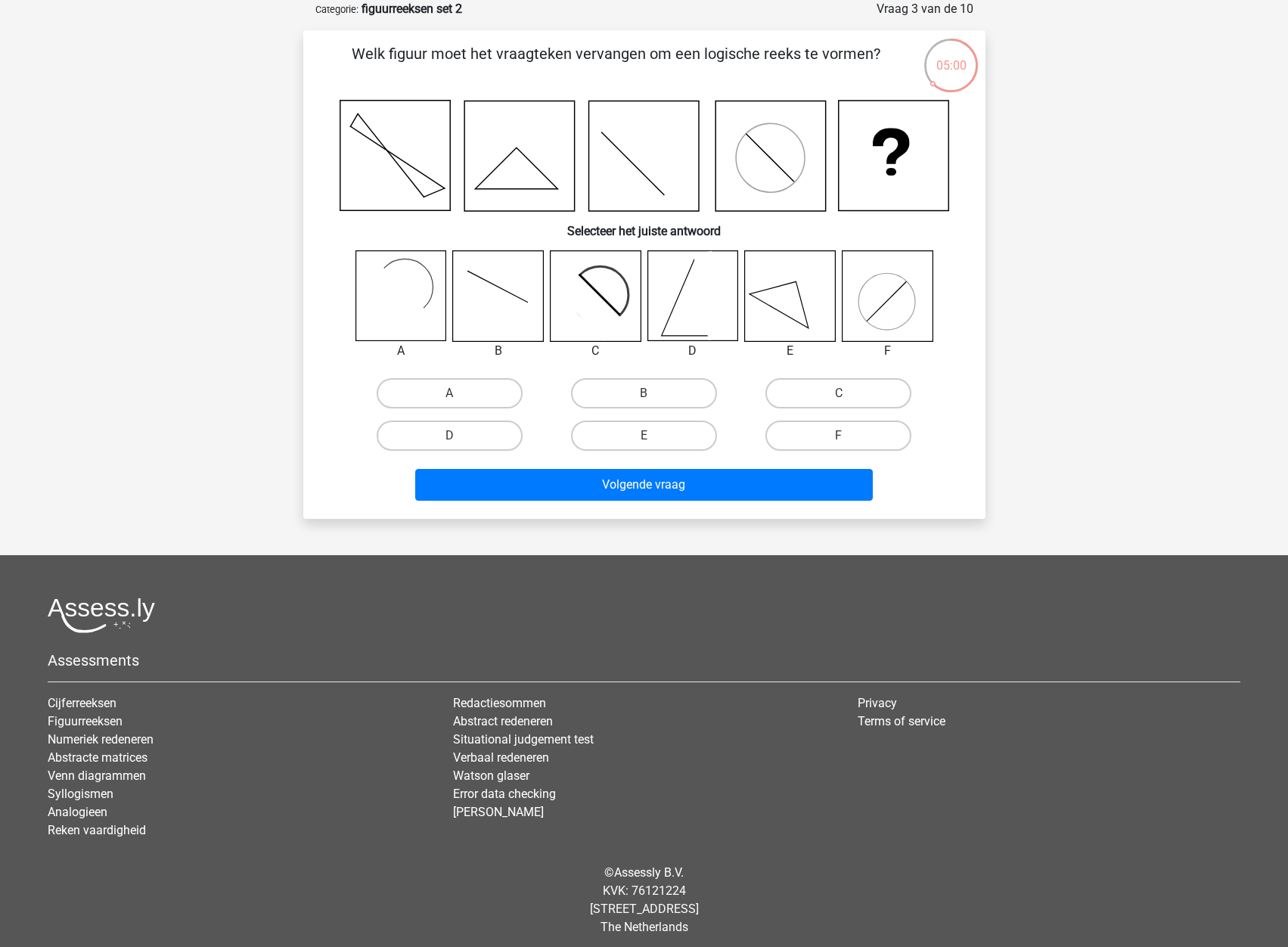
click at [842, 394] on input "C" at bounding box center [843, 398] width 10 height 10
radio input "true"
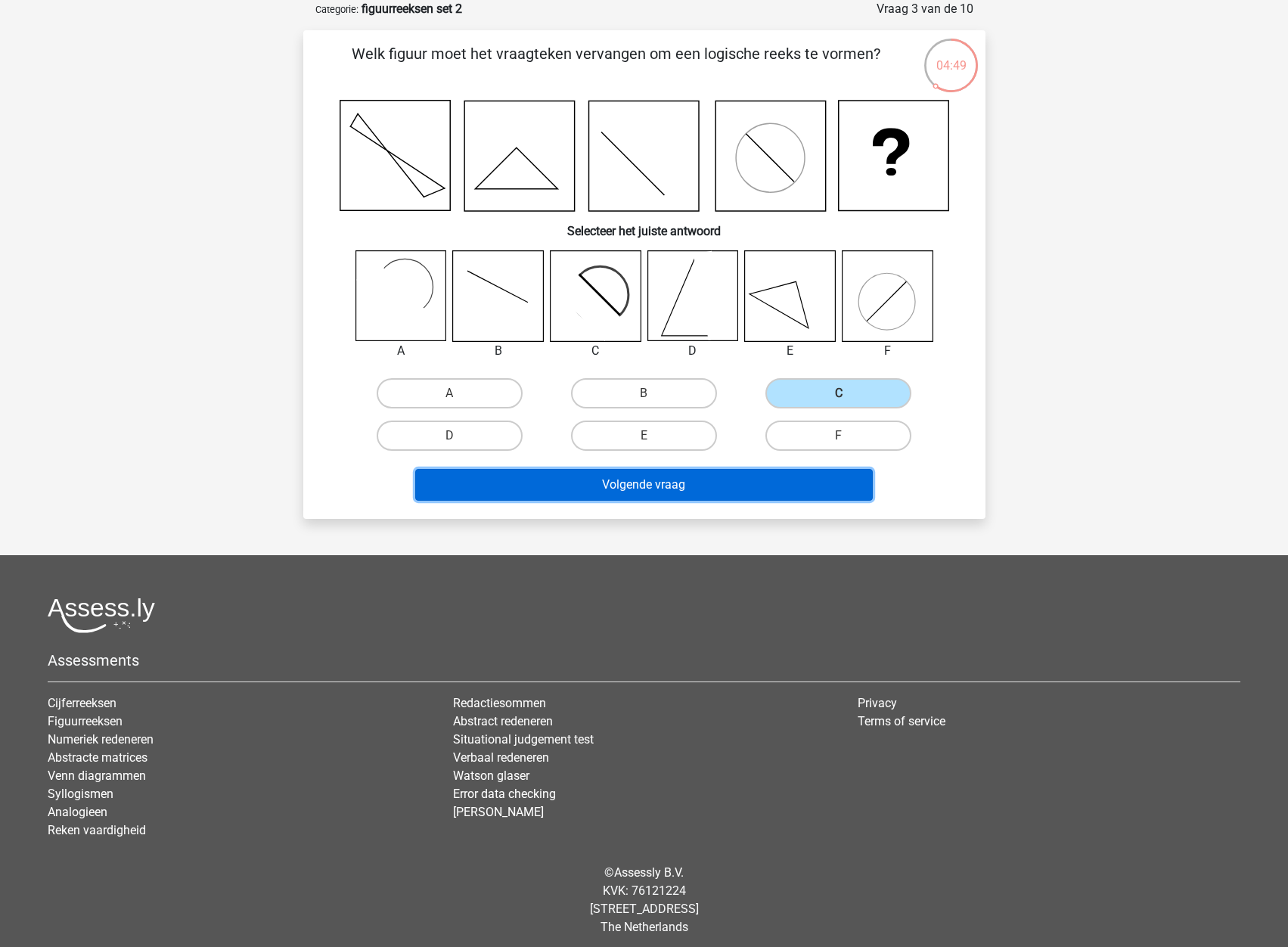
click at [674, 485] on button "Volgende vraag" at bounding box center [644, 485] width 458 height 32
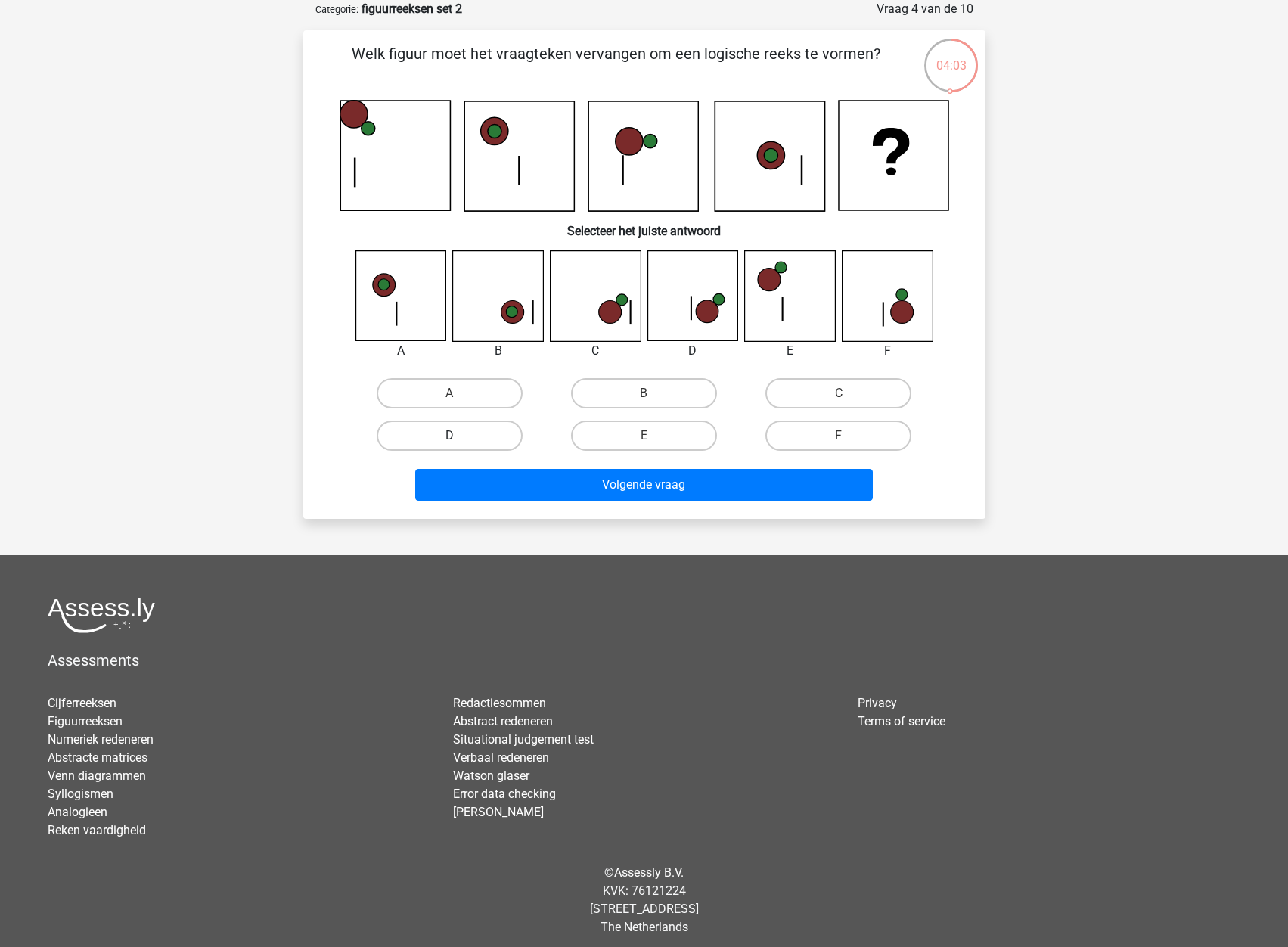
click at [492, 435] on label "D" at bounding box center [449, 436] width 146 height 30
click at [459, 436] on input "D" at bounding box center [453, 440] width 10 height 10
radio input "true"
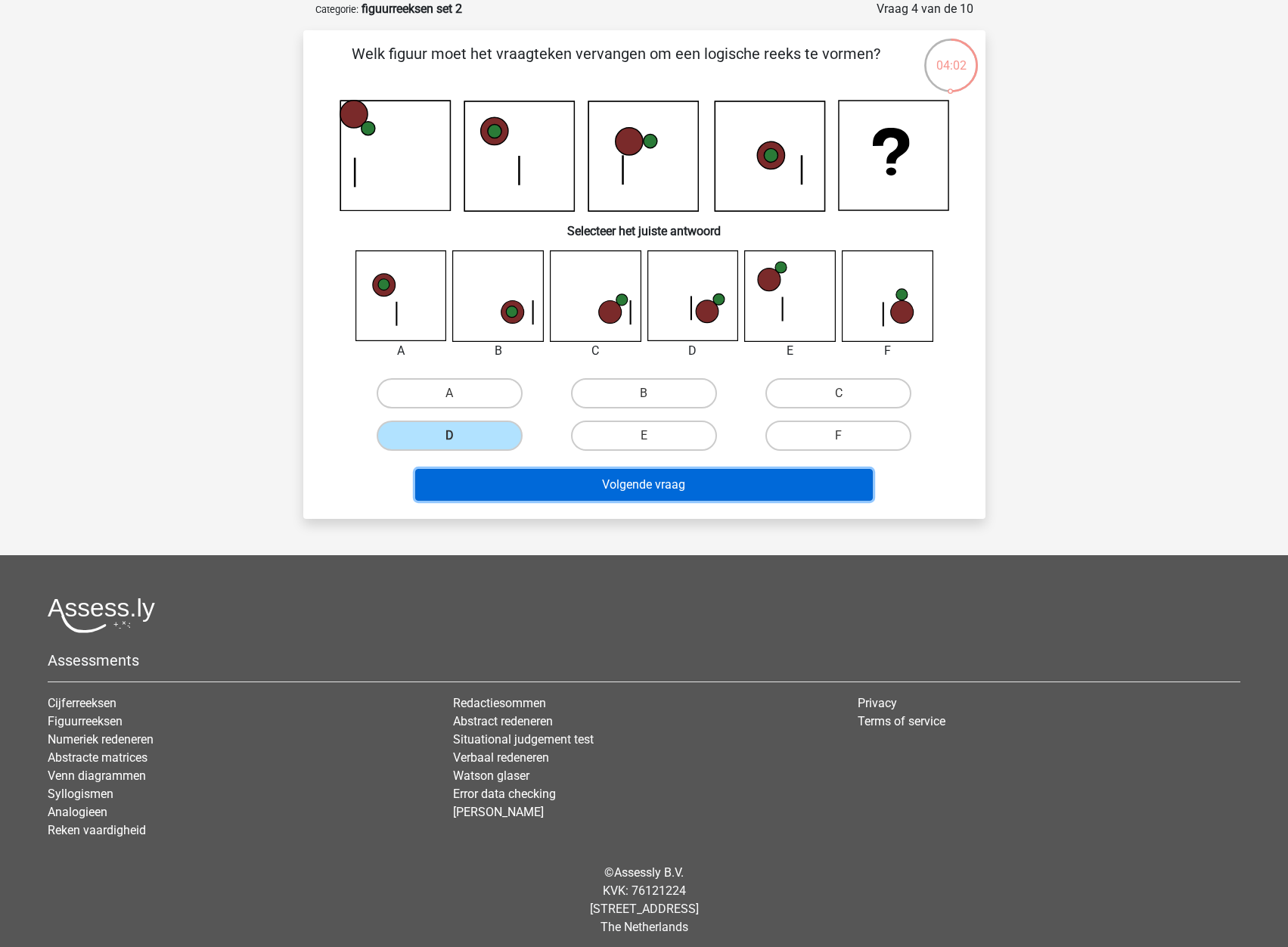
click at [621, 494] on button "Volgende vraag" at bounding box center [644, 485] width 458 height 32
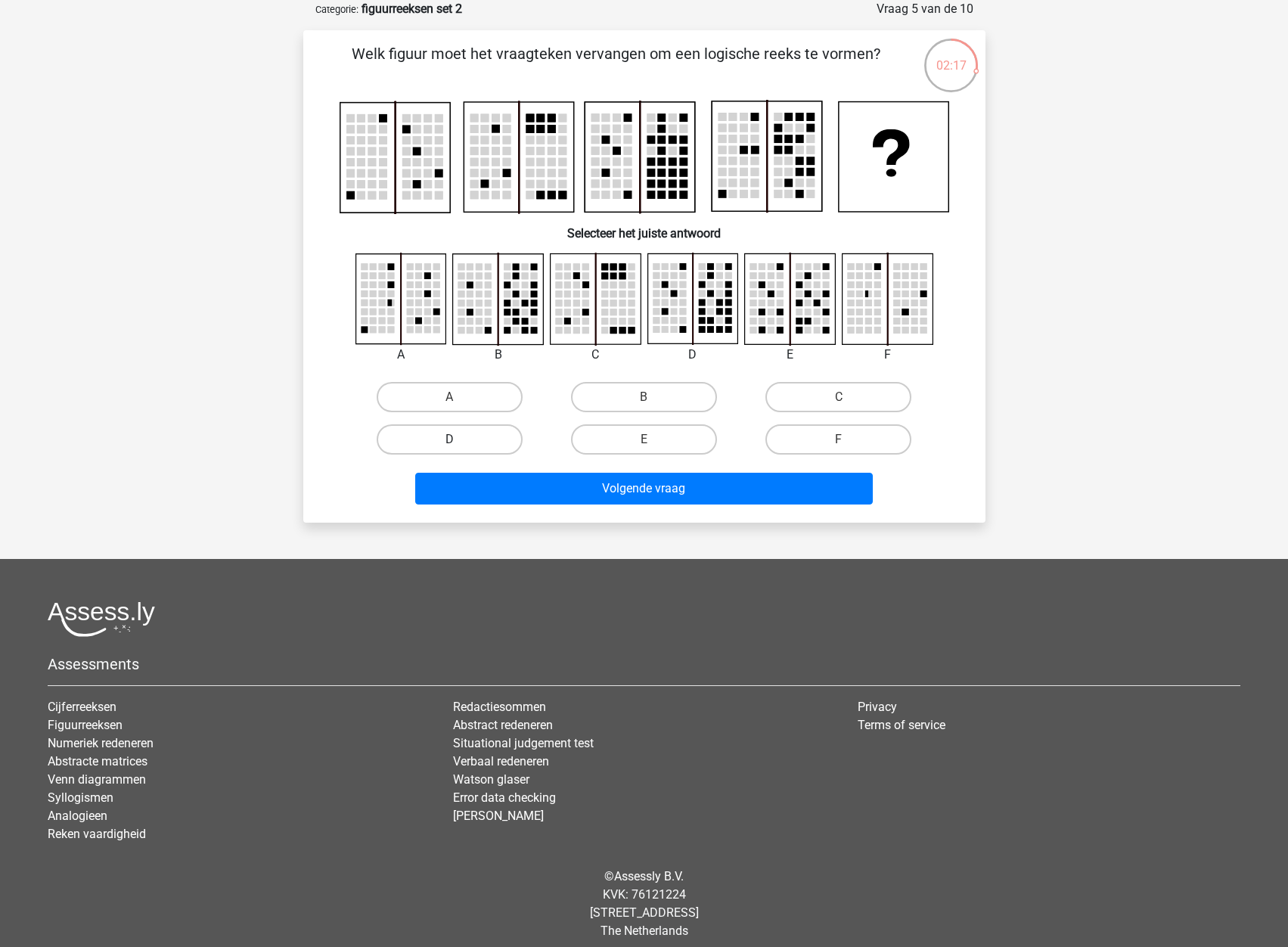
click at [479, 434] on label "D" at bounding box center [449, 439] width 146 height 30
click at [459, 439] on input "D" at bounding box center [453, 444] width 10 height 10
radio input "true"
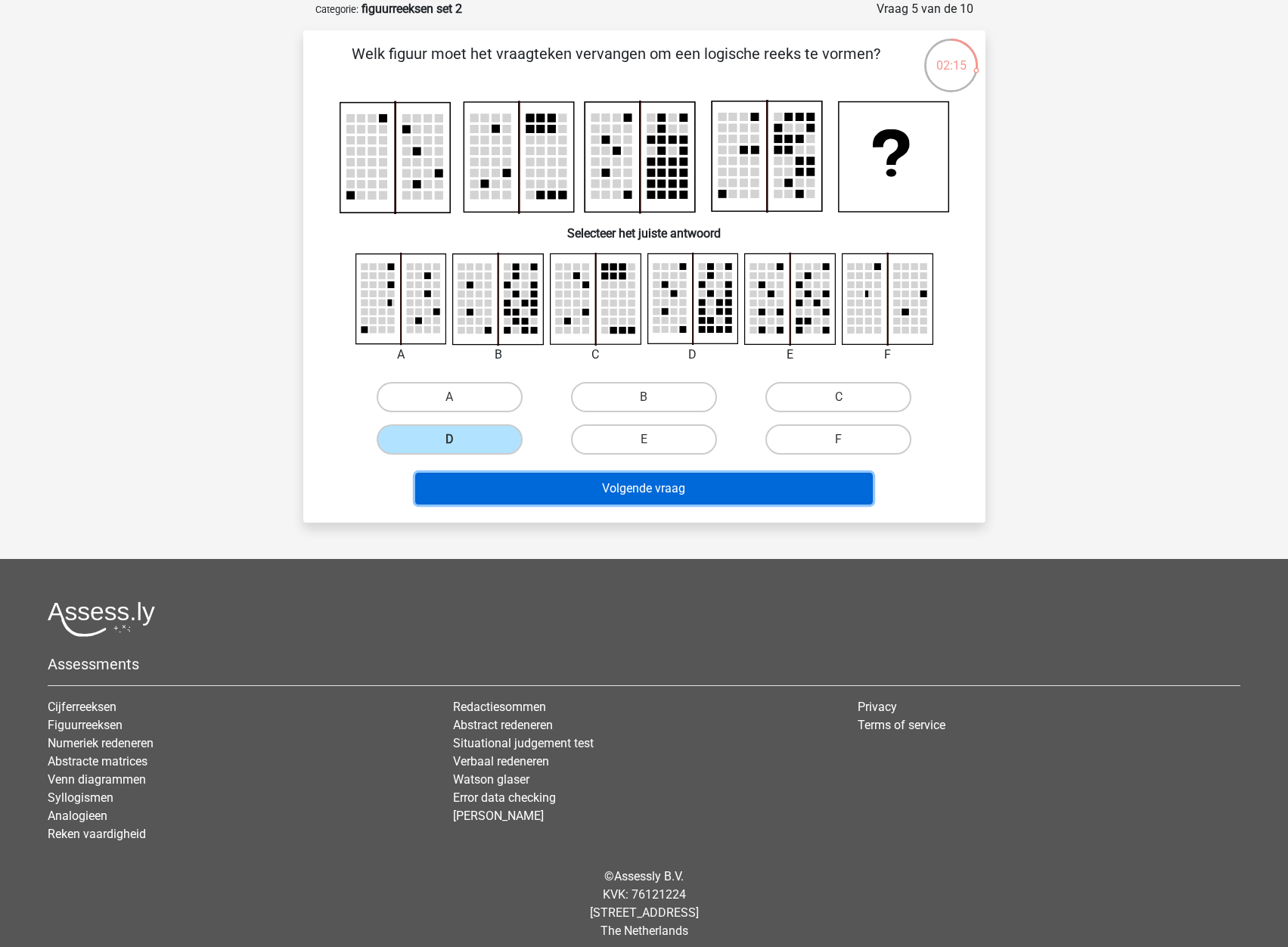
click at [652, 496] on button "Volgende vraag" at bounding box center [644, 489] width 458 height 32
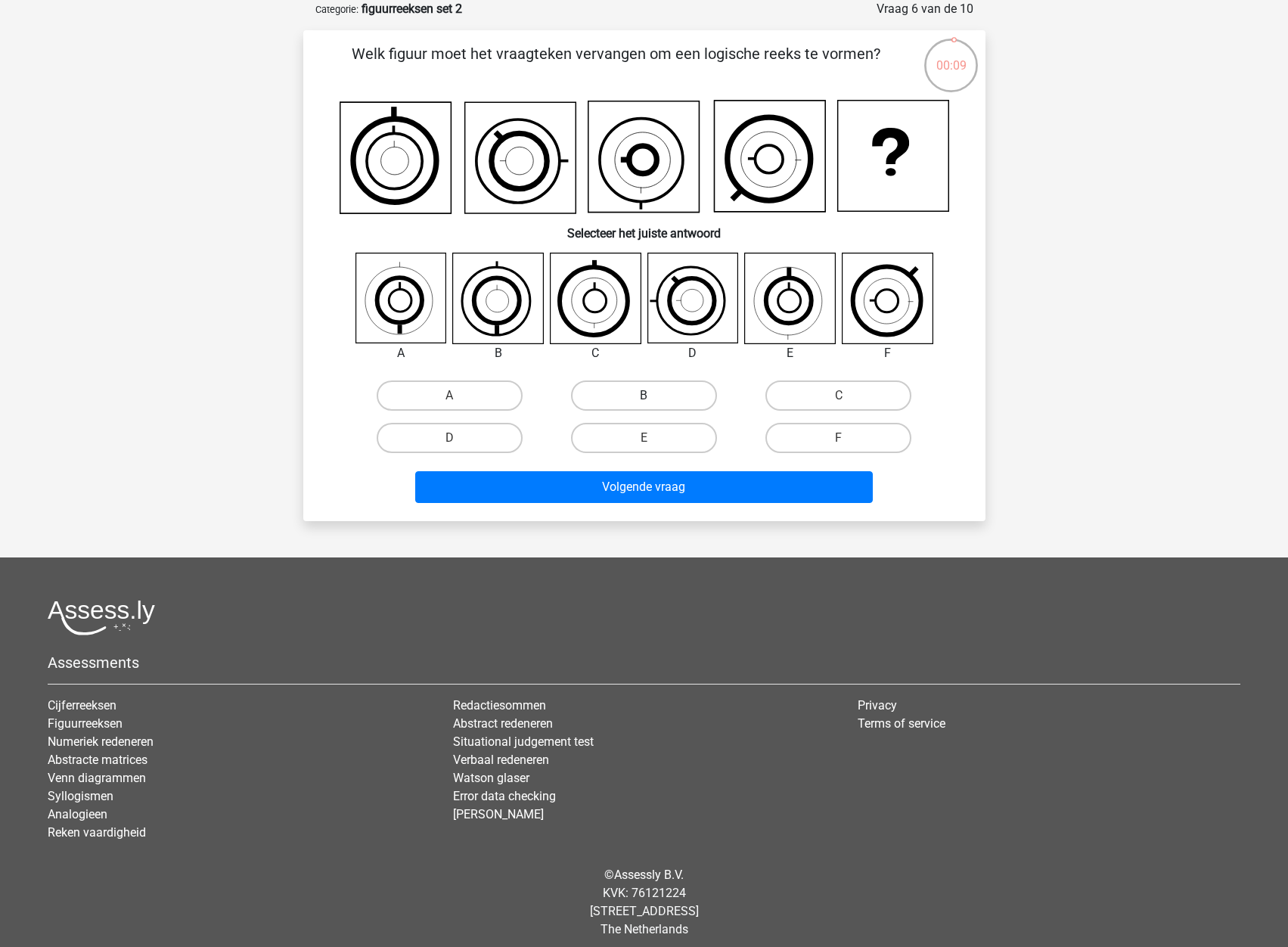
click at [616, 399] on label "B" at bounding box center [644, 395] width 146 height 30
click at [644, 399] on input "B" at bounding box center [648, 401] width 10 height 10
radio input "true"
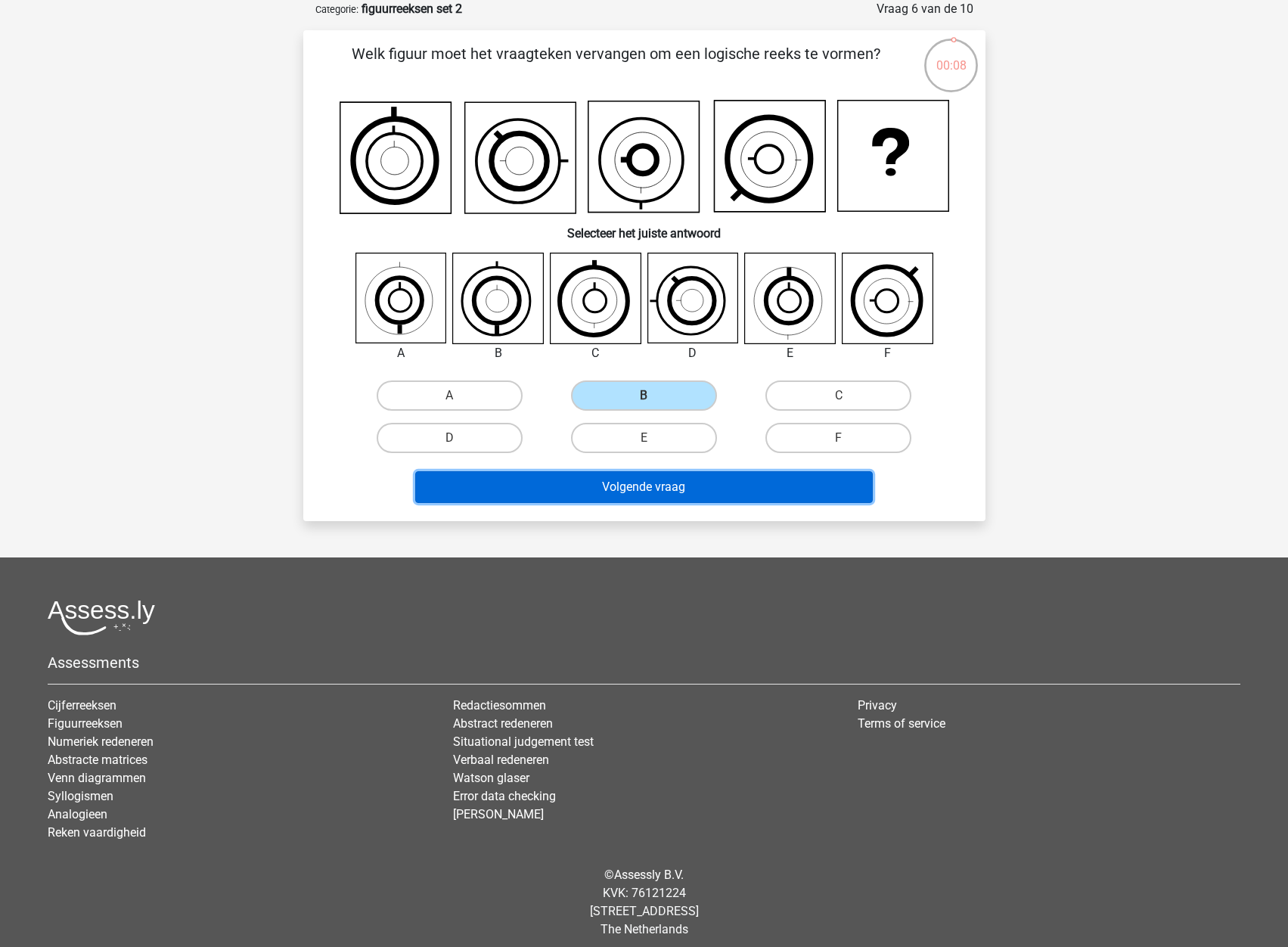
click at [631, 489] on button "Volgende vraag" at bounding box center [644, 487] width 458 height 32
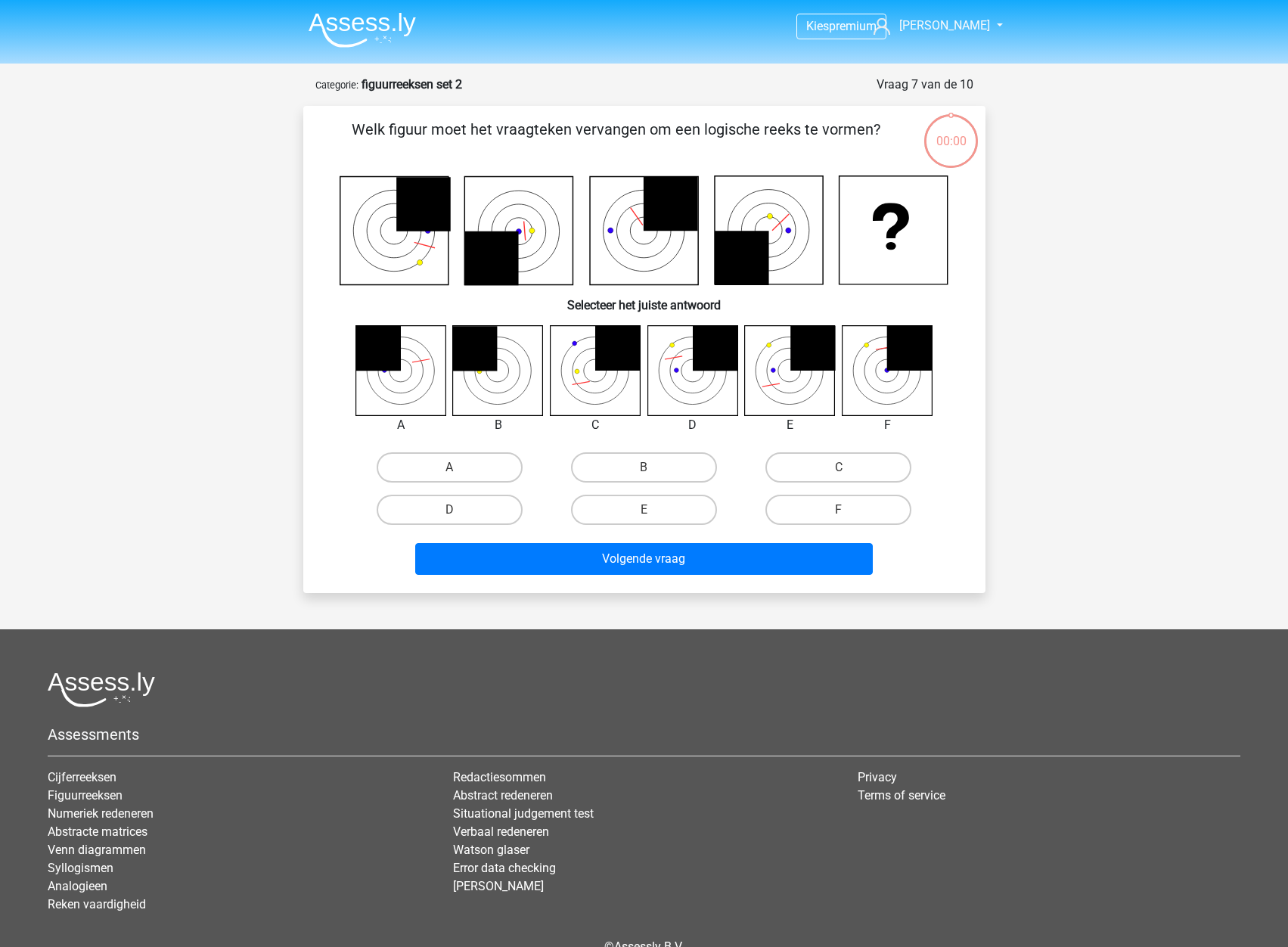
scroll to position [76, 0]
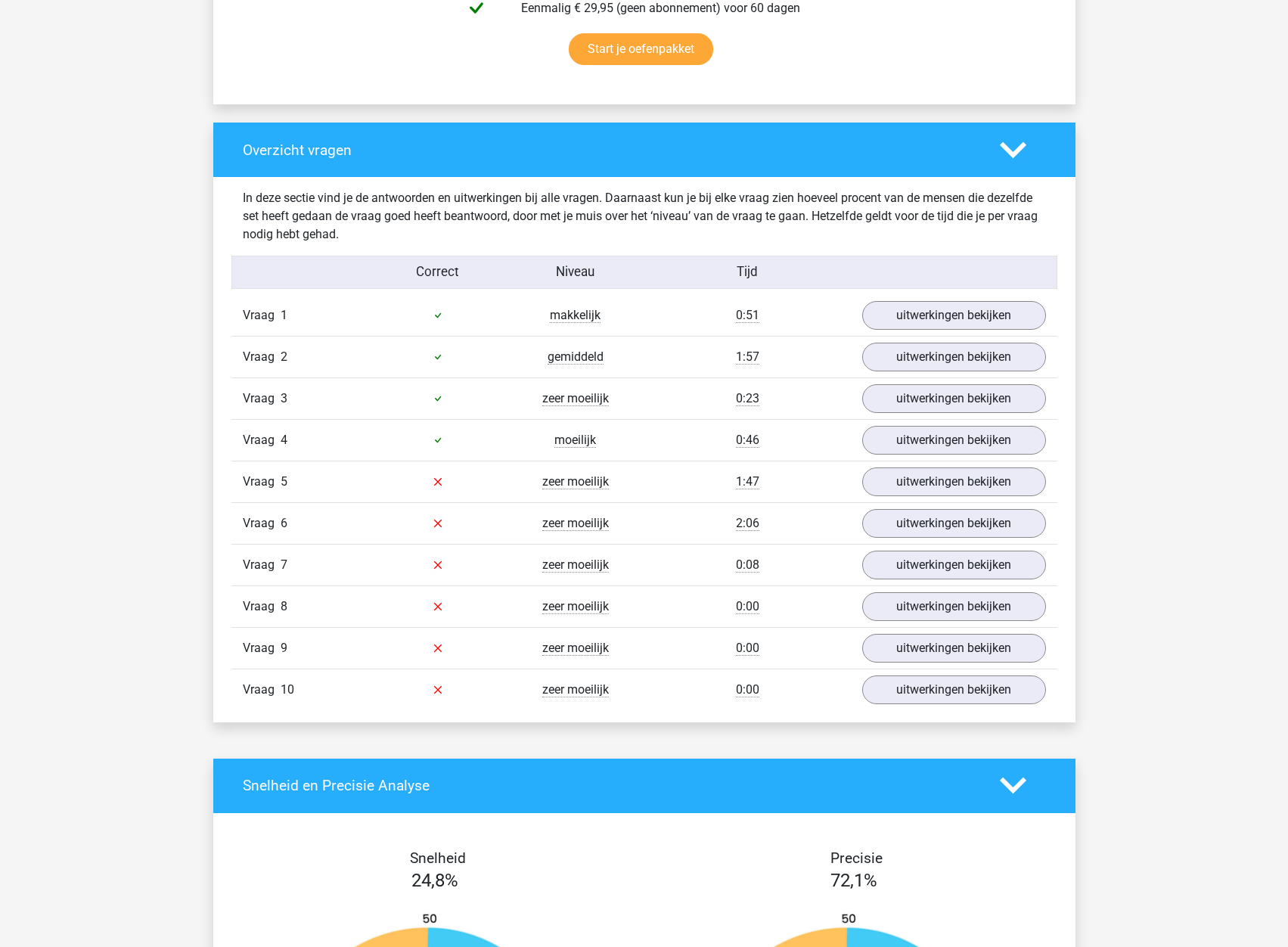
scroll to position [1135, 0]
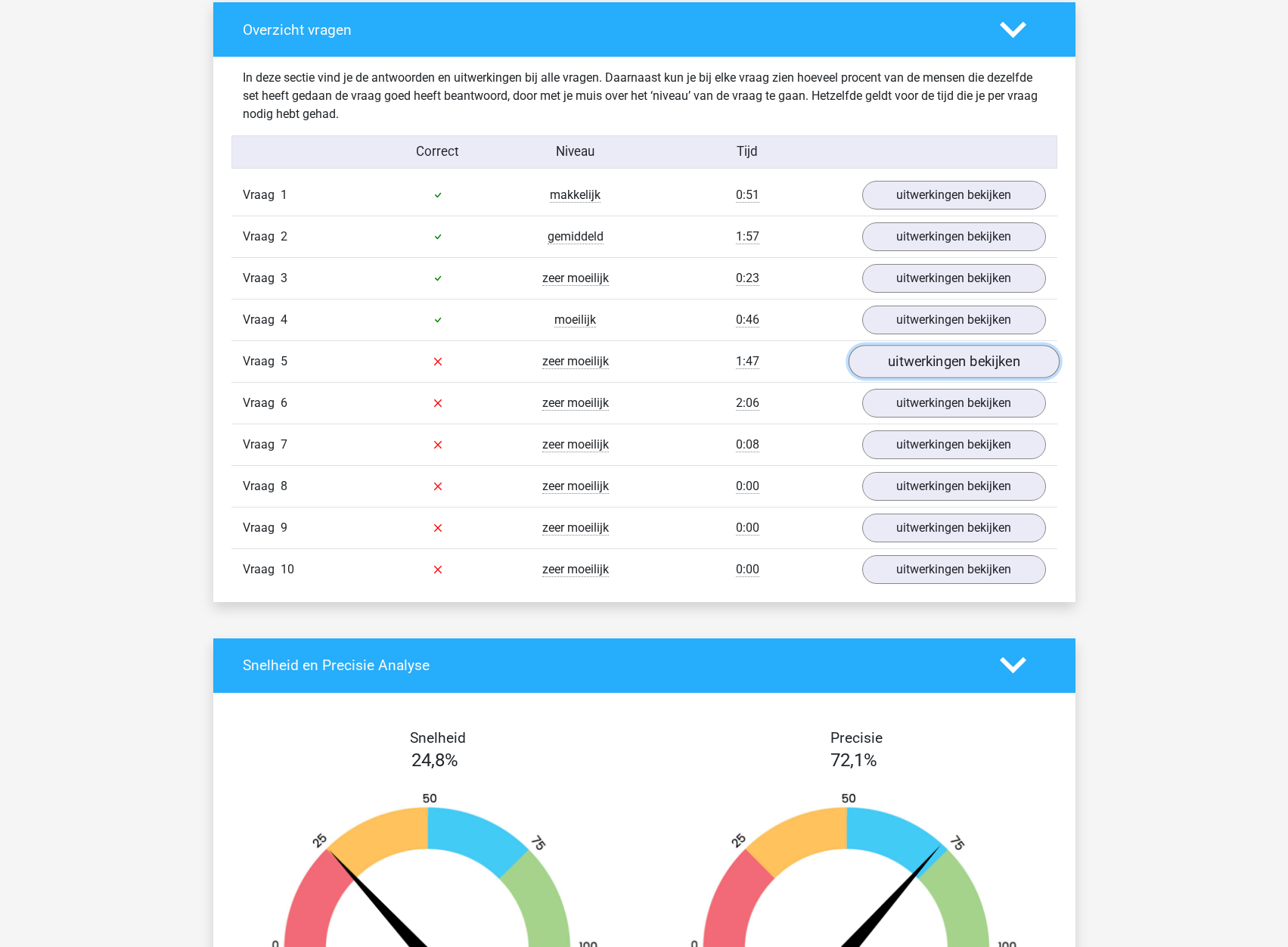
click at [895, 363] on link "uitwerkingen bekijken" at bounding box center [953, 362] width 211 height 34
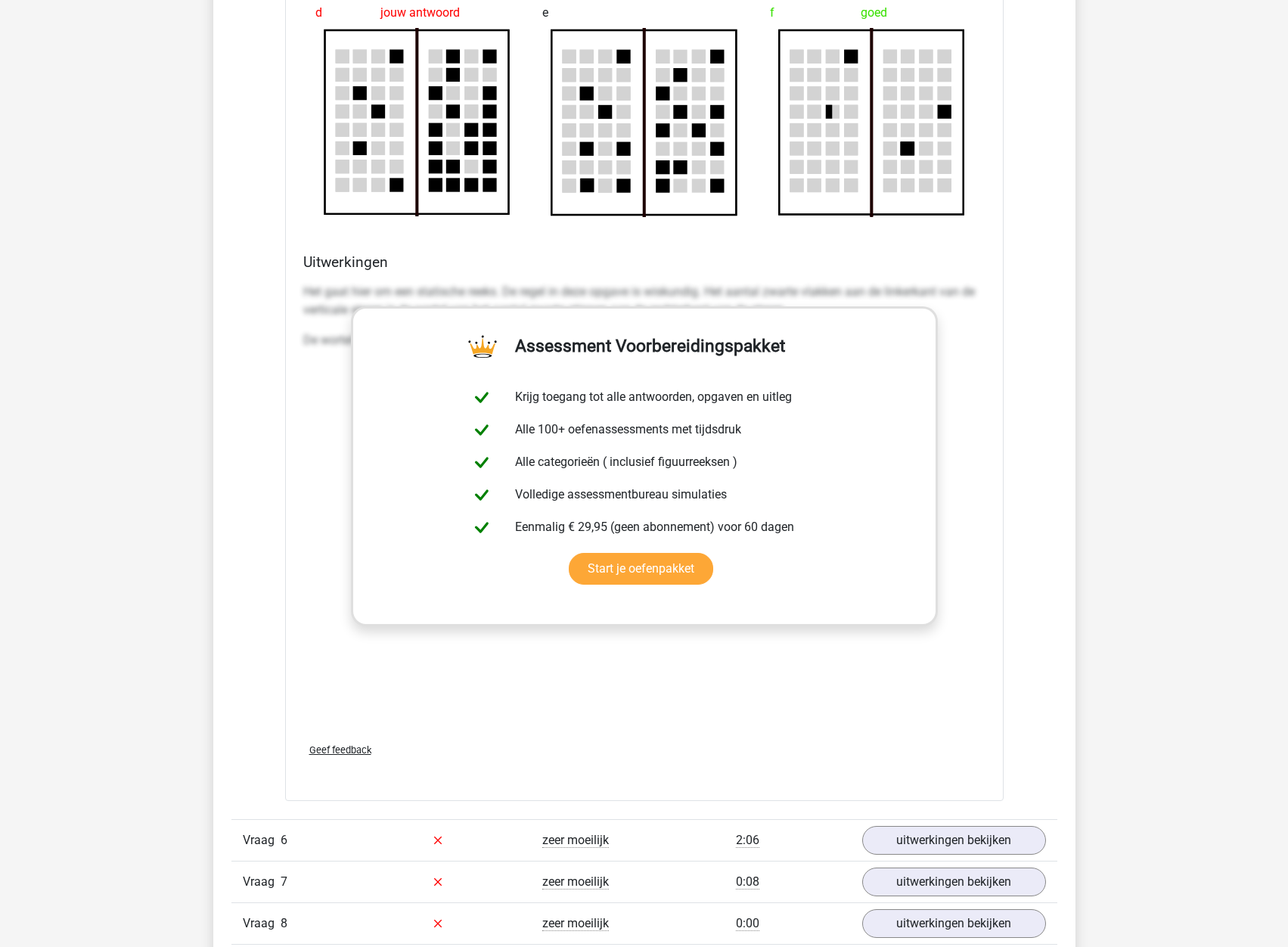
scroll to position [2421, 0]
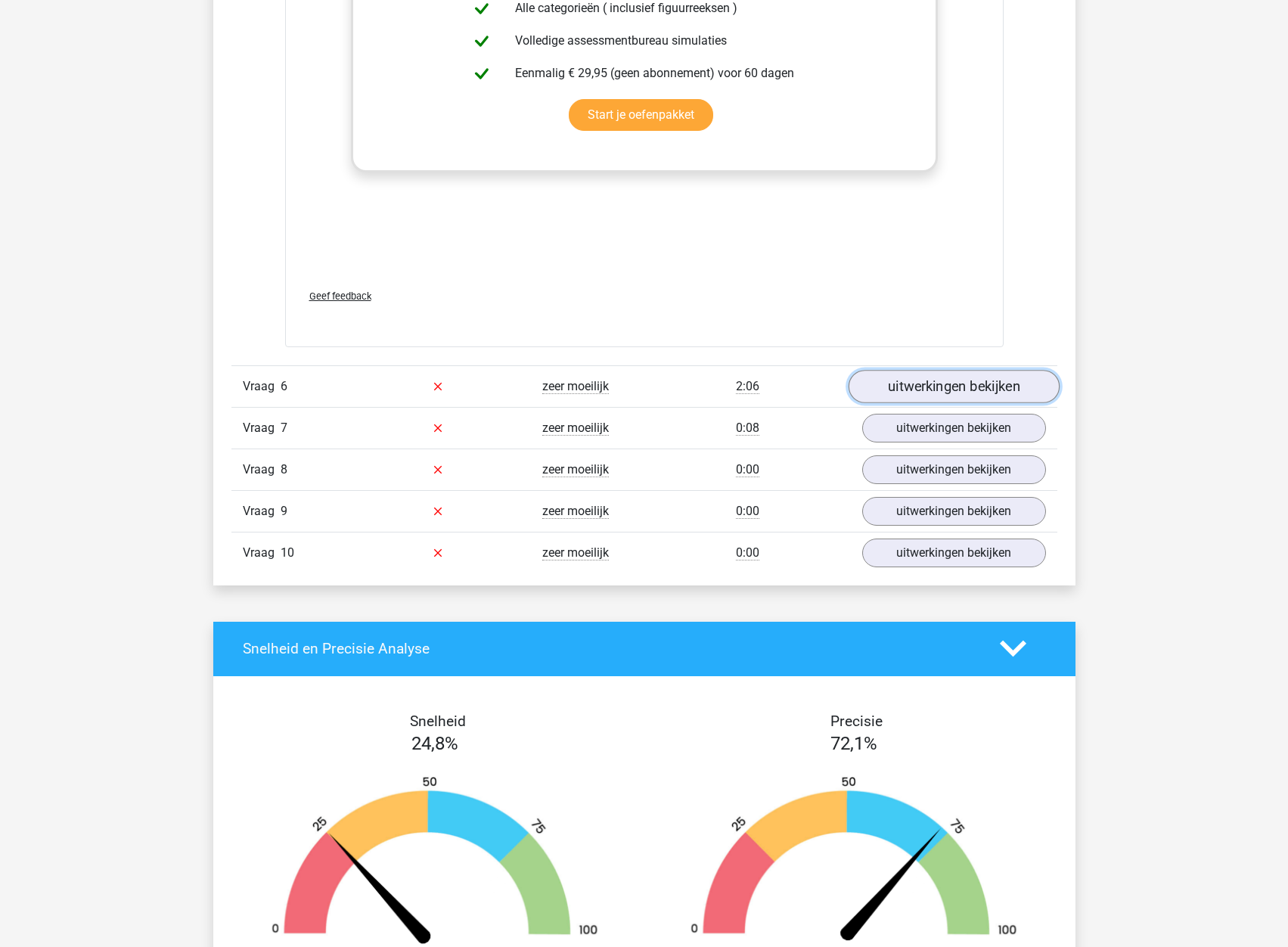
click at [901, 393] on link "uitwerkingen bekijken" at bounding box center [953, 386] width 211 height 34
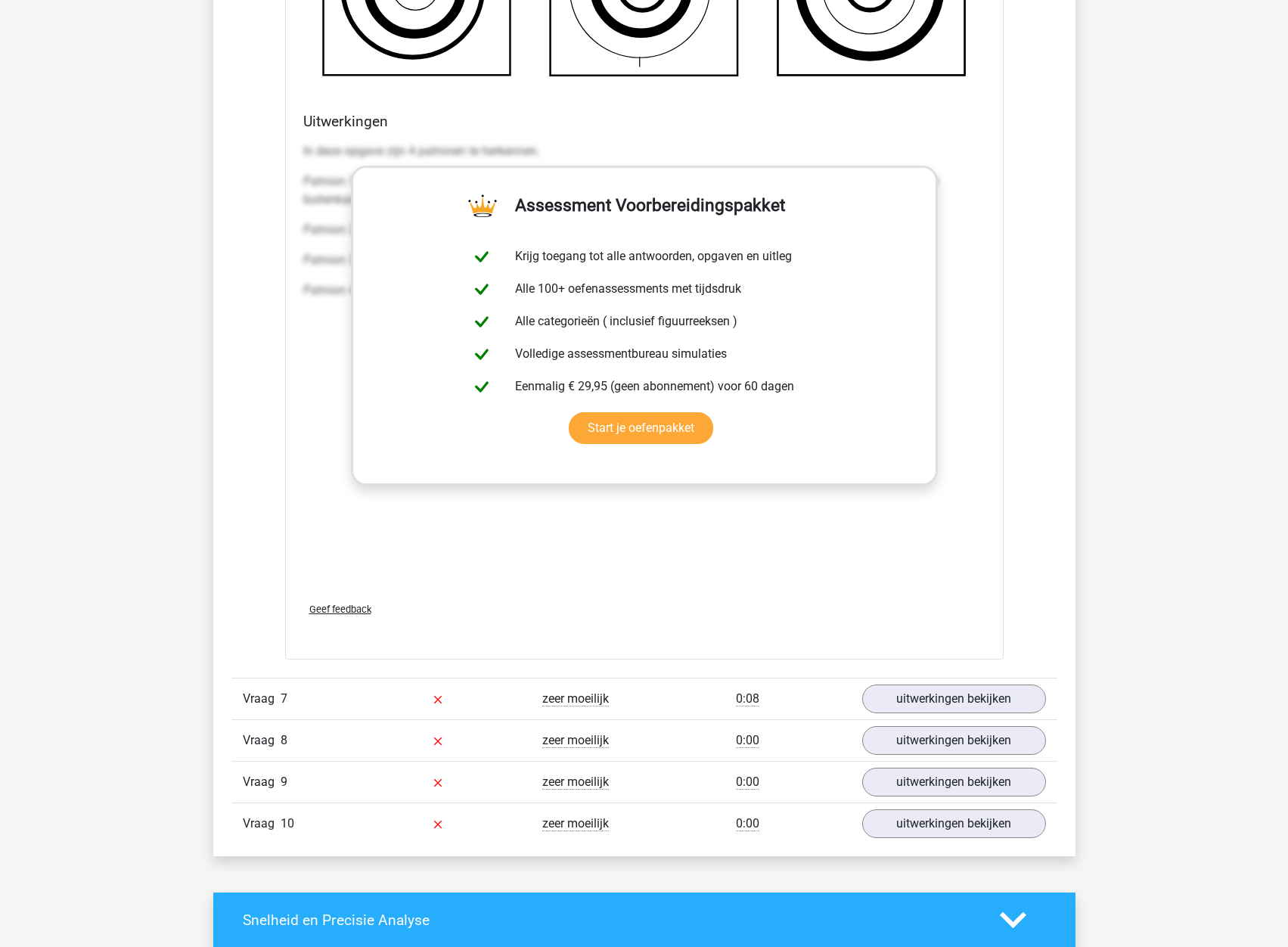
scroll to position [3783, 0]
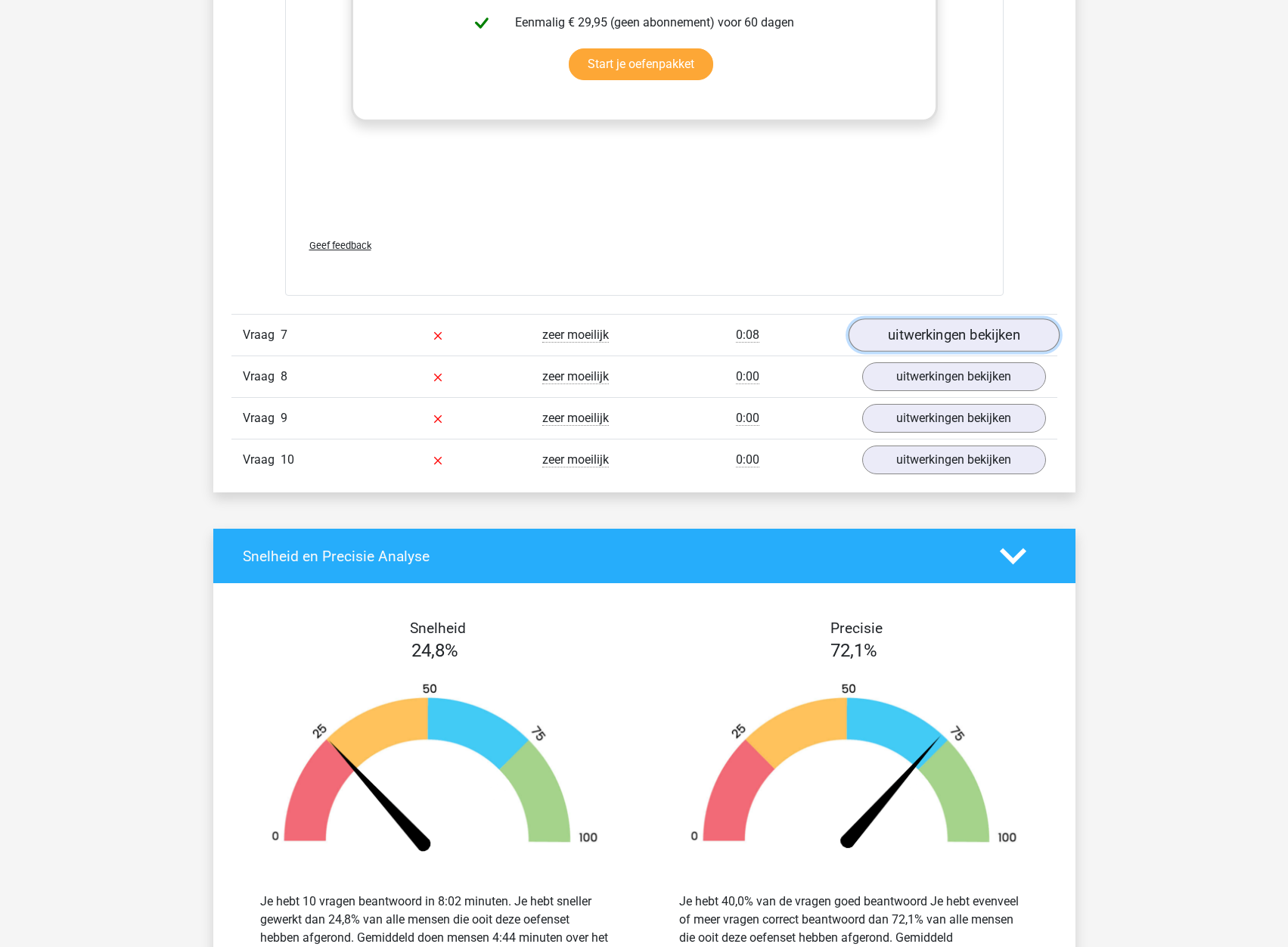
click at [937, 338] on link "uitwerkingen bekijken" at bounding box center [953, 336] width 211 height 34
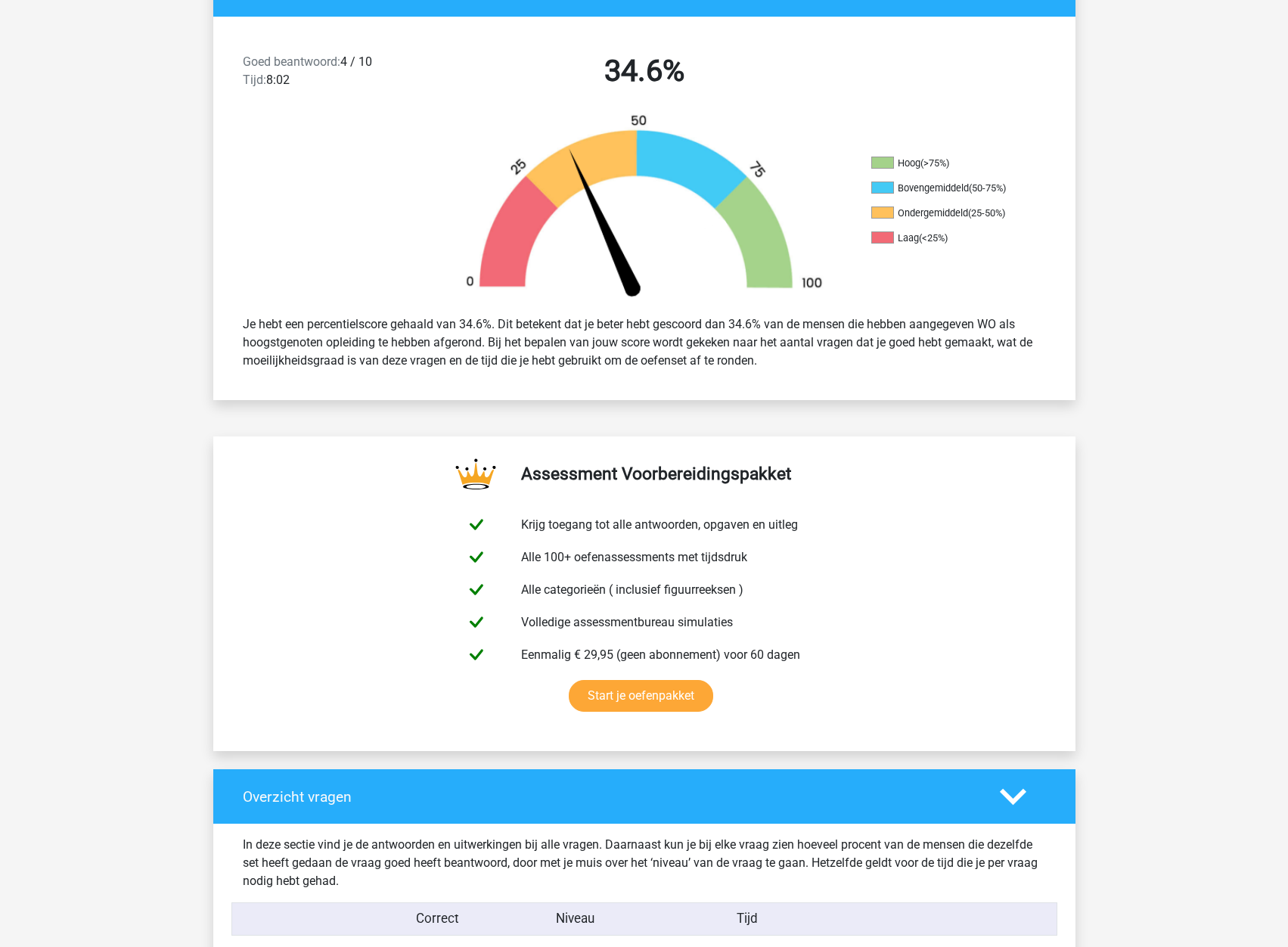
scroll to position [0, 0]
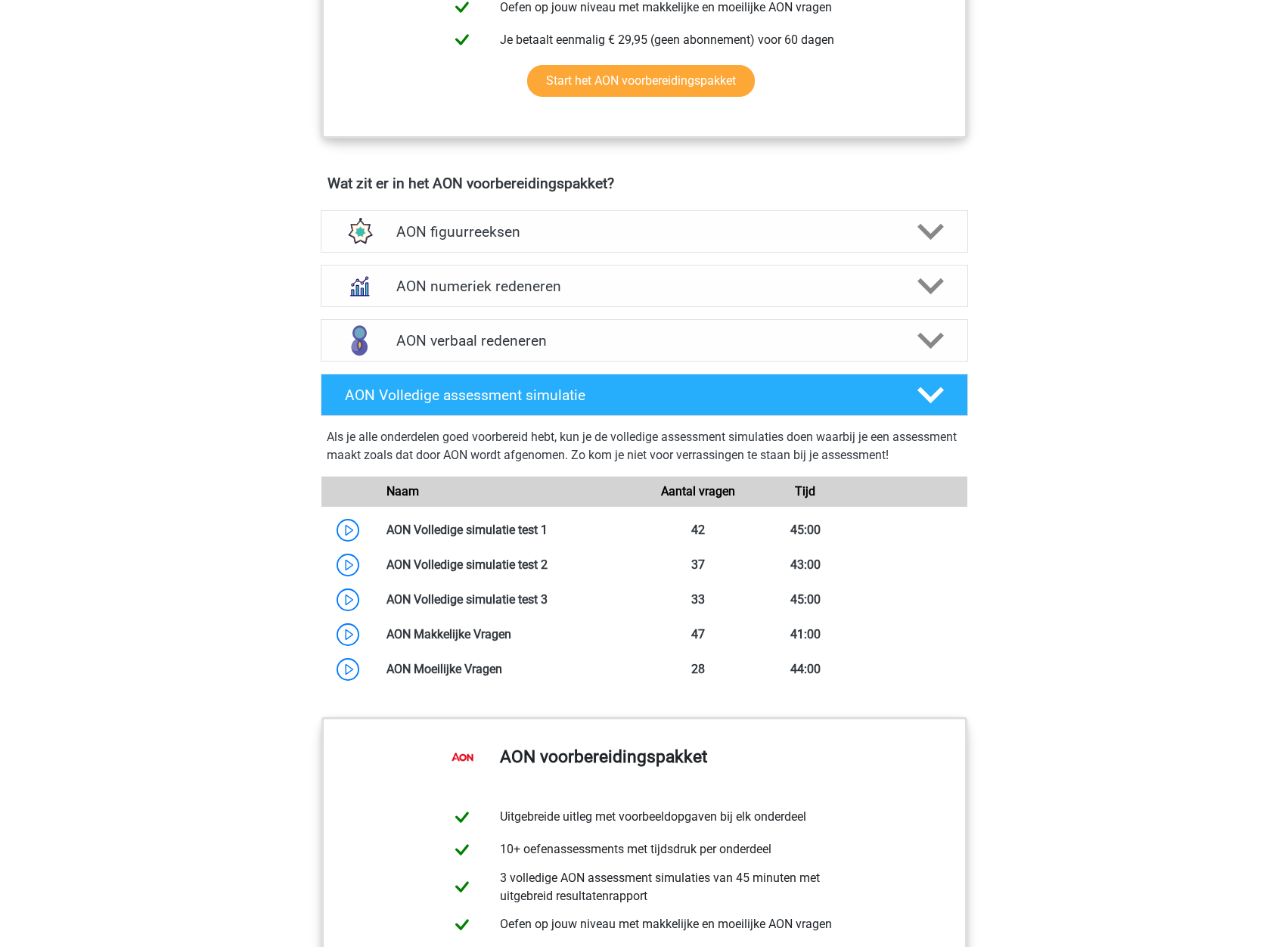
scroll to position [908, 0]
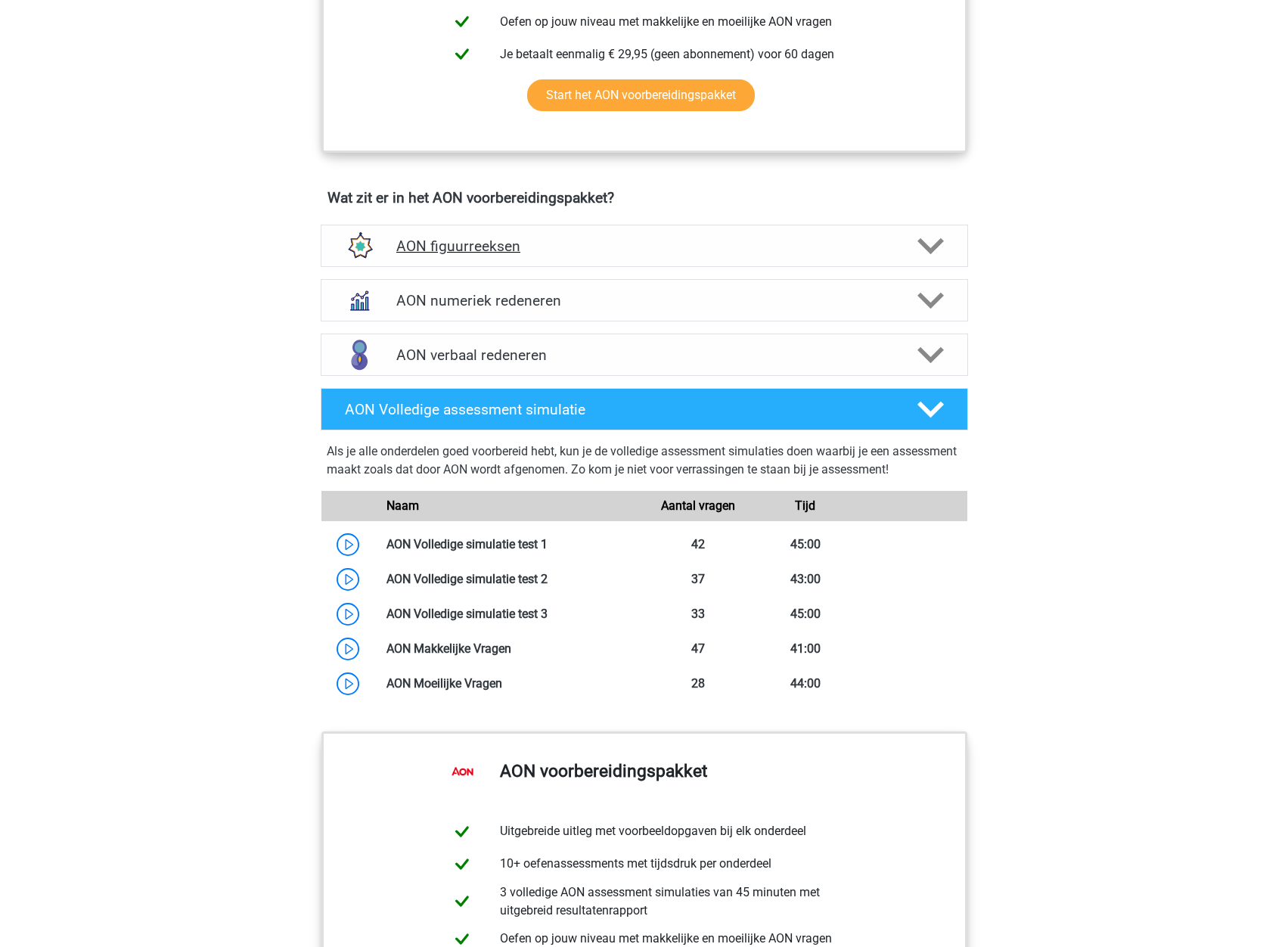
click at [478, 250] on h4 "AON figuurreeksen" at bounding box center [644, 247] width 495 height 18
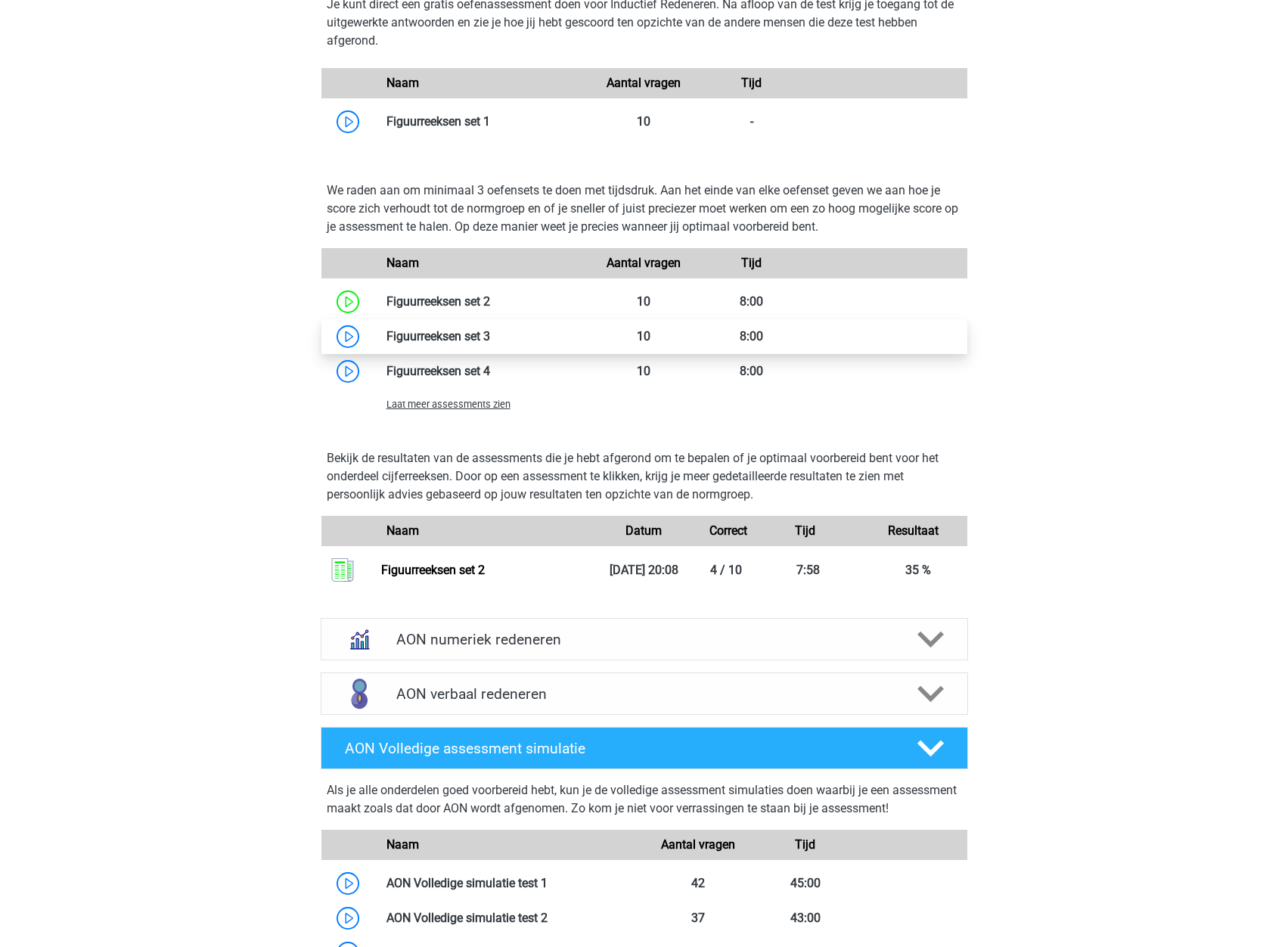
scroll to position [1287, 0]
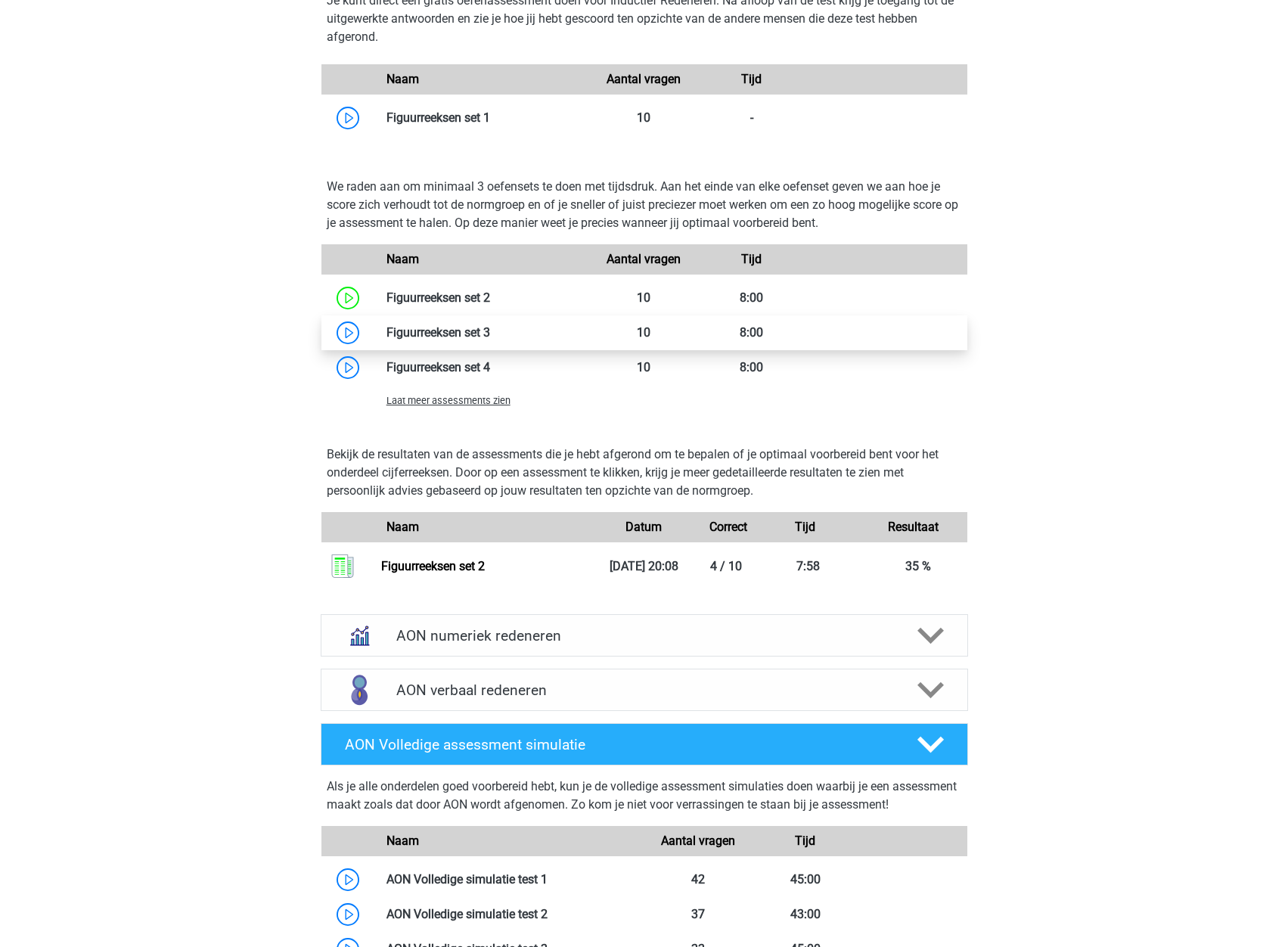
click at [490, 339] on link at bounding box center [490, 332] width 0 height 14
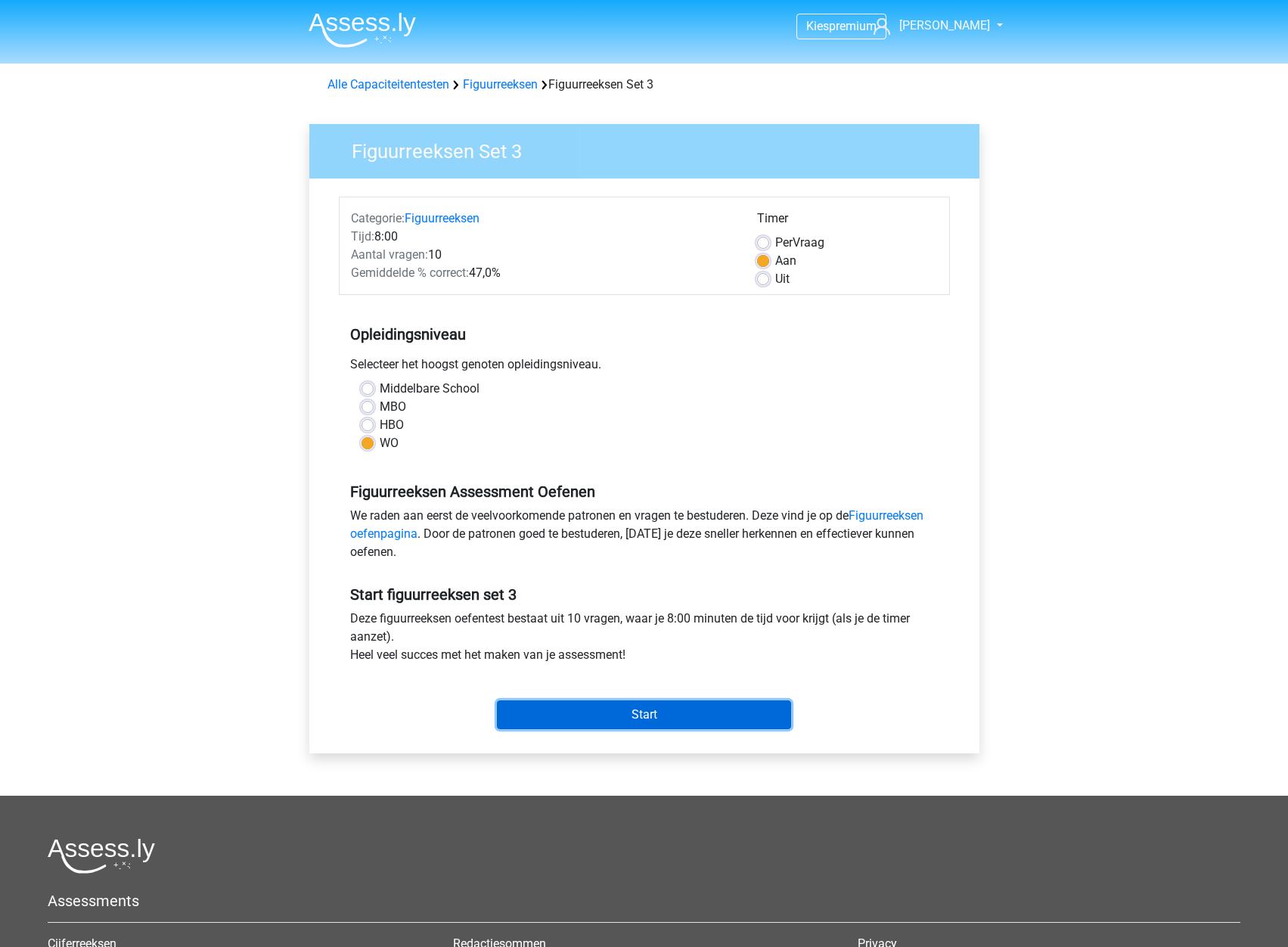
click at [704, 719] on input "Start" at bounding box center [644, 714] width 294 height 29
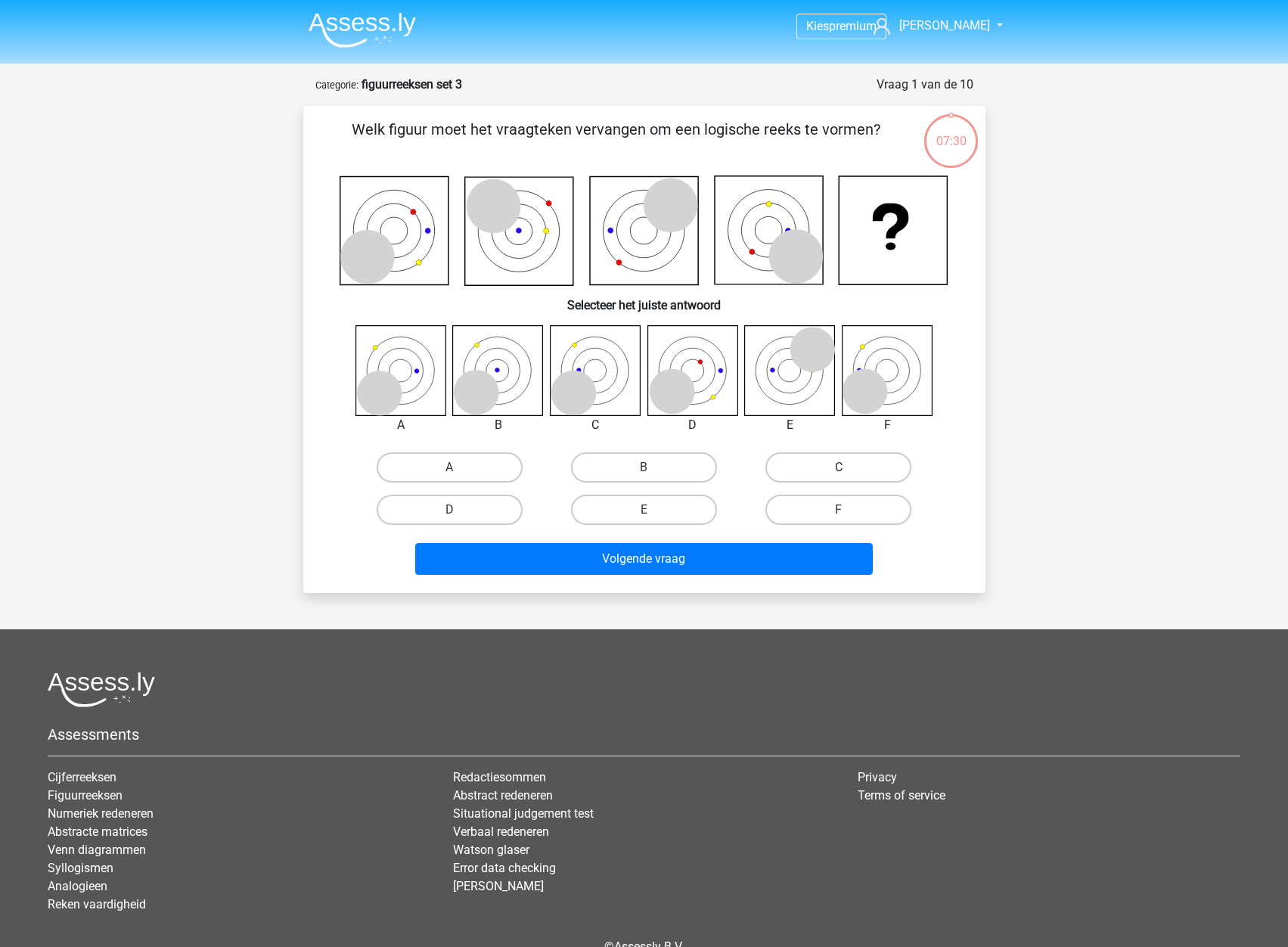
click at [854, 472] on label "C" at bounding box center [838, 468] width 146 height 30
click at [849, 472] on input "C" at bounding box center [843, 472] width 10 height 10
radio input "true"
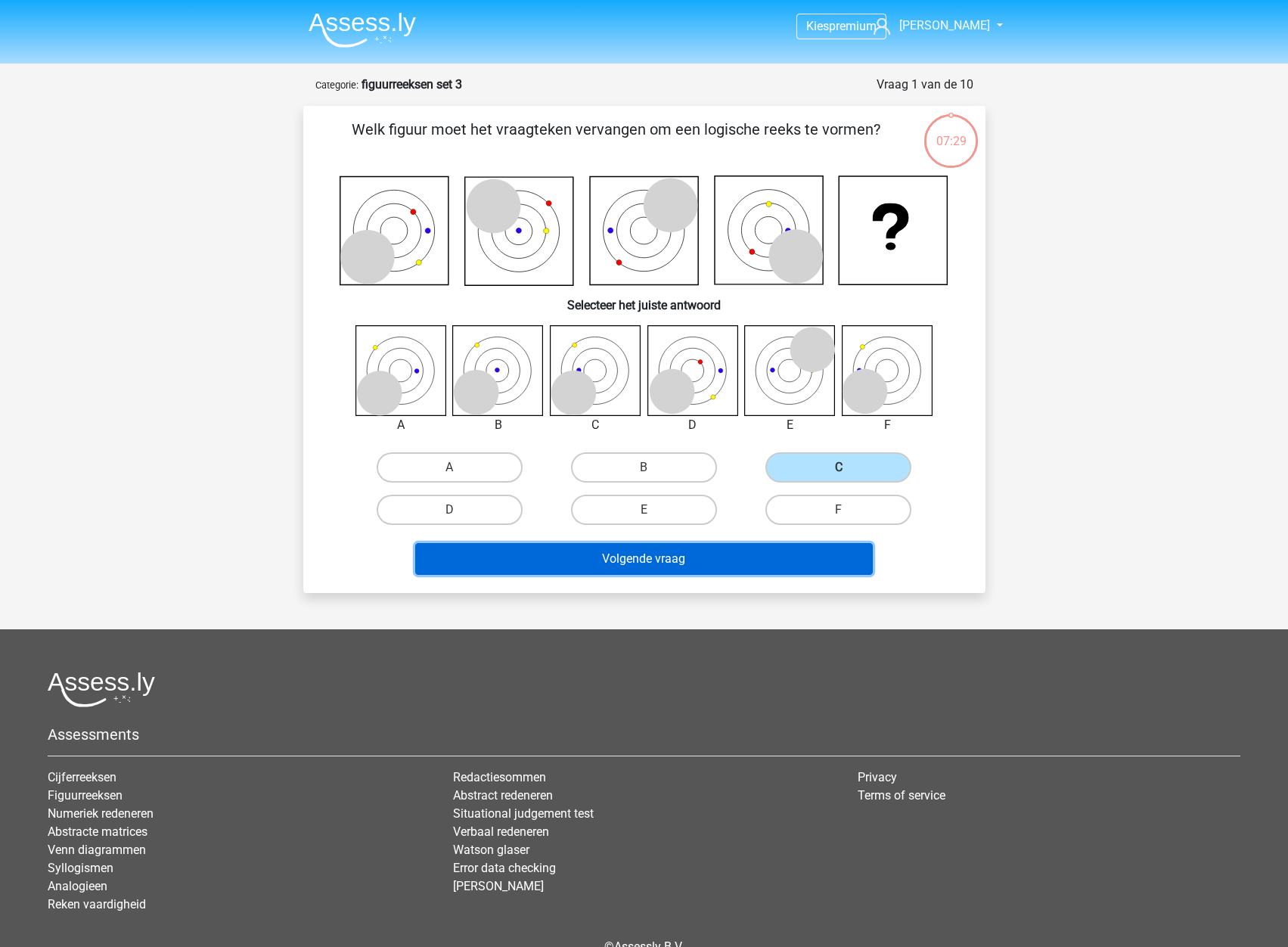
click at [713, 561] on button "Volgende vraag" at bounding box center [644, 559] width 458 height 32
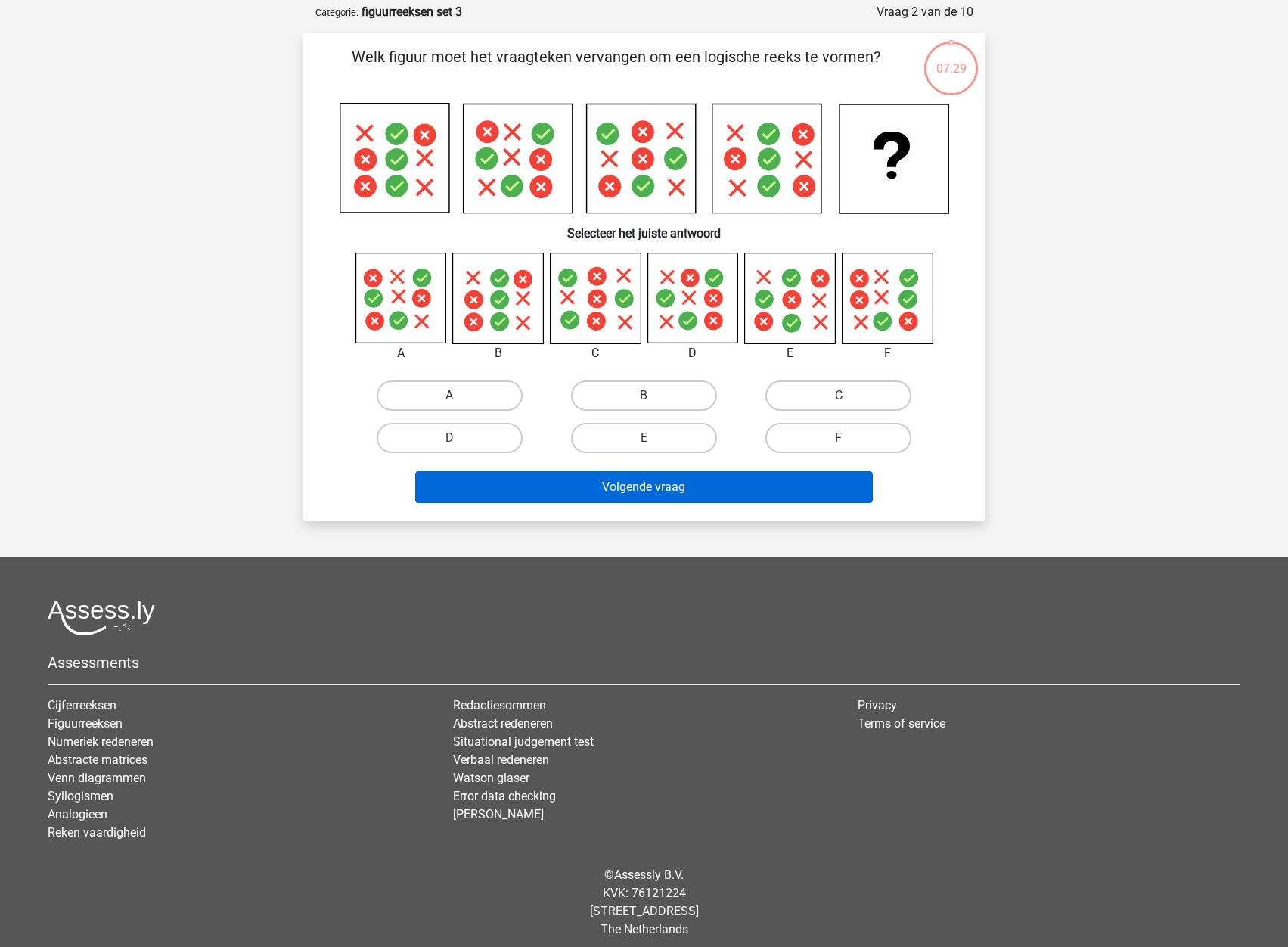
scroll to position [76, 0]
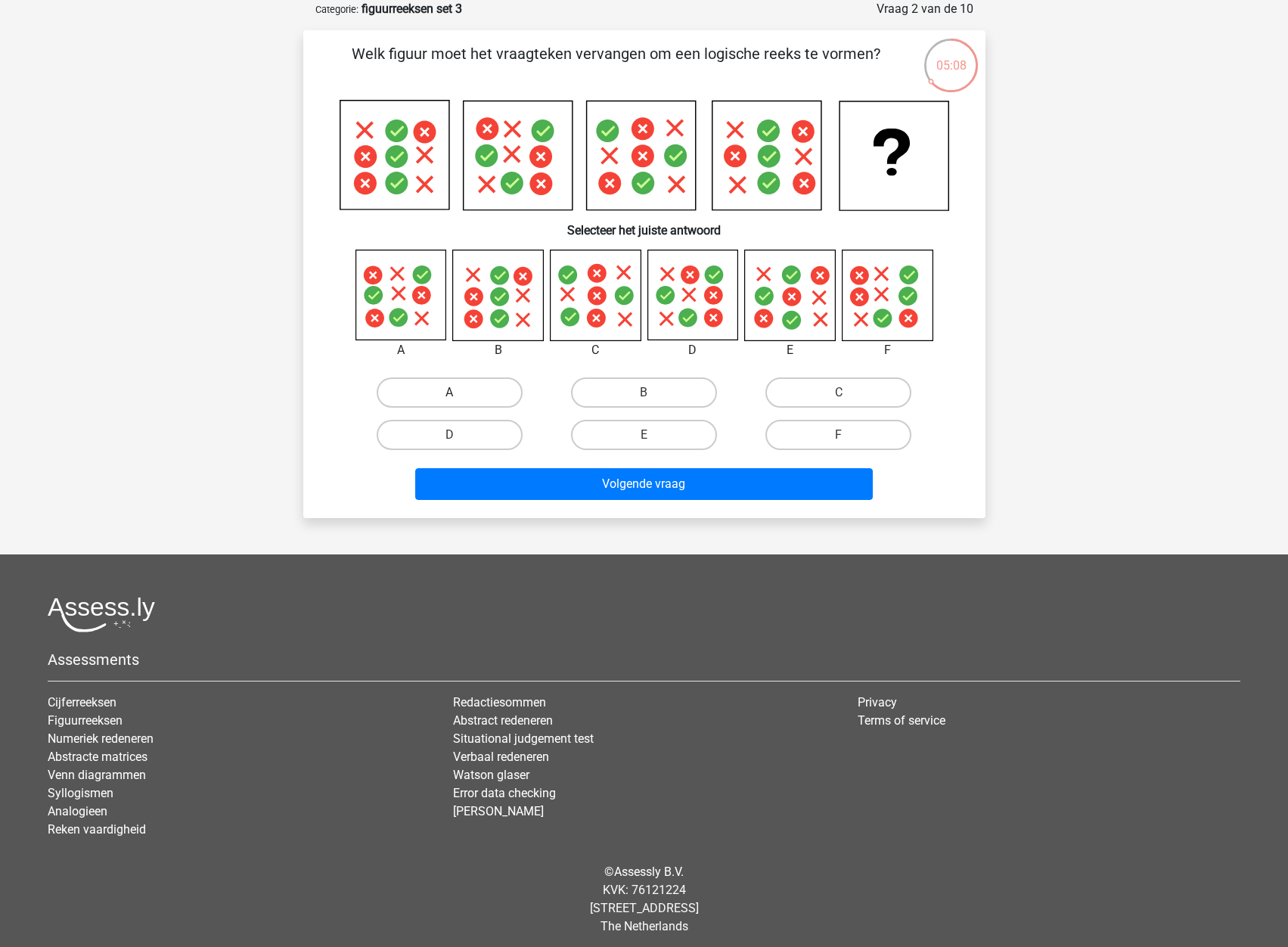
click at [427, 390] on label "A" at bounding box center [449, 393] width 146 height 30
click at [449, 393] on input "A" at bounding box center [453, 397] width 10 height 10
radio input "true"
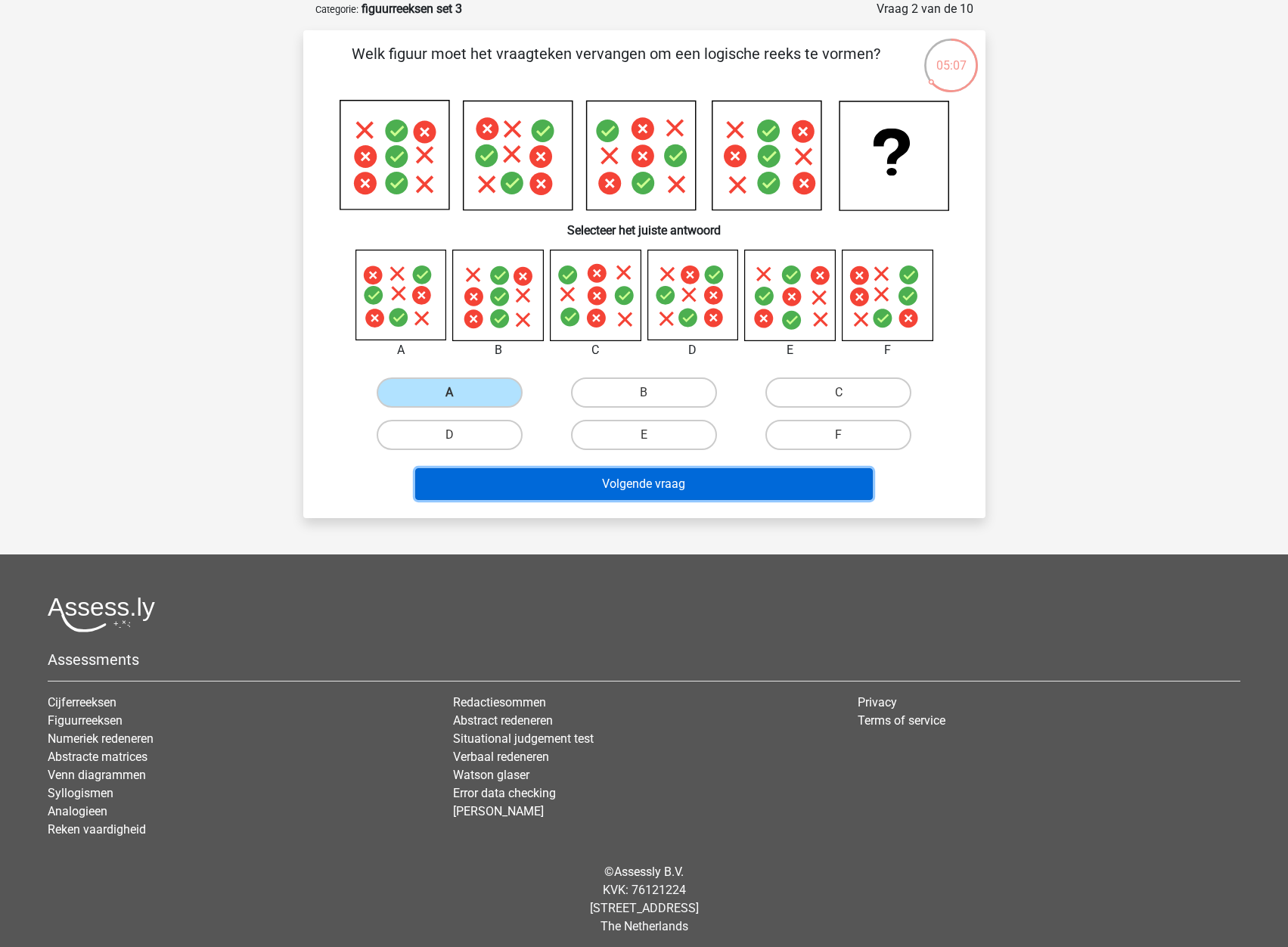
click at [543, 496] on button "Volgende vraag" at bounding box center [644, 485] width 458 height 32
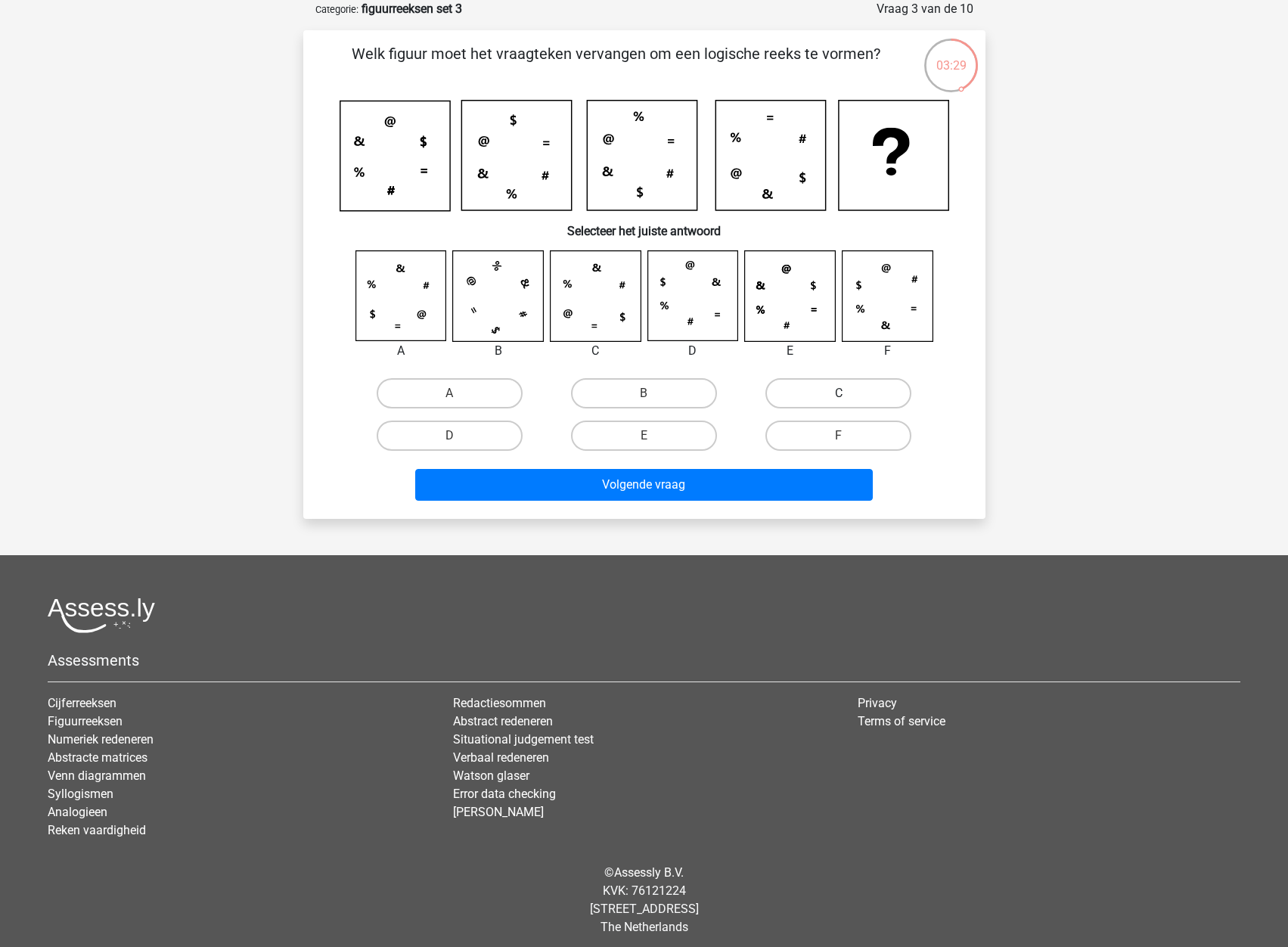
click at [829, 393] on label "C" at bounding box center [838, 393] width 146 height 30
click at [839, 393] on input "C" at bounding box center [843, 398] width 10 height 10
radio input "true"
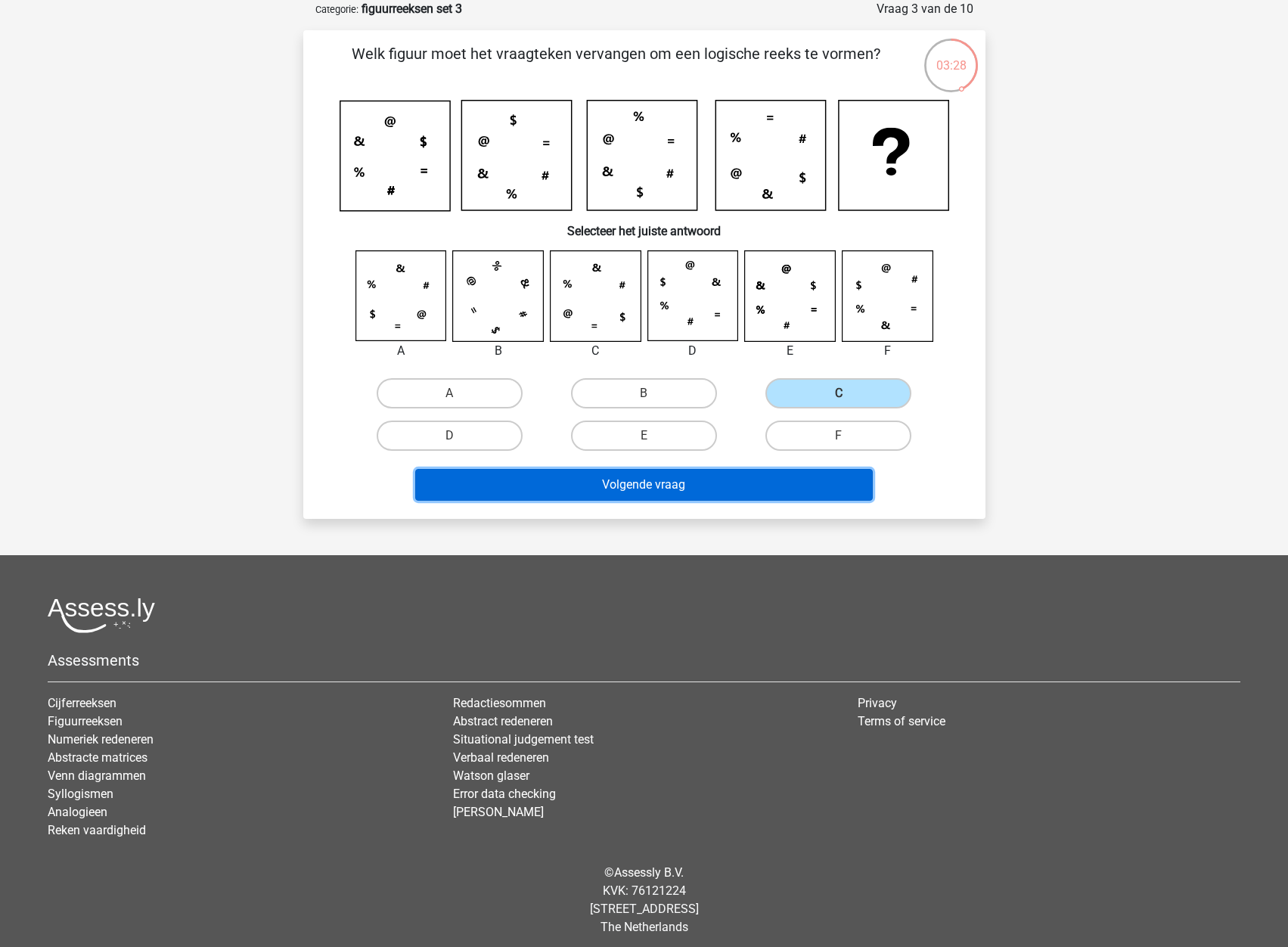
click at [736, 485] on button "Volgende vraag" at bounding box center [644, 485] width 458 height 32
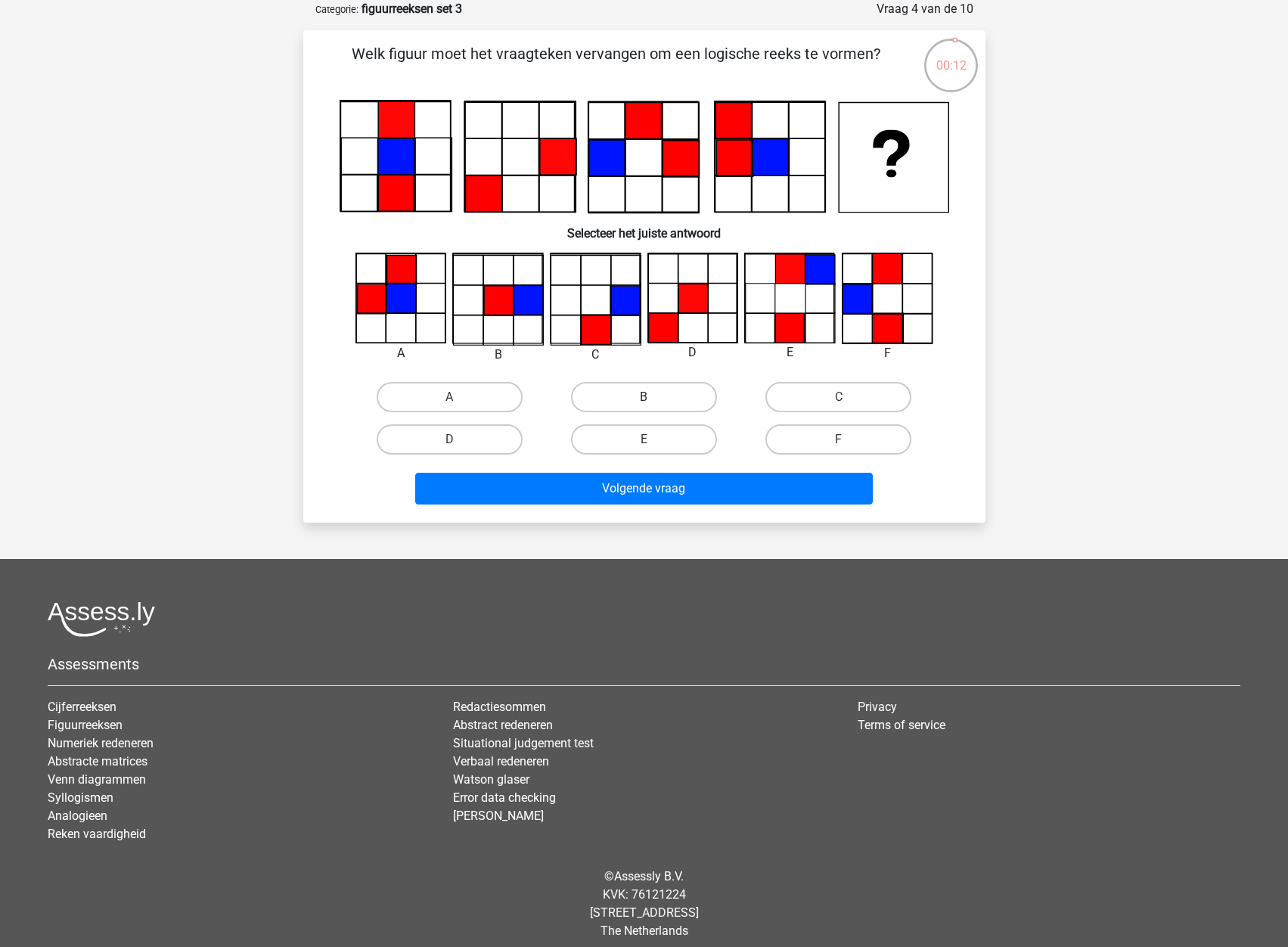
click at [640, 396] on label "B" at bounding box center [644, 397] width 146 height 30
click at [644, 397] on input "B" at bounding box center [648, 401] width 10 height 10
radio input "true"
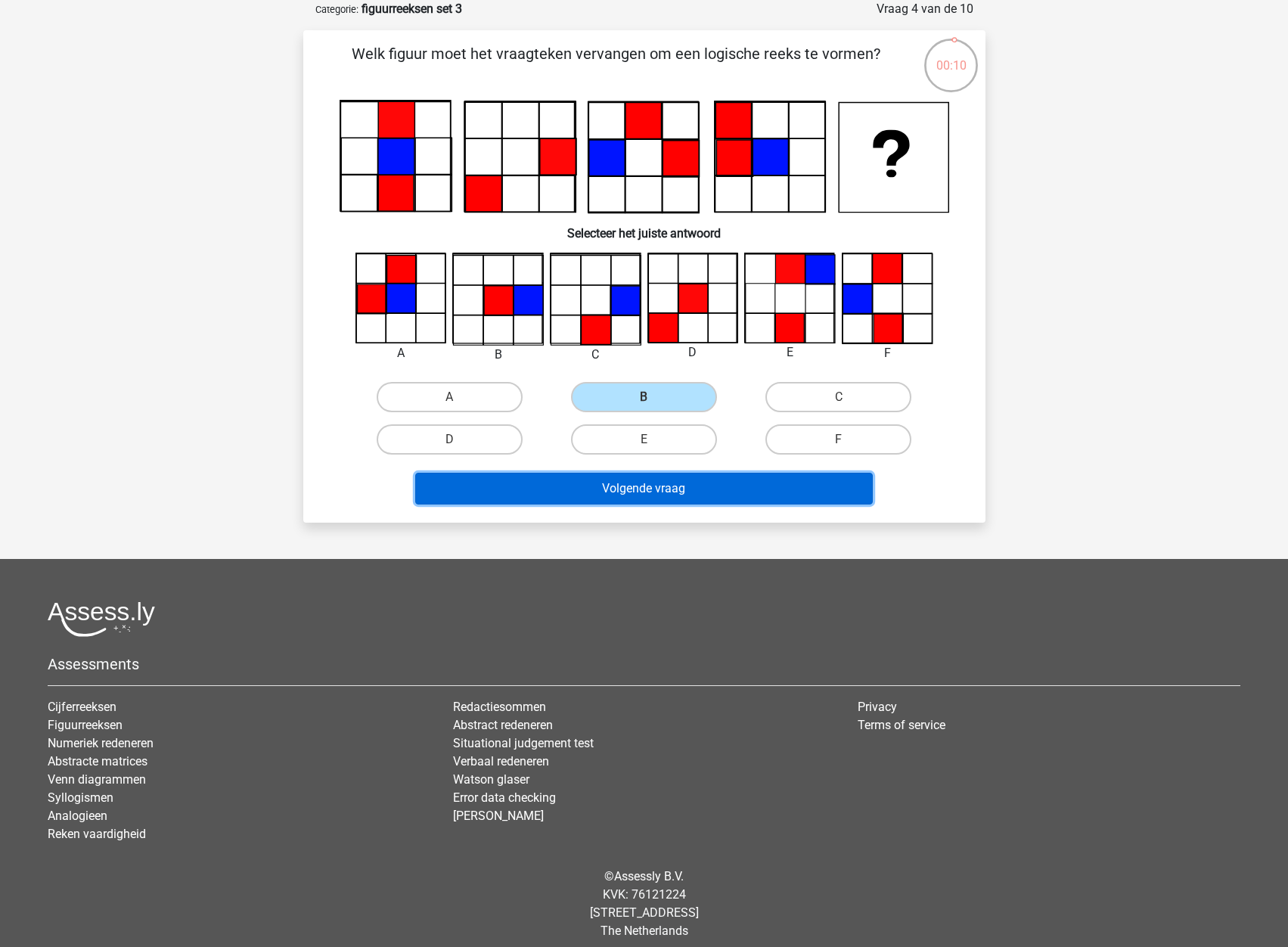
click at [667, 500] on button "Volgende vraag" at bounding box center [644, 489] width 458 height 32
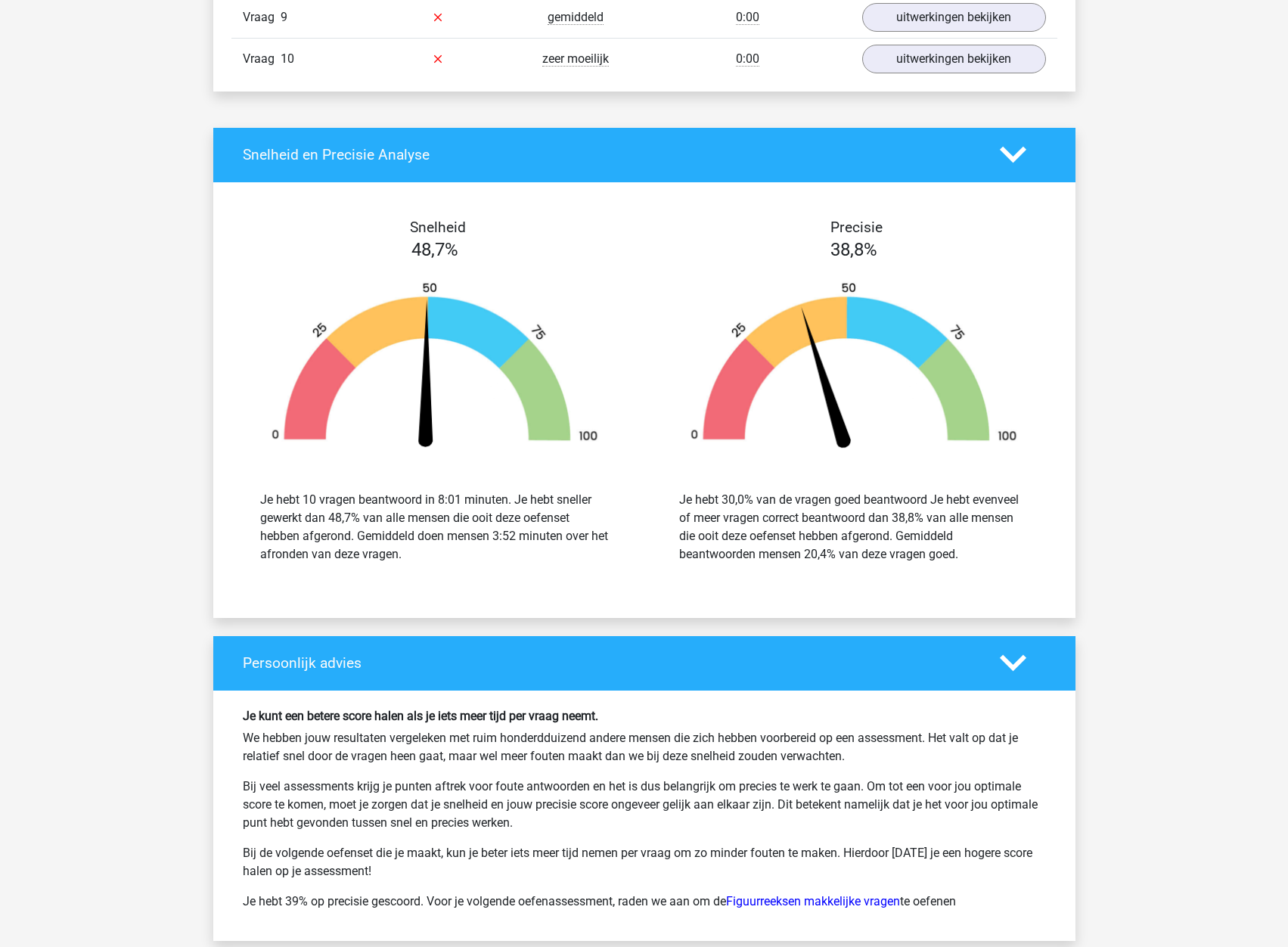
scroll to position [1665, 0]
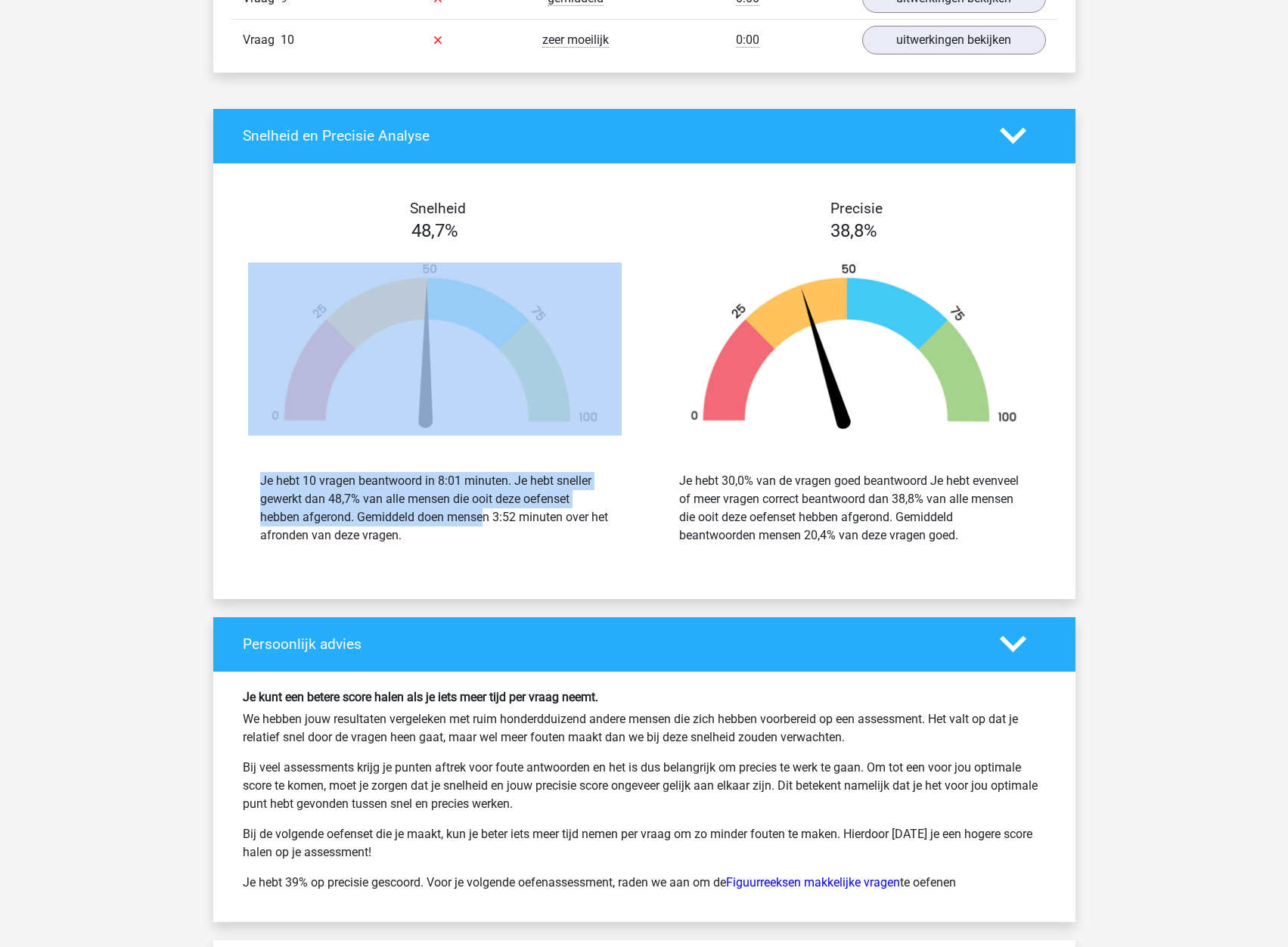
drag, startPoint x: 392, startPoint y: 523, endPoint x: 282, endPoint y: 451, distance: 131.5
click at [282, 451] on div "Snelheid 48,7% Je hebt 10 vragen beantwoord in 8:01 minuten. Je hebt sneller ge…" at bounding box center [435, 381] width 419 height 363
click at [354, 505] on div "Je hebt 10 vragen beantwoord in 8:01 minuten. Je hebt sneller gewerkt dan 48,7%…" at bounding box center [434, 508] width 349 height 73
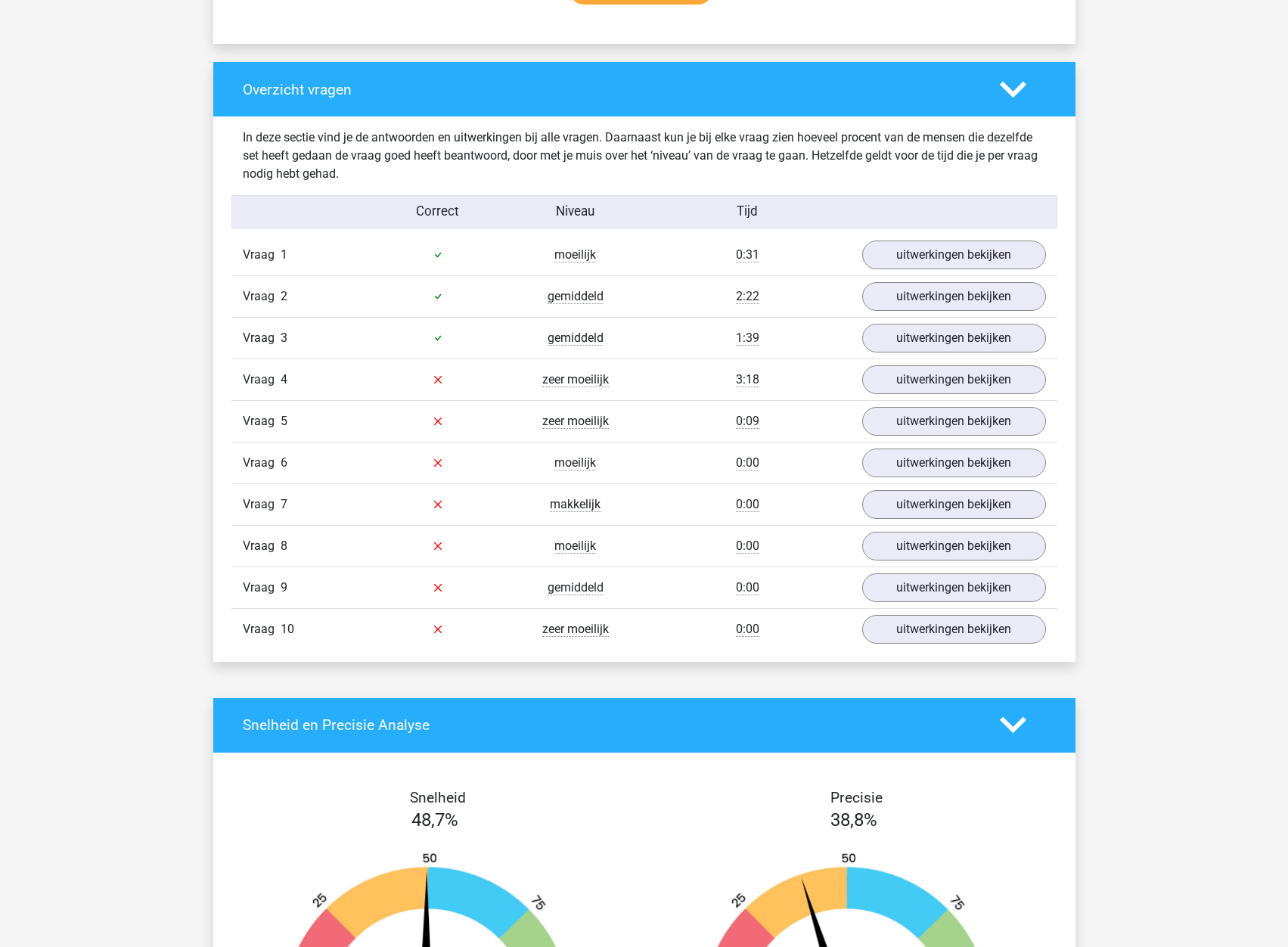
scroll to position [983, 0]
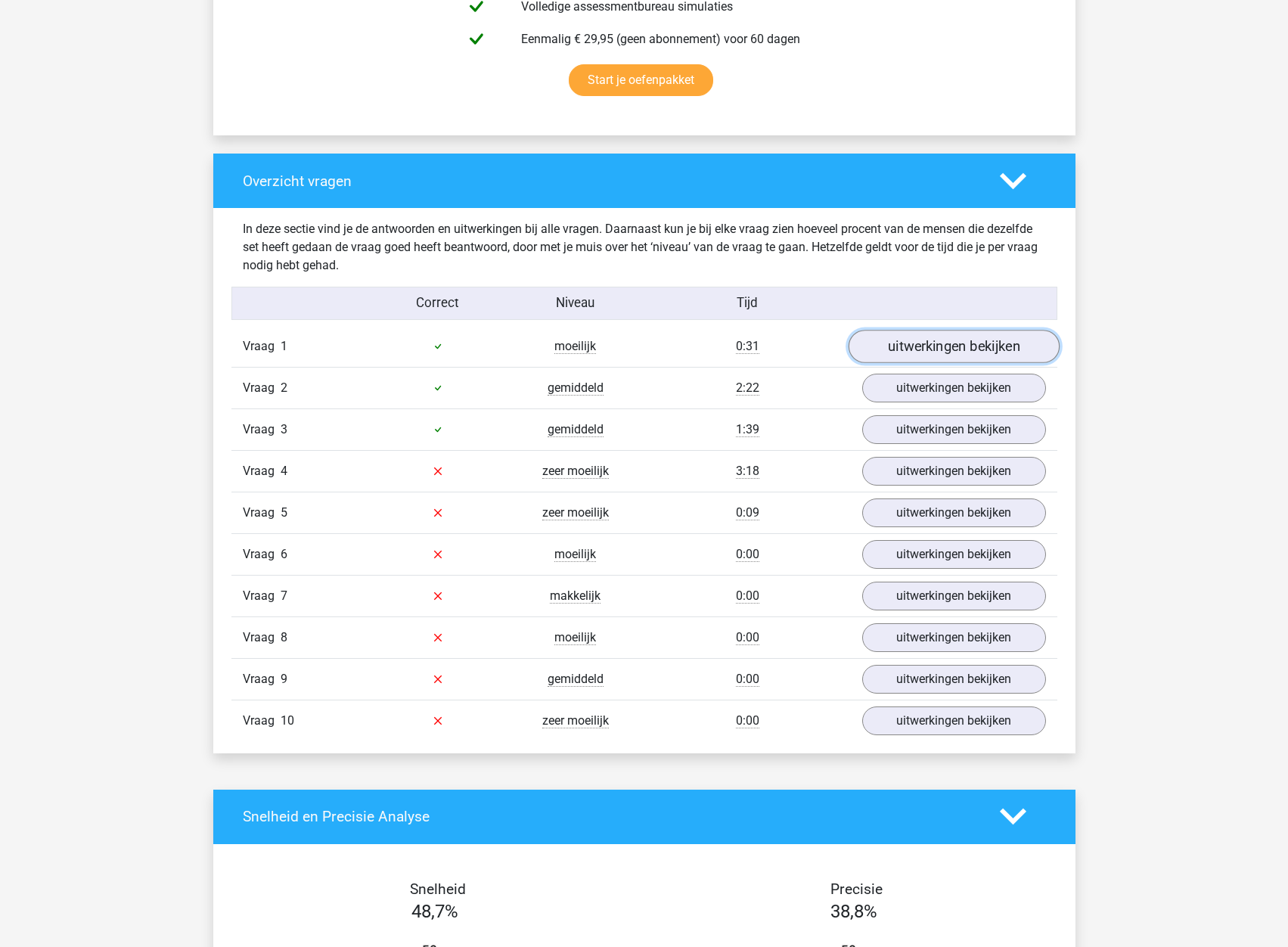
click at [921, 347] on link "uitwerkingen bekijken" at bounding box center [953, 347] width 211 height 34
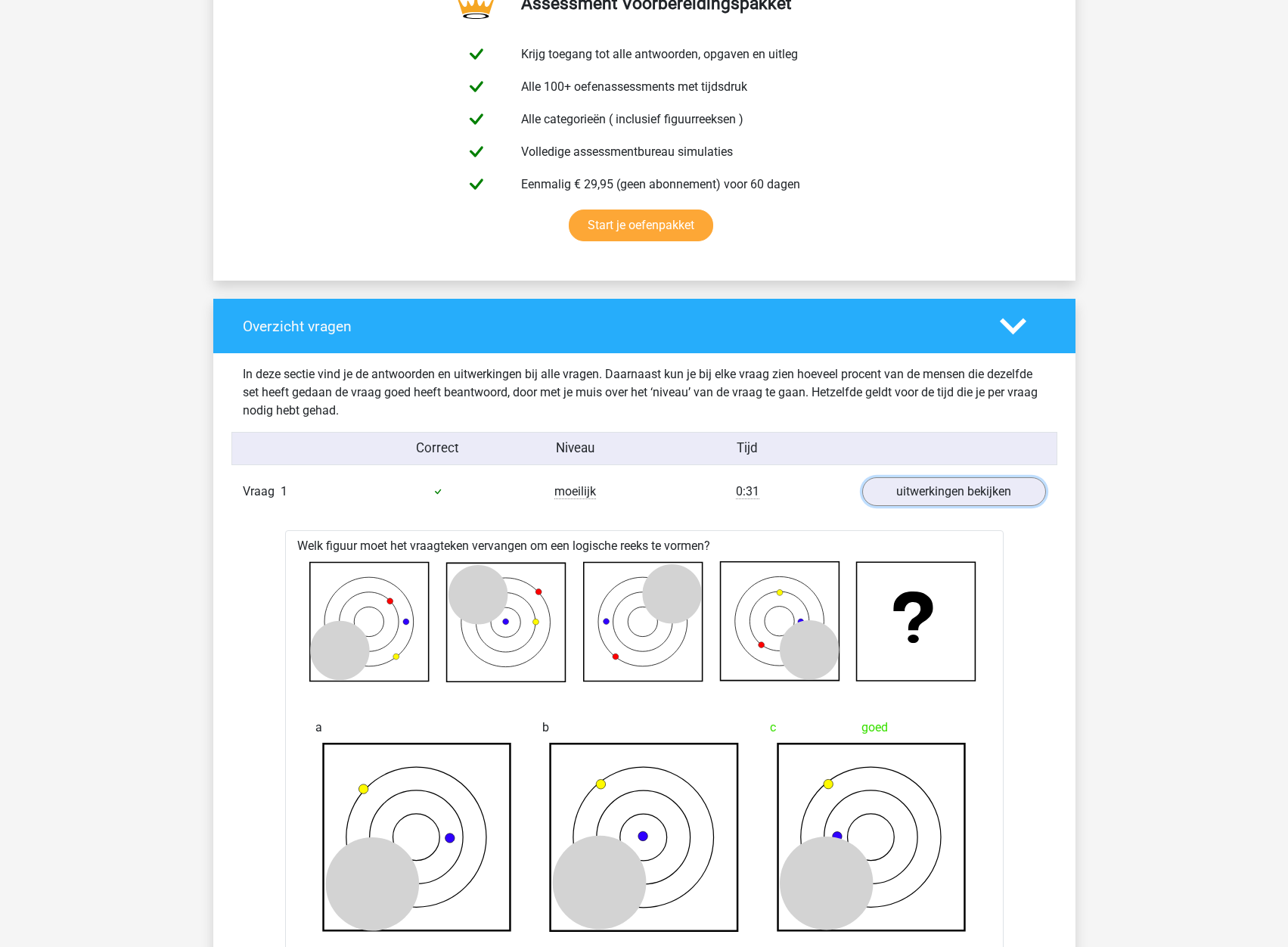
scroll to position [832, 0]
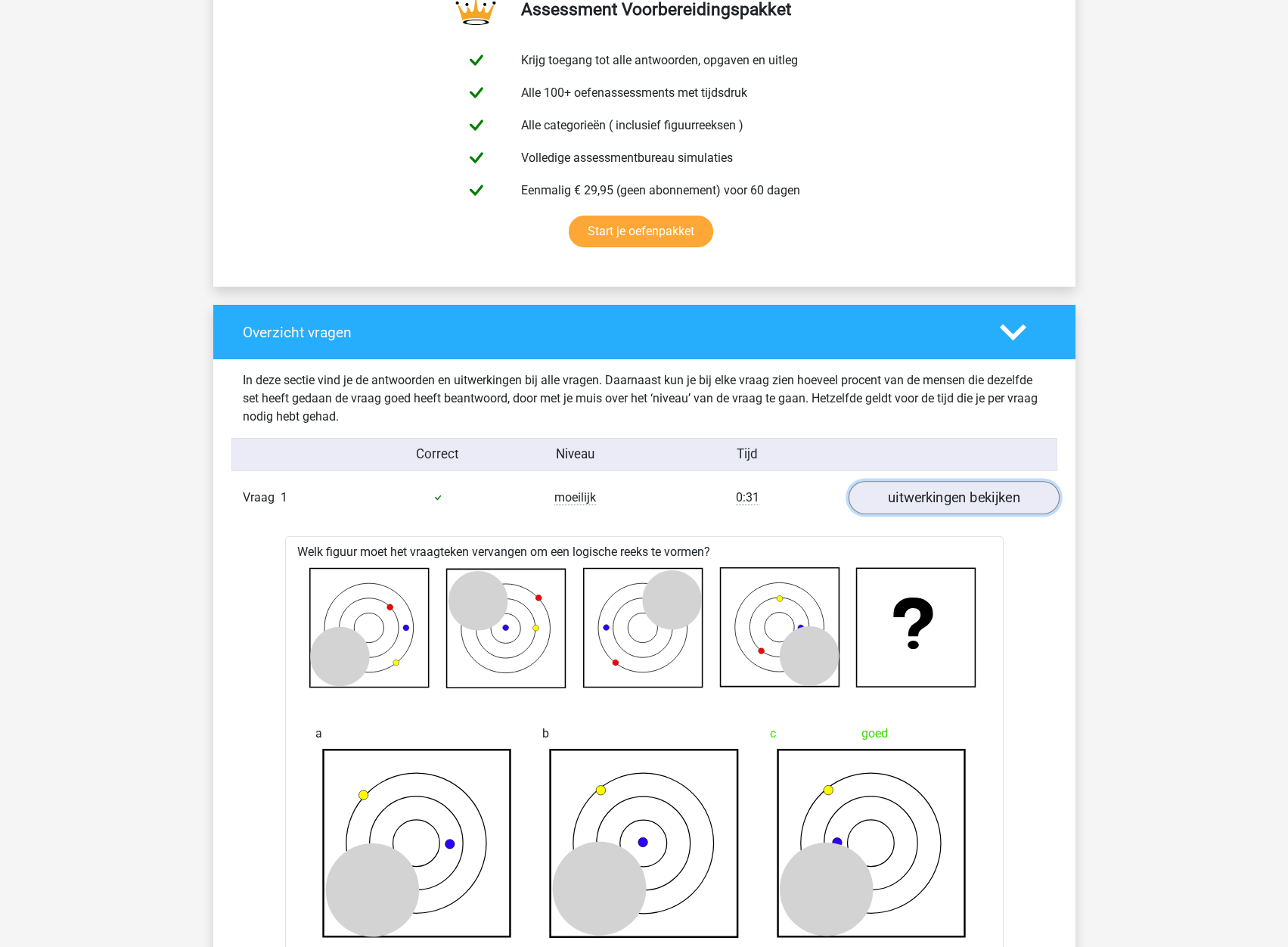
click at [928, 506] on link "uitwerkingen bekijken" at bounding box center [953, 498] width 211 height 34
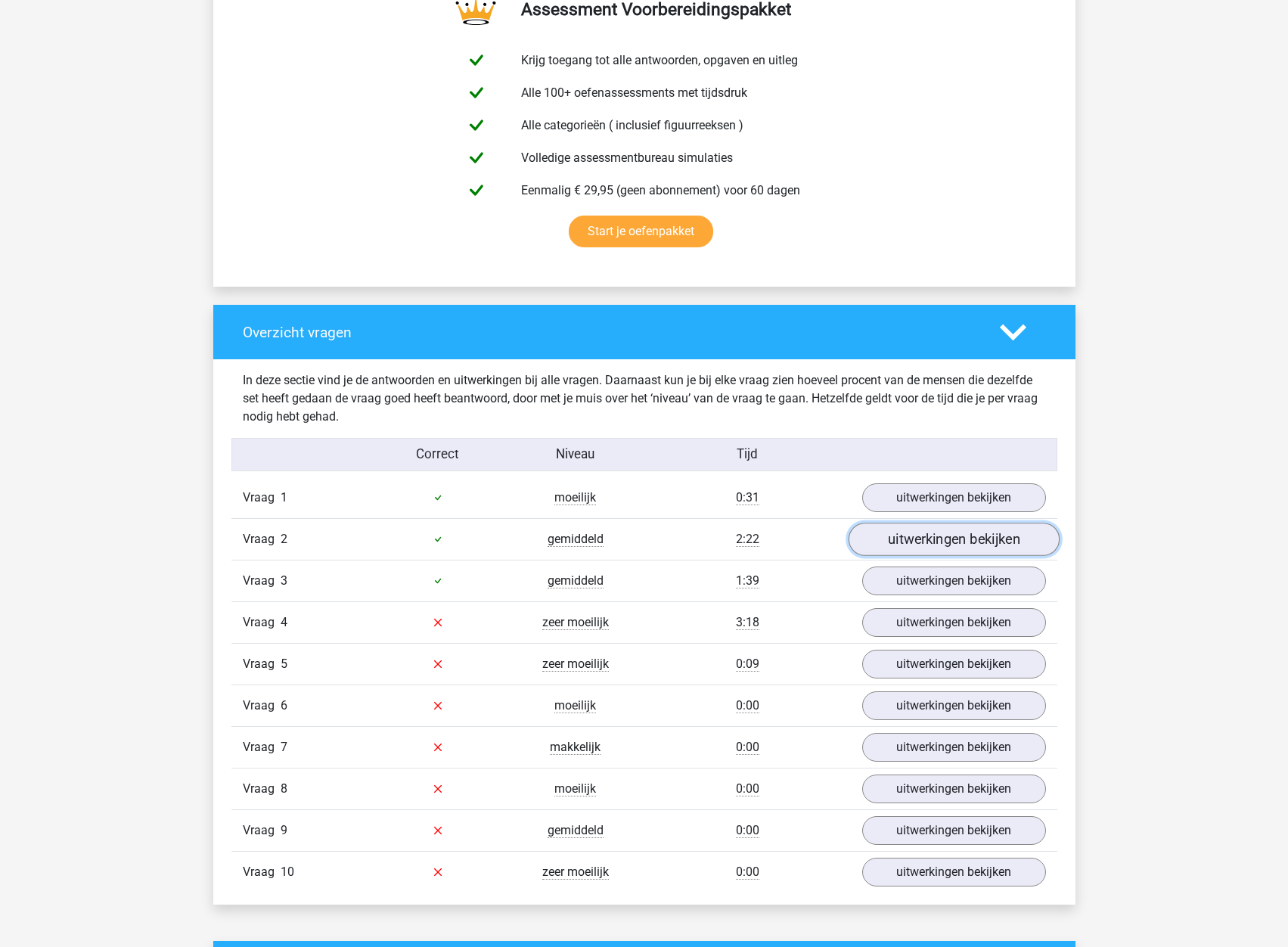
click at [926, 541] on link "uitwerkingen bekijken" at bounding box center [953, 539] width 211 height 34
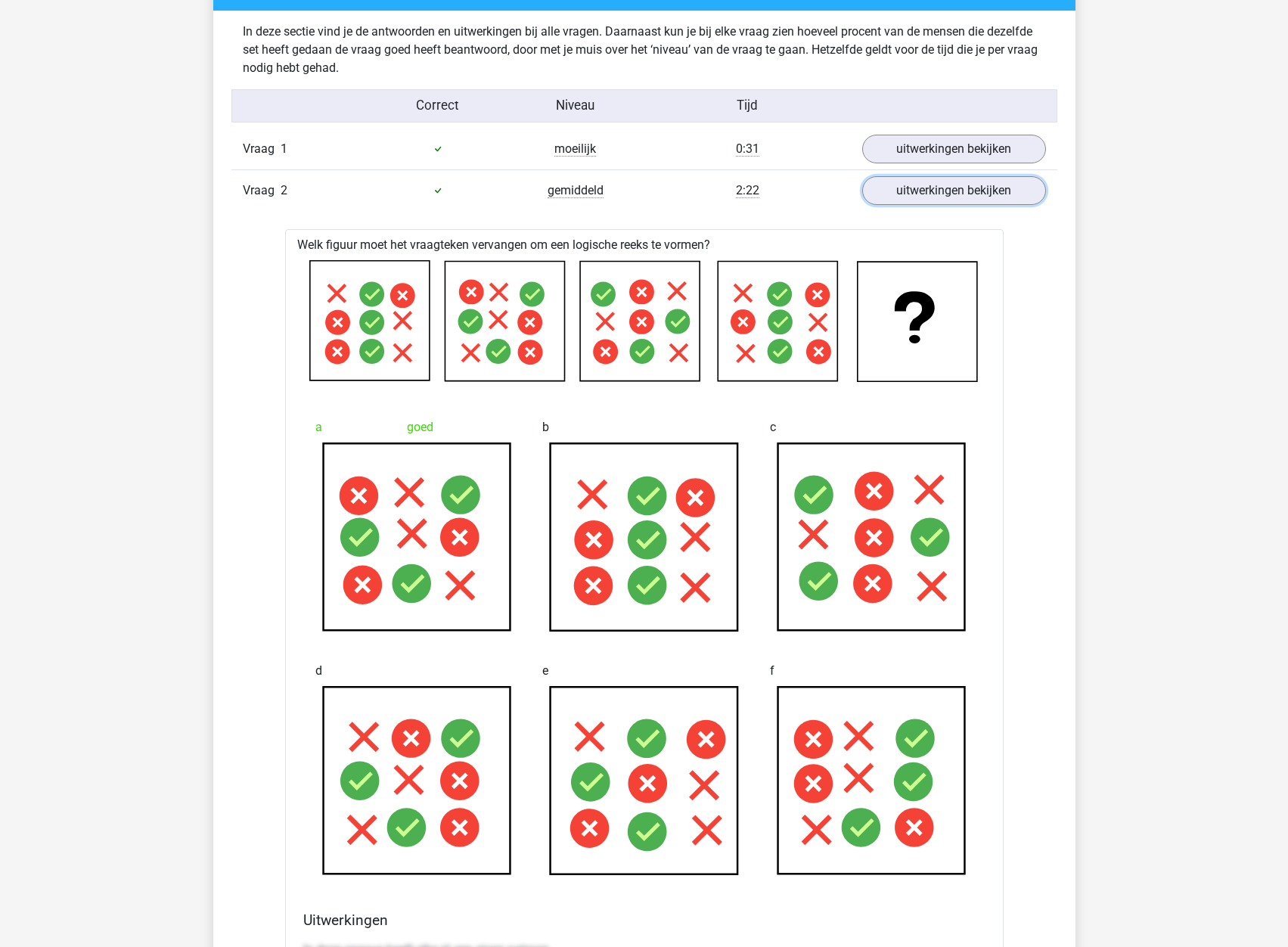
scroll to position [1287, 0]
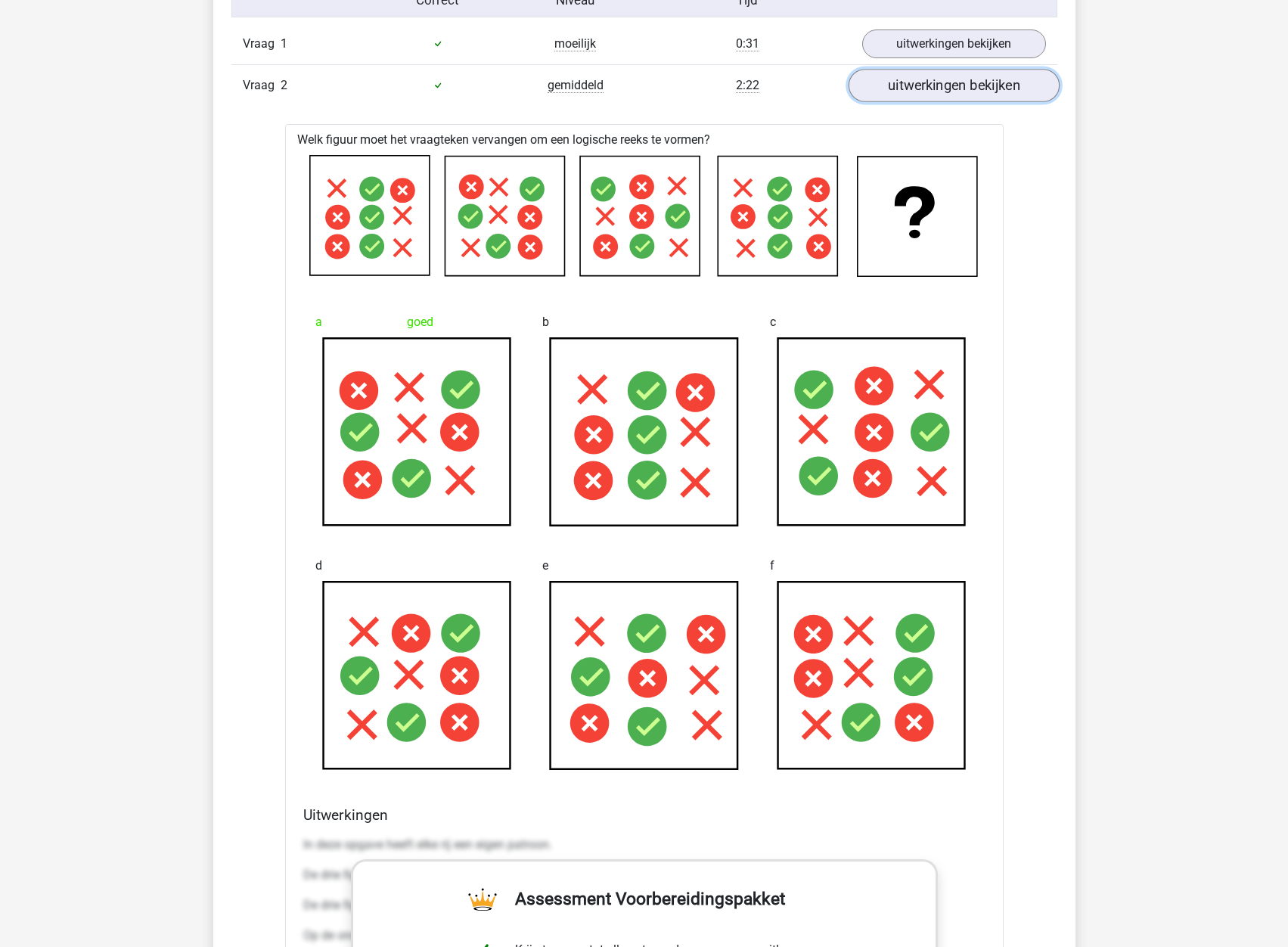
click at [972, 87] on link "uitwerkingen bekijken" at bounding box center [953, 86] width 211 height 34
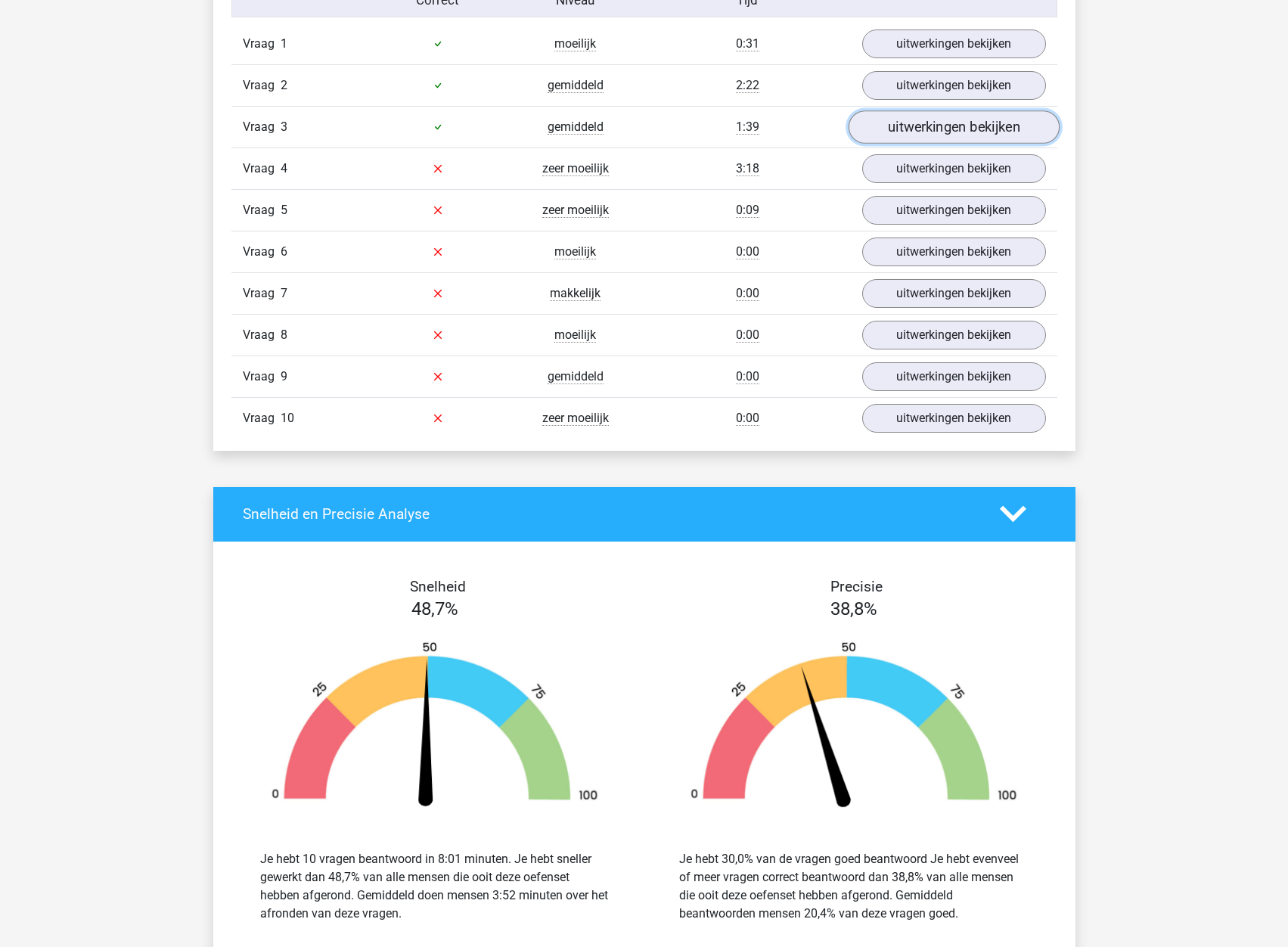
click at [940, 132] on link "uitwerkingen bekijken" at bounding box center [953, 127] width 211 height 34
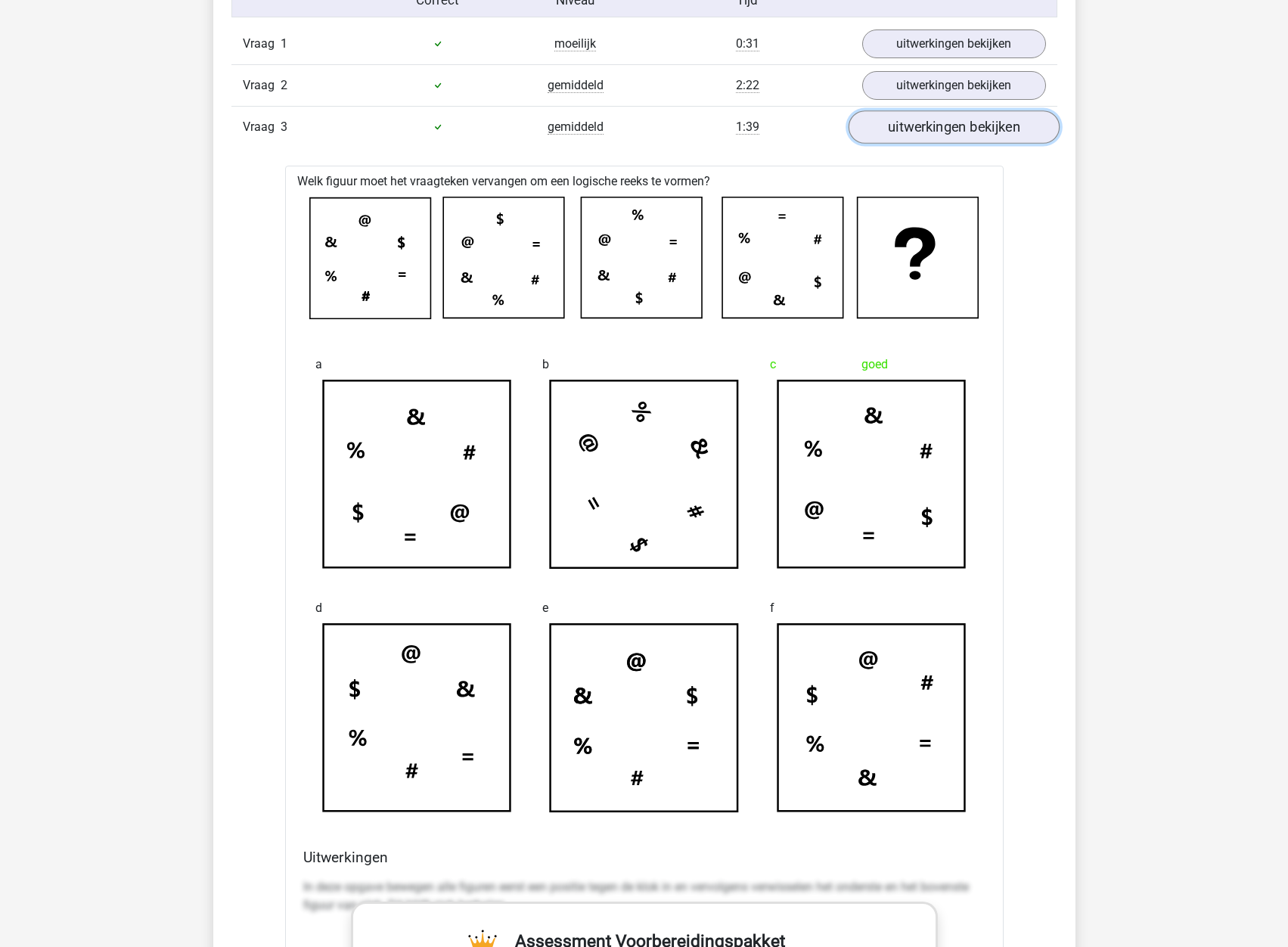
click at [941, 119] on link "uitwerkingen bekijken" at bounding box center [953, 127] width 211 height 34
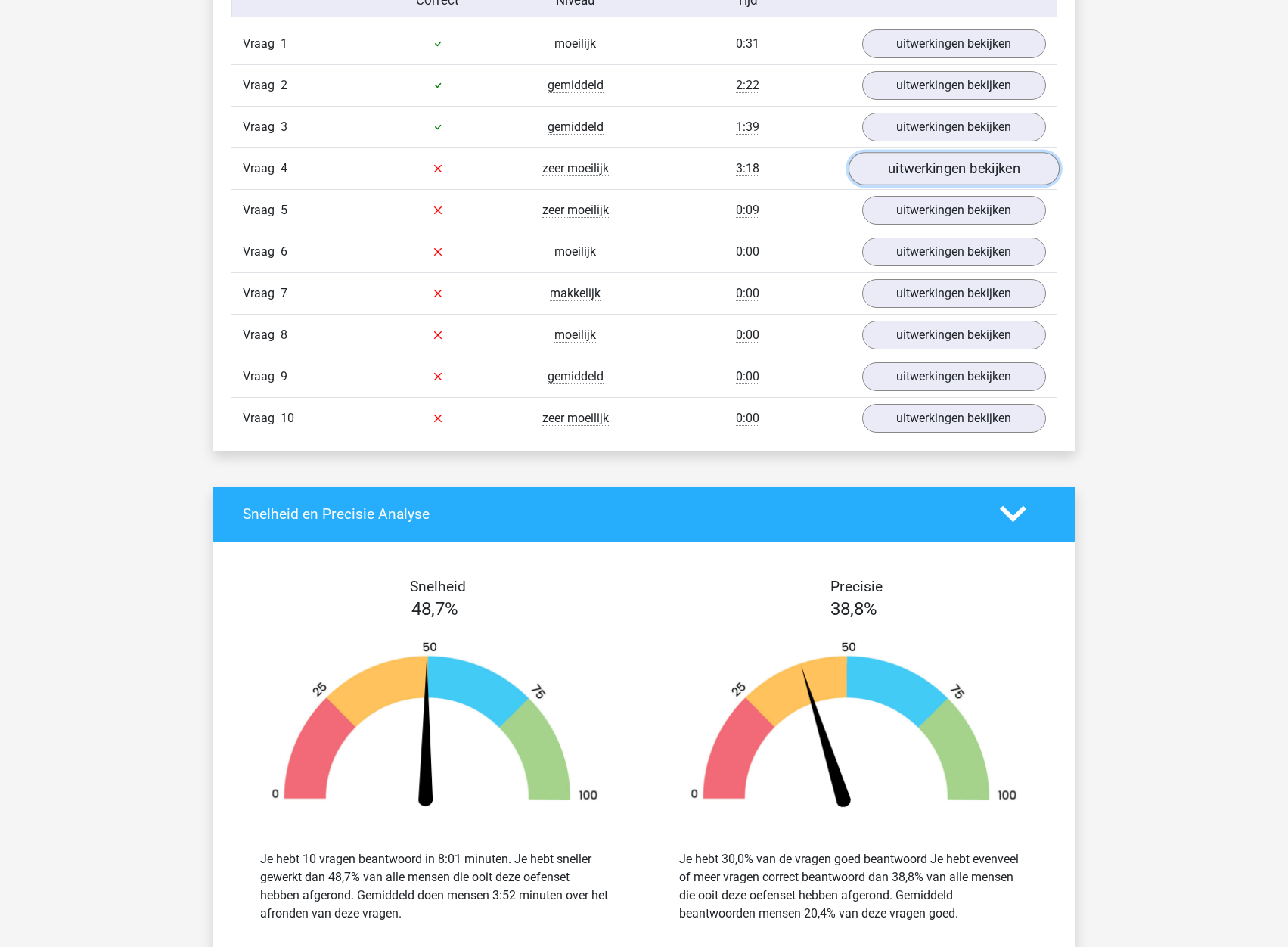
click at [934, 172] on link "uitwerkingen bekijken" at bounding box center [953, 169] width 211 height 34
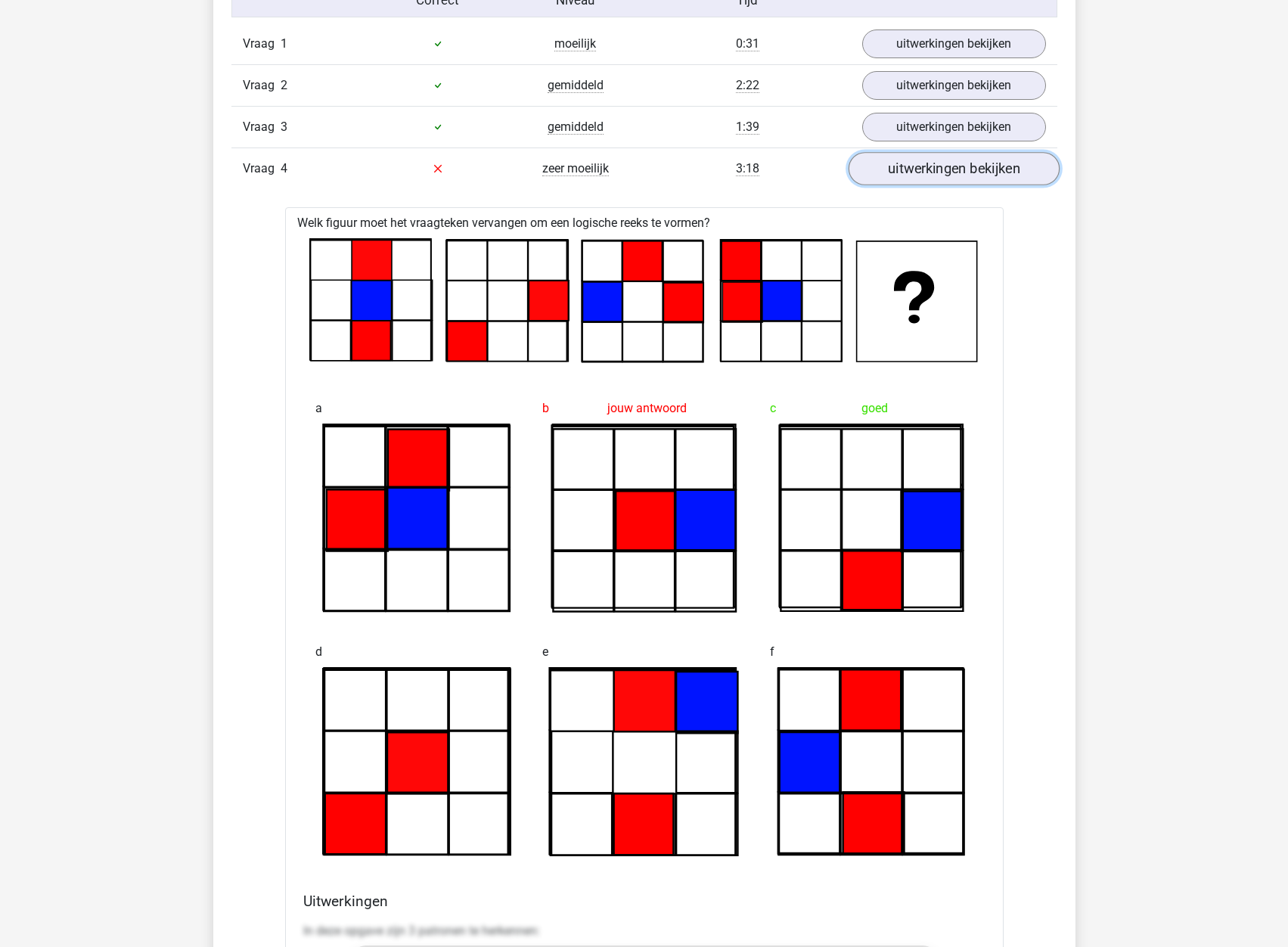
click at [934, 172] on link "uitwerkingen bekijken" at bounding box center [953, 169] width 211 height 34
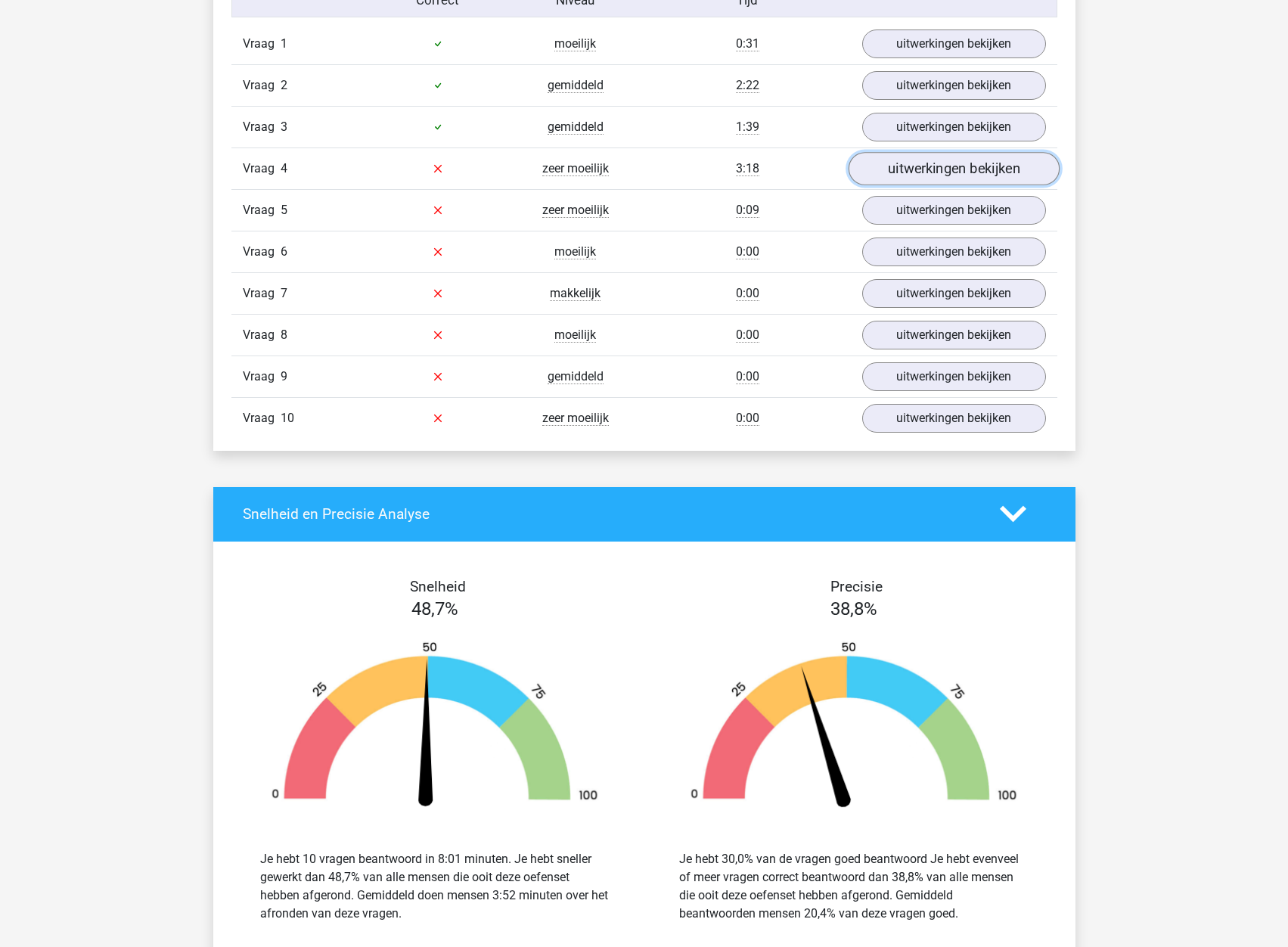
click at [934, 172] on link "uitwerkingen bekijken" at bounding box center [953, 169] width 211 height 34
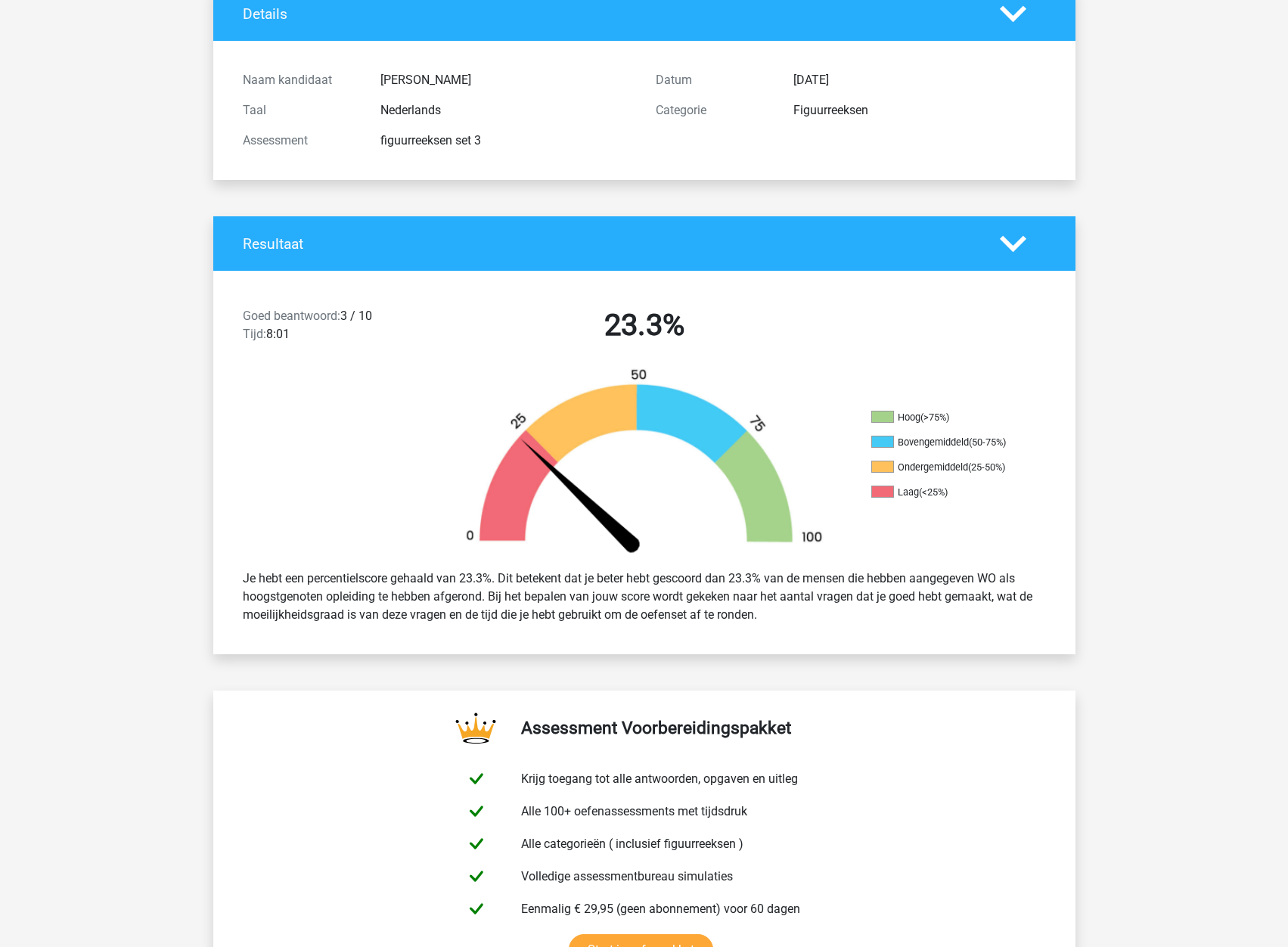
scroll to position [0, 0]
